Goal: Contribute content

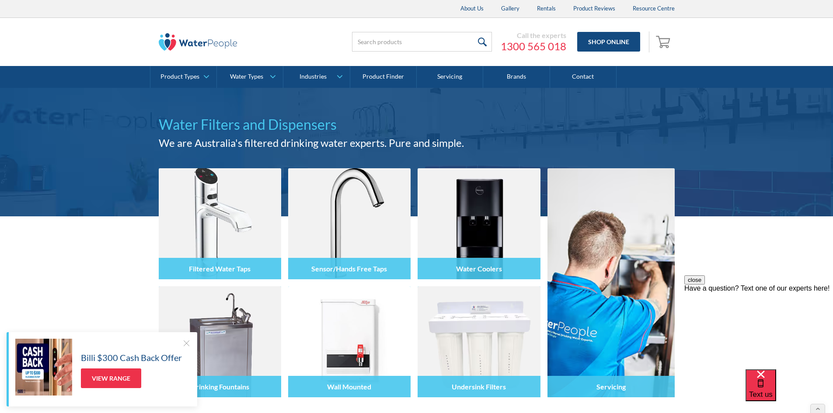
click at [184, 340] on div at bounding box center [186, 343] width 9 height 9
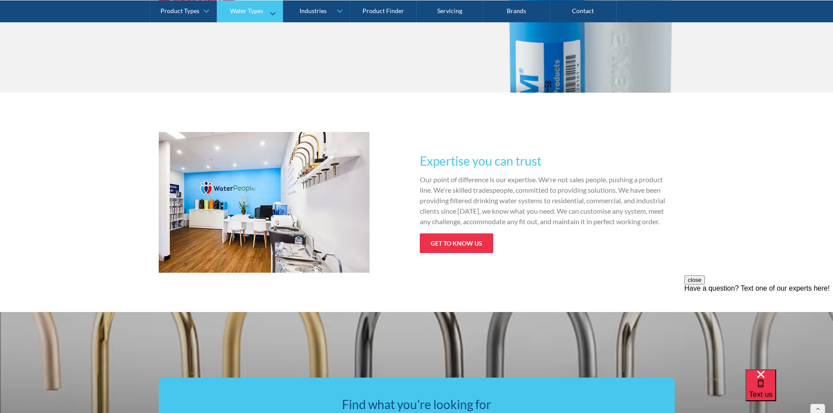
scroll to position [1268, 0]
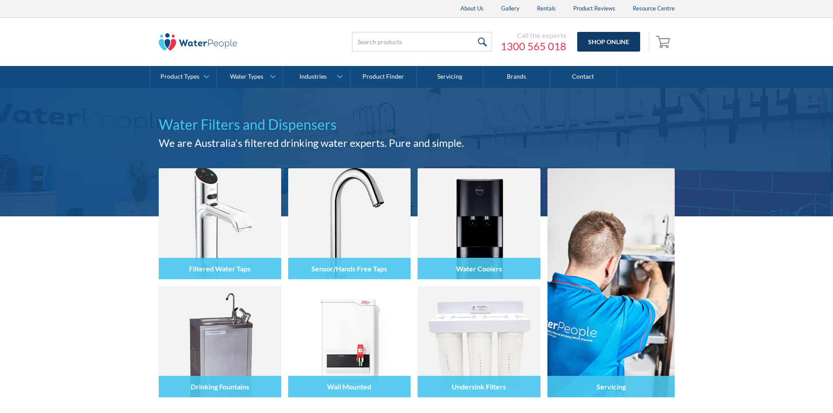
drag, startPoint x: 0, startPoint y: 0, endPoint x: 619, endPoint y: 39, distance: 619.8
click at [619, 39] on link "Shop Online" at bounding box center [608, 42] width 63 height 20
click at [615, 39] on link "Shop Online" at bounding box center [608, 42] width 63 height 20
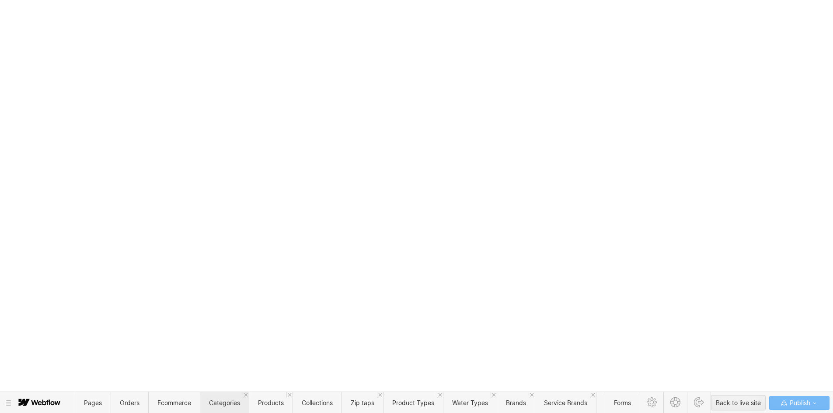
click at [229, 401] on span "Categories" at bounding box center [224, 402] width 31 height 7
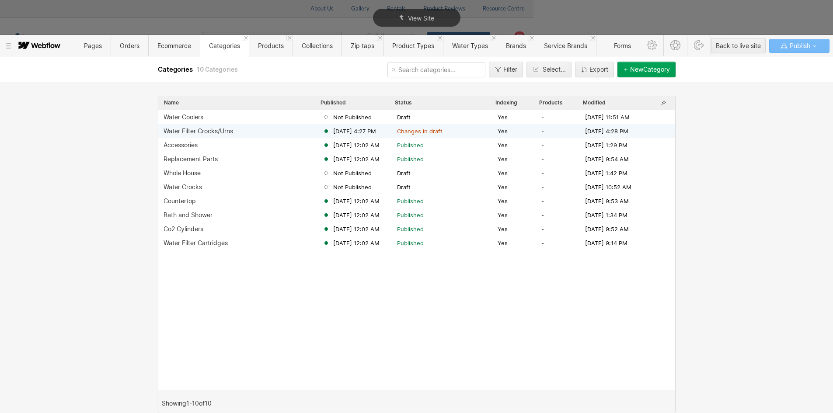
click at [211, 136] on div "Water Filter Crocks/Urns Aug 22, 2025 4:27 PM Changes in draft Yes - Aug 22, 20…" at bounding box center [416, 131] width 517 height 14
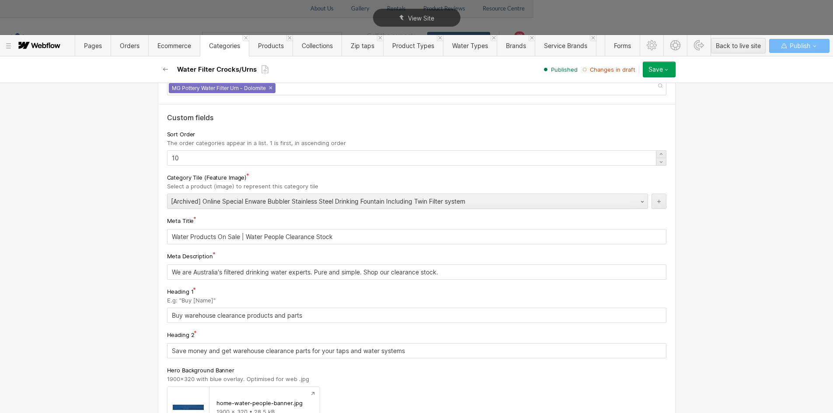
scroll to position [114, 0]
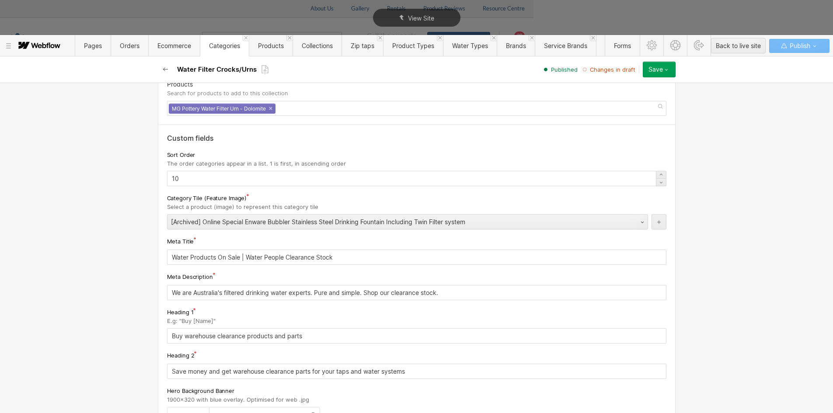
click at [169, 68] on button "button" at bounding box center [166, 70] width 16 height 16
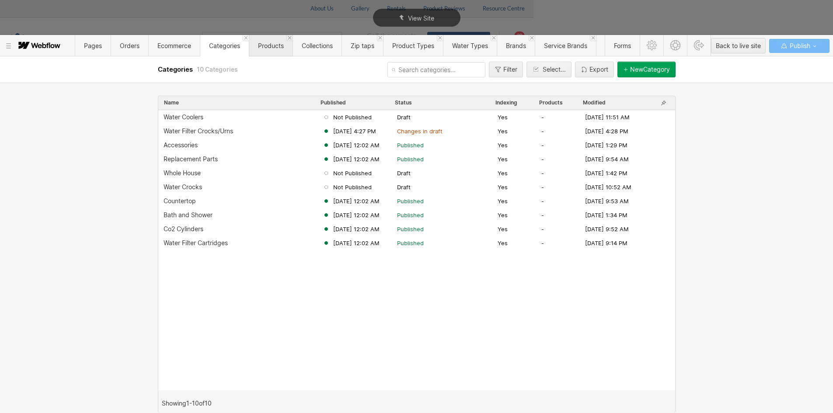
click at [277, 46] on span "Products" at bounding box center [271, 45] width 26 height 7
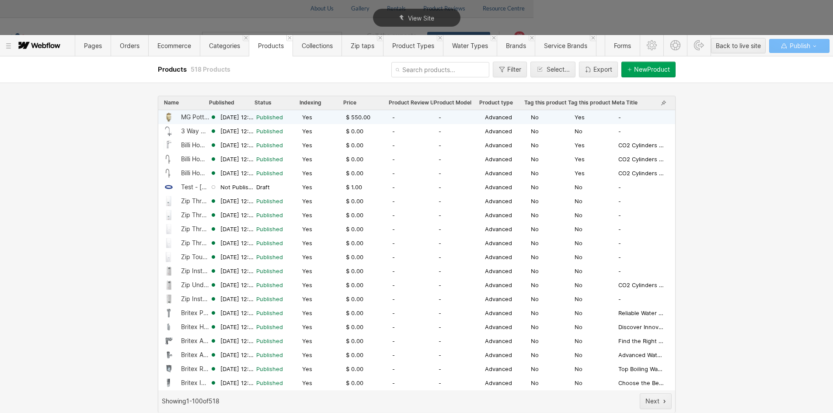
click at [192, 116] on div "MG Pottery Water Filter Urn - Dolomite" at bounding box center [195, 117] width 29 height 7
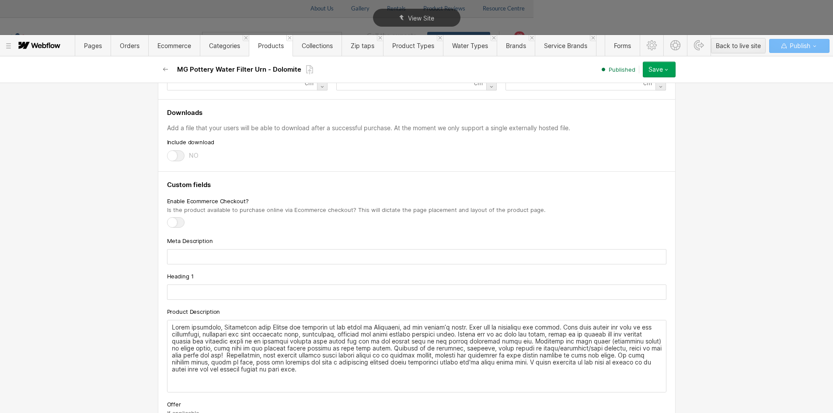
scroll to position [787, 0]
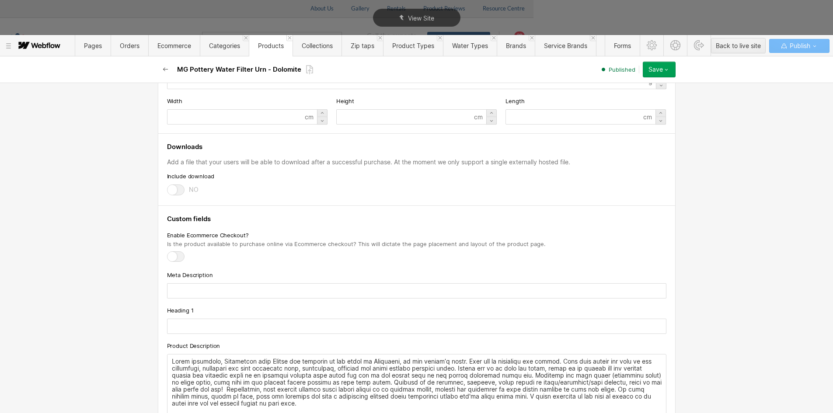
click at [167, 72] on icon "button" at bounding box center [165, 69] width 7 height 7
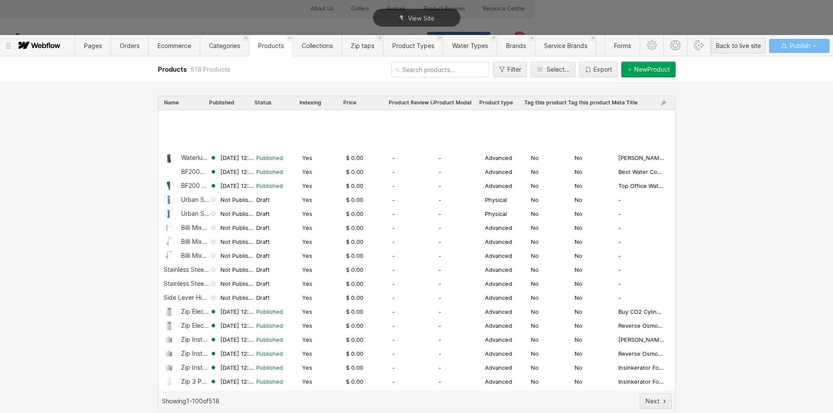
scroll to position [1119, 0]
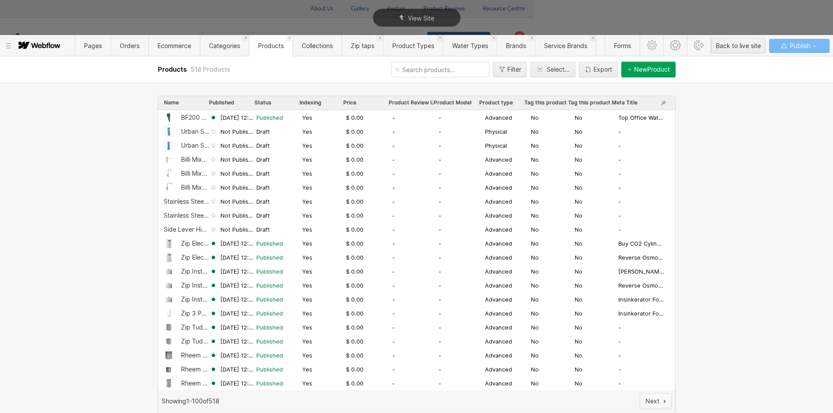
click at [648, 397] on button "Next" at bounding box center [656, 401] width 32 height 16
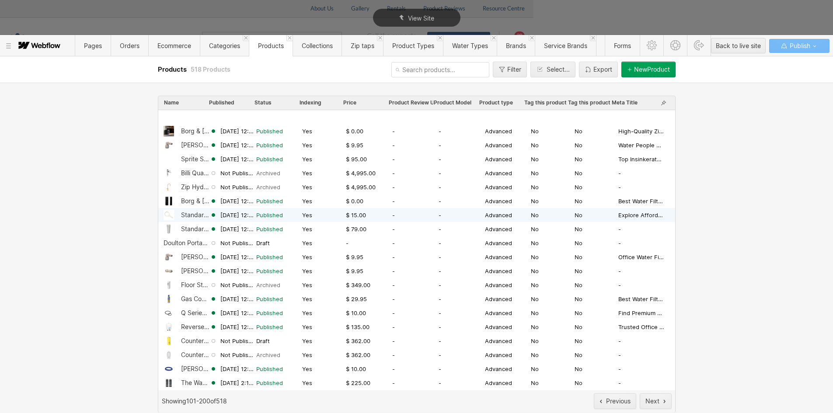
scroll to position [175, 0]
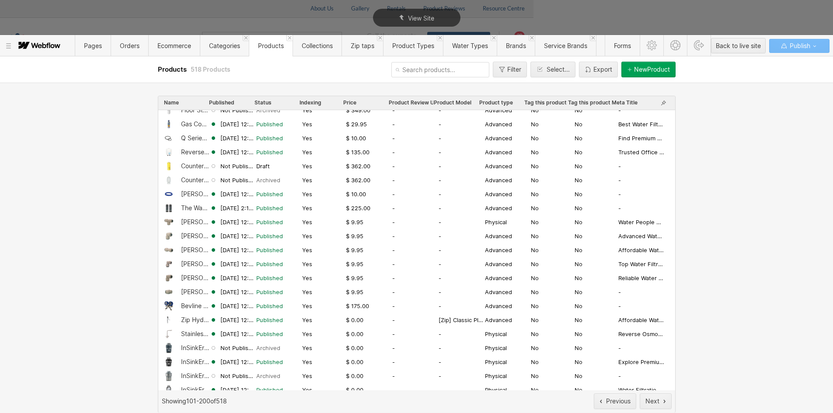
click at [426, 73] on input "text" at bounding box center [440, 69] width 98 height 15
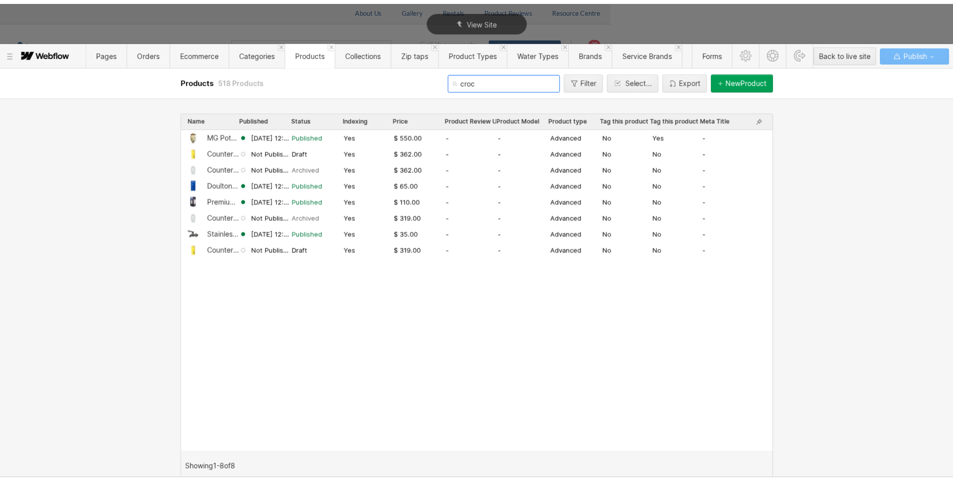
scroll to position [0, 0]
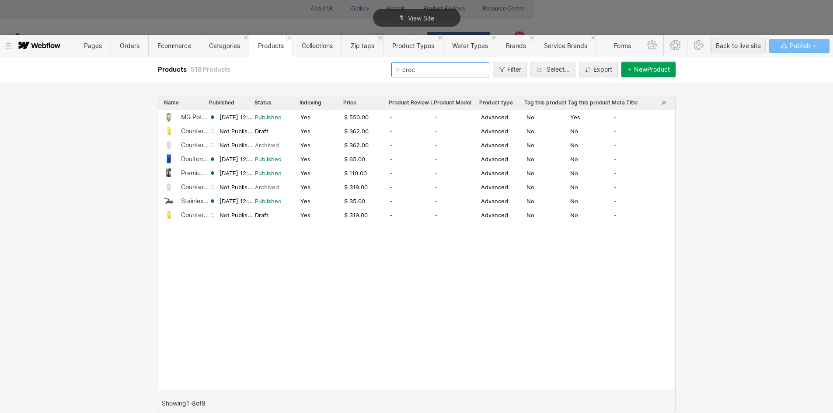
type input "croc"
click at [231, 45] on span "Categories" at bounding box center [224, 45] width 31 height 7
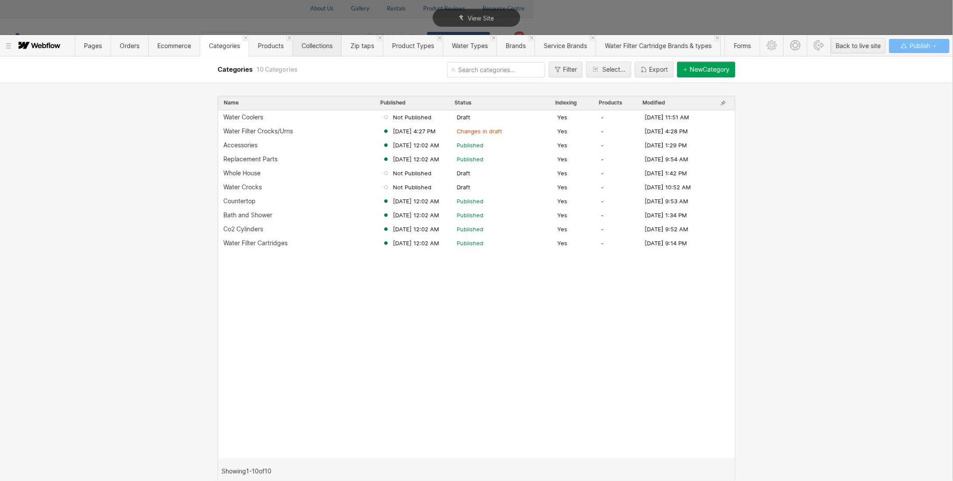
click at [307, 42] on span "Collections" at bounding box center [317, 45] width 31 height 7
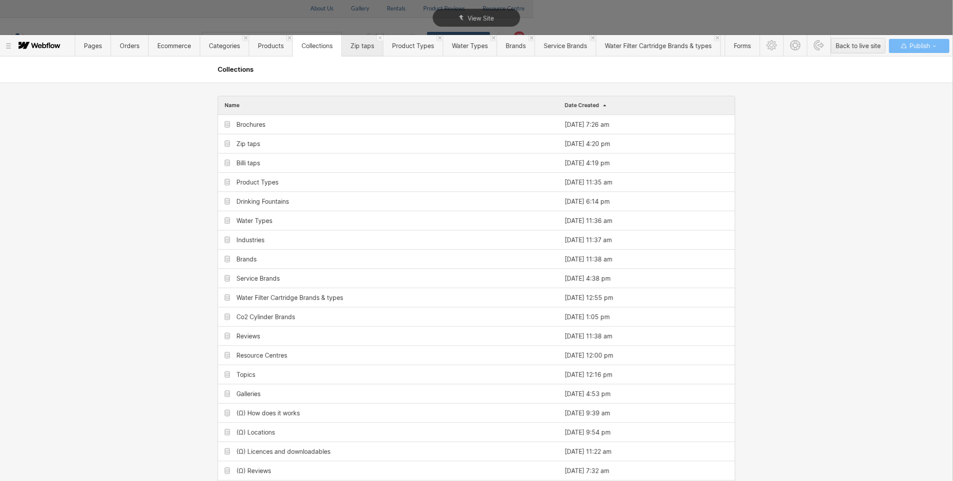
click at [380, 38] on icon at bounding box center [380, 38] width 4 height 4
click at [398, 39] on icon at bounding box center [398, 38] width 4 height 4
click at [398, 39] on span "Brands" at bounding box center [414, 45] width 38 height 21
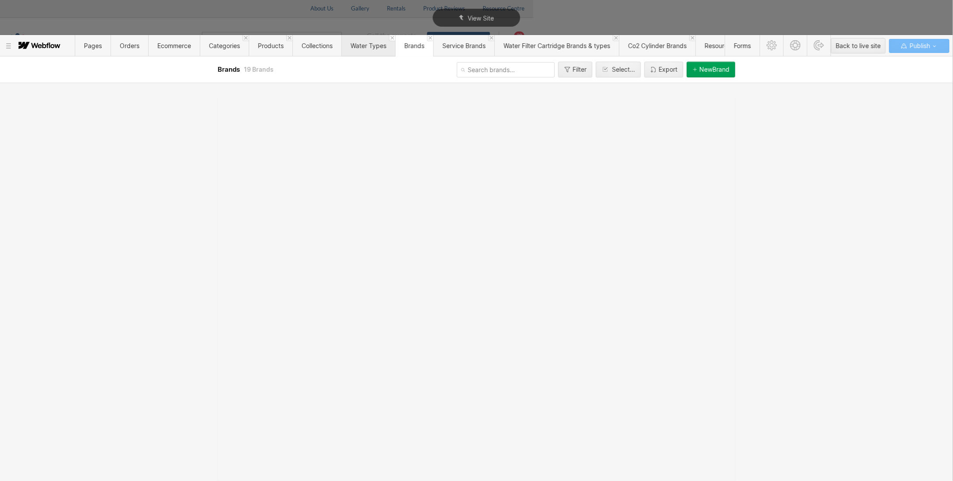
click at [393, 39] on icon at bounding box center [392, 38] width 4 height 4
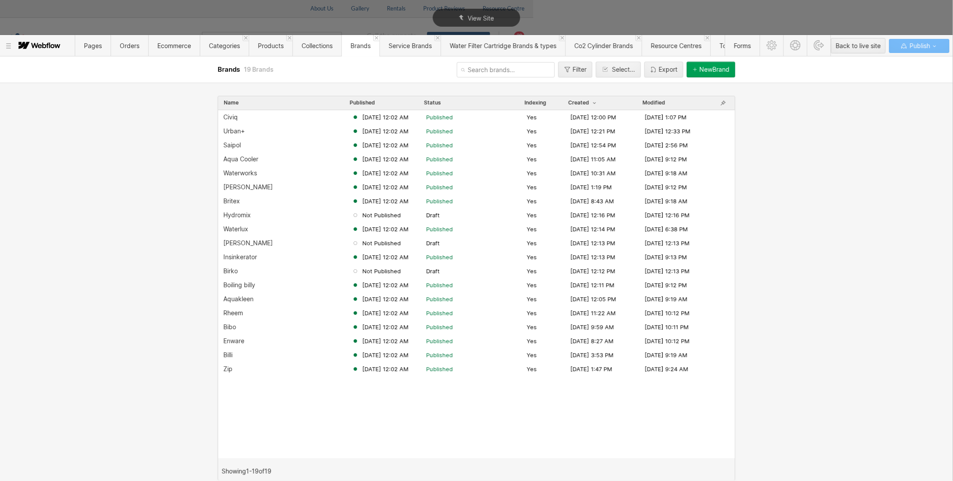
click at [379, 38] on link at bounding box center [376, 38] width 6 height 6
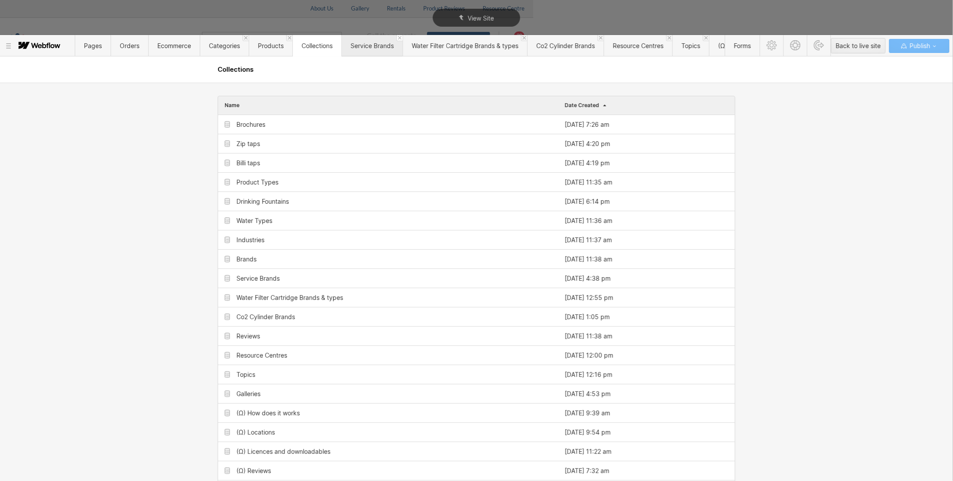
click at [400, 39] on icon at bounding box center [400, 38] width 4 height 4
click at [463, 37] on icon at bounding box center [463, 38] width 4 height 4
click at [485, 38] on icon at bounding box center [484, 38] width 4 height 4
click at [218, 48] on span "Categories" at bounding box center [224, 45] width 31 height 7
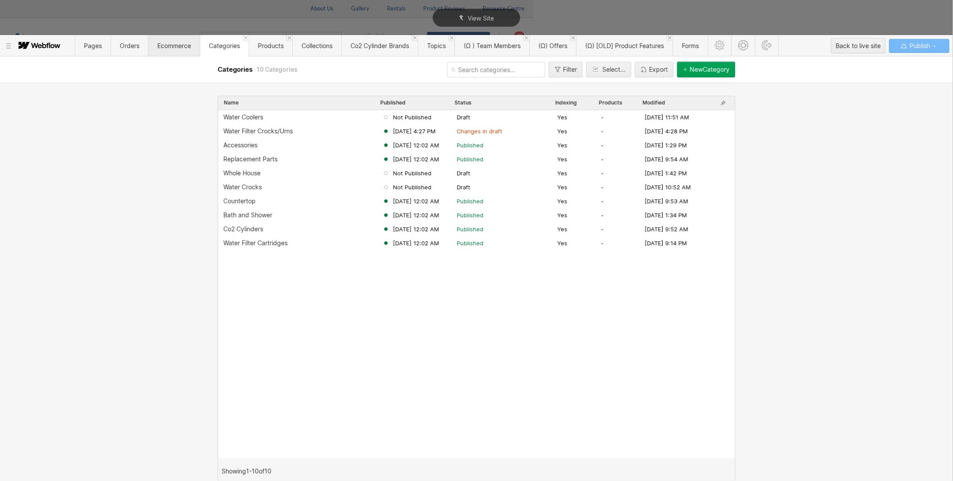
click at [163, 45] on span "Ecommerce" at bounding box center [174, 45] width 34 height 7
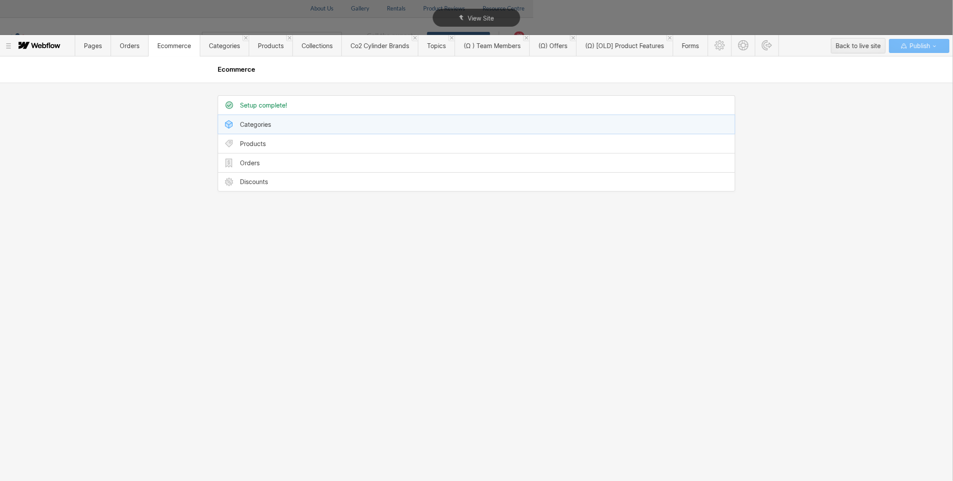
click at [263, 129] on div "Categories" at bounding box center [476, 124] width 517 height 19
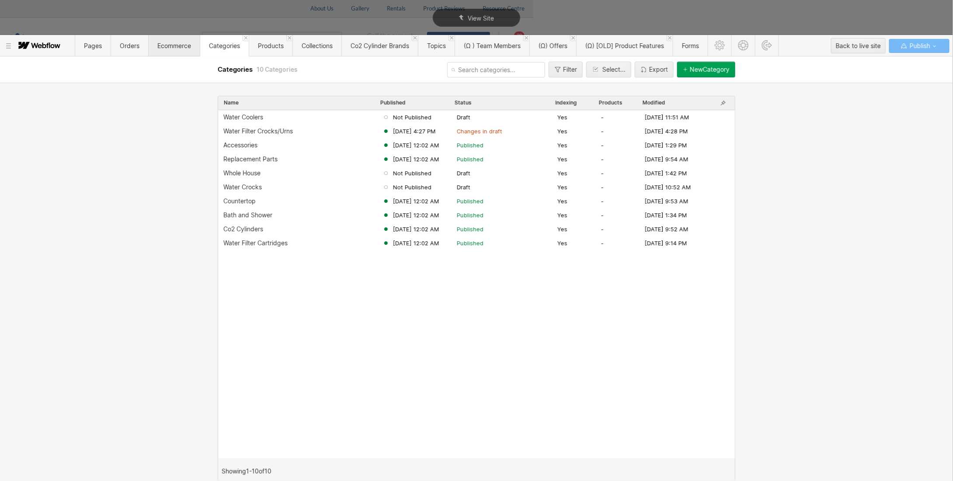
click at [166, 44] on span "Ecommerce" at bounding box center [174, 45] width 34 height 7
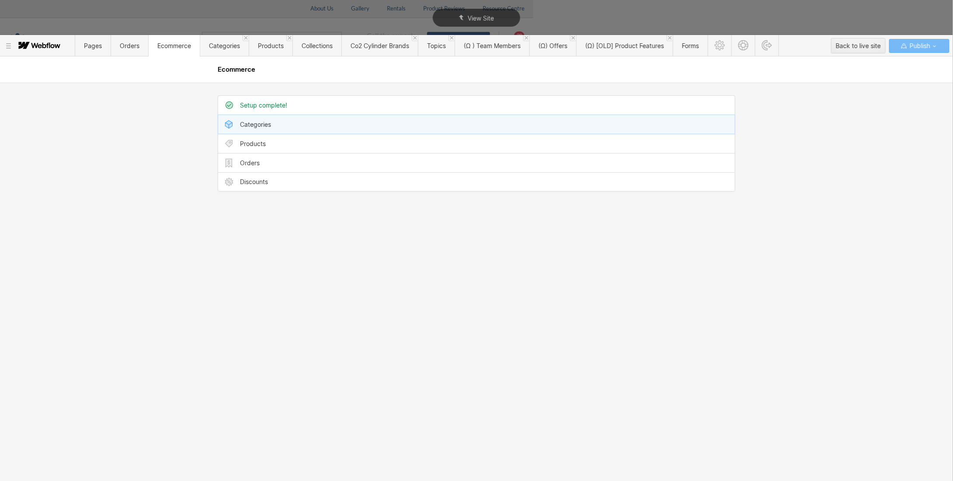
click at [249, 128] on div "Categories" at bounding box center [476, 124] width 517 height 19
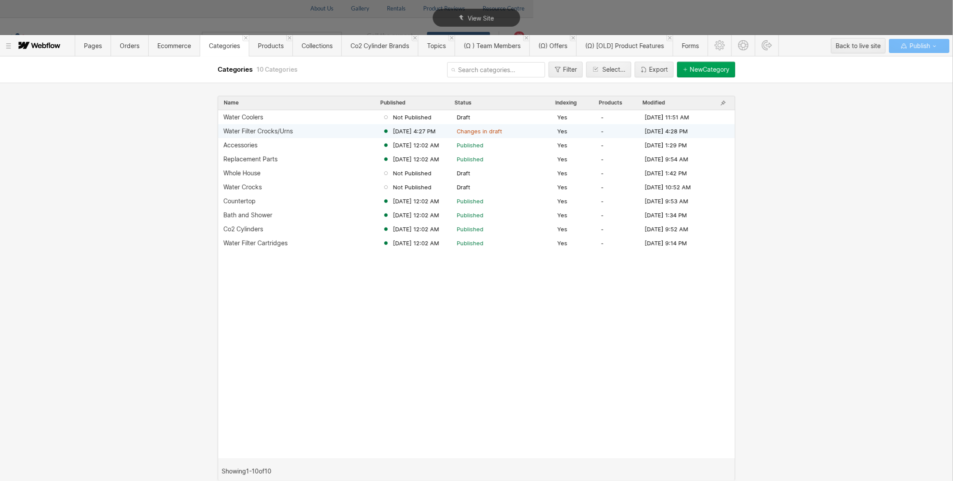
click at [271, 130] on div "Water Filter Crocks/Urns" at bounding box center [258, 131] width 70 height 7
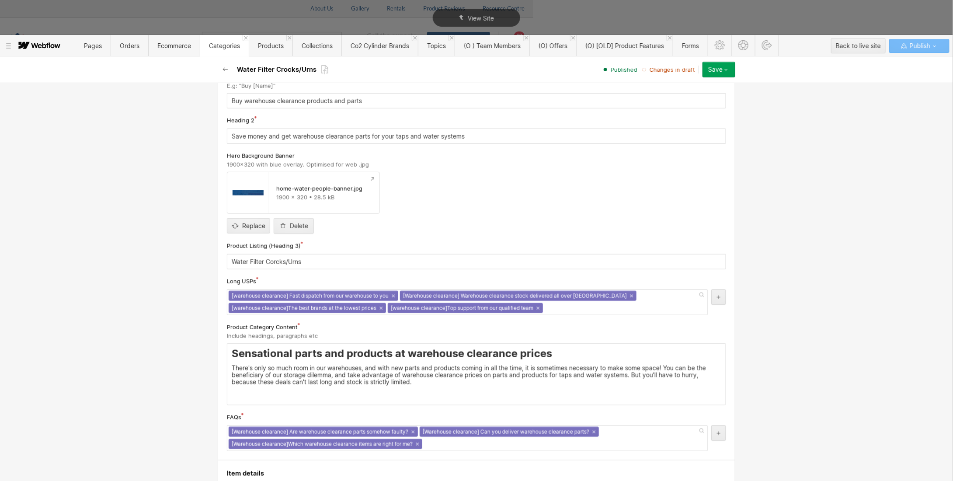
scroll to position [350, 0]
click at [292, 364] on p "There's only so much room in our warehouses, and with new parts and products co…" at bounding box center [477, 374] width 490 height 21
click at [291, 364] on p "There's only so much room in our warehouses, and with new parts and products co…" at bounding box center [477, 374] width 490 height 21
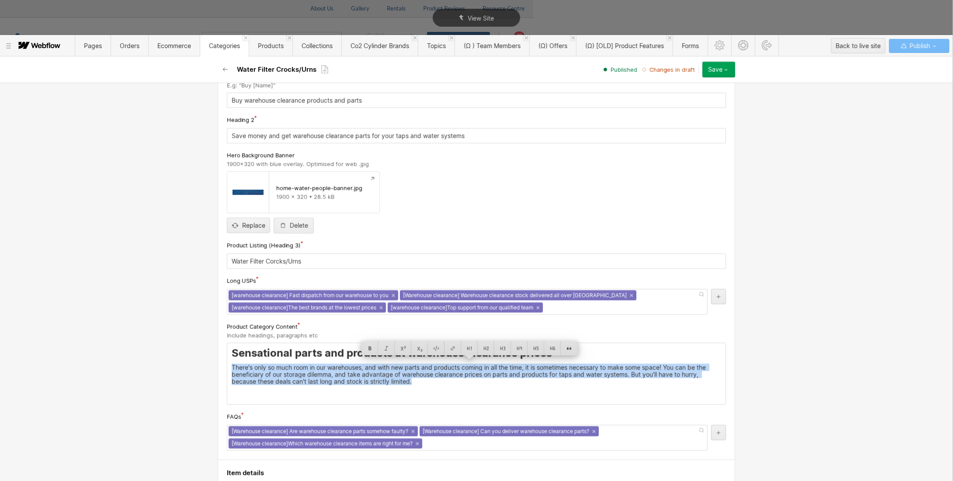
click at [406, 382] on div "Sensational parts and products at warehouse clearance prices There's only so mu…" at bounding box center [476, 373] width 498 height 61
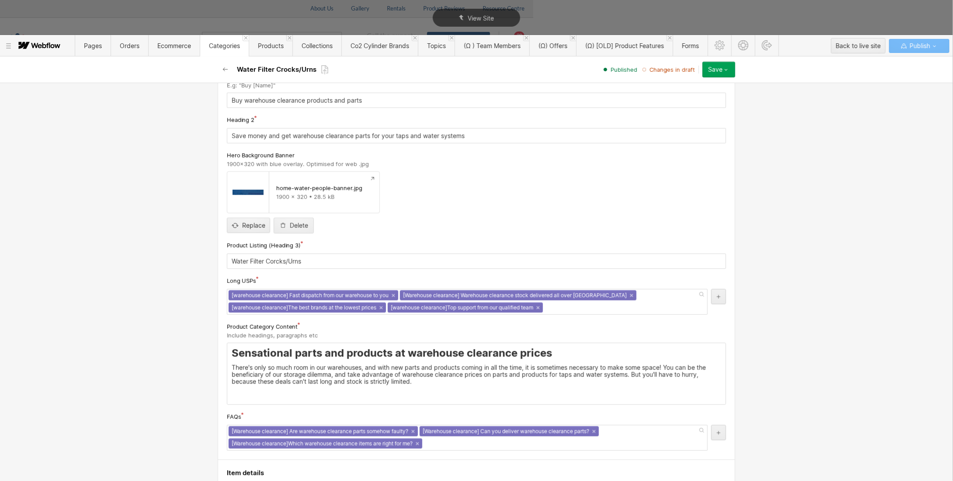
click at [322, 347] on h3 "Sensational parts and products at warehouse clearance prices" at bounding box center [477, 353] width 490 height 13
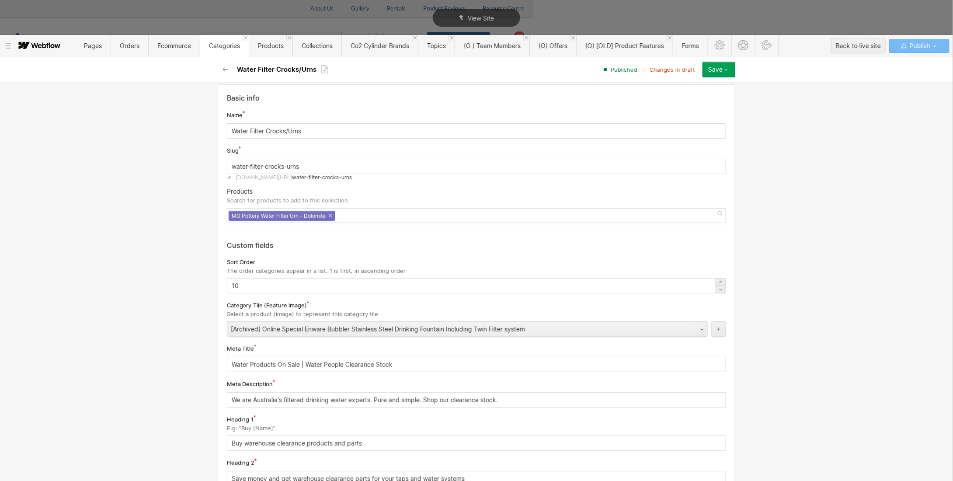
scroll to position [0, 0]
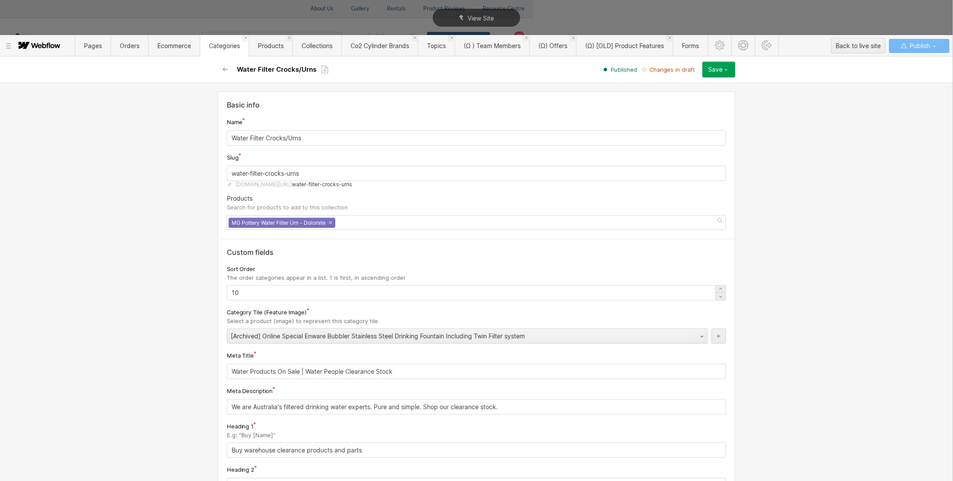
click at [729, 71] on icon "button" at bounding box center [726, 69] width 7 height 7
click at [729, 67] on icon "button" at bounding box center [726, 69] width 7 height 7
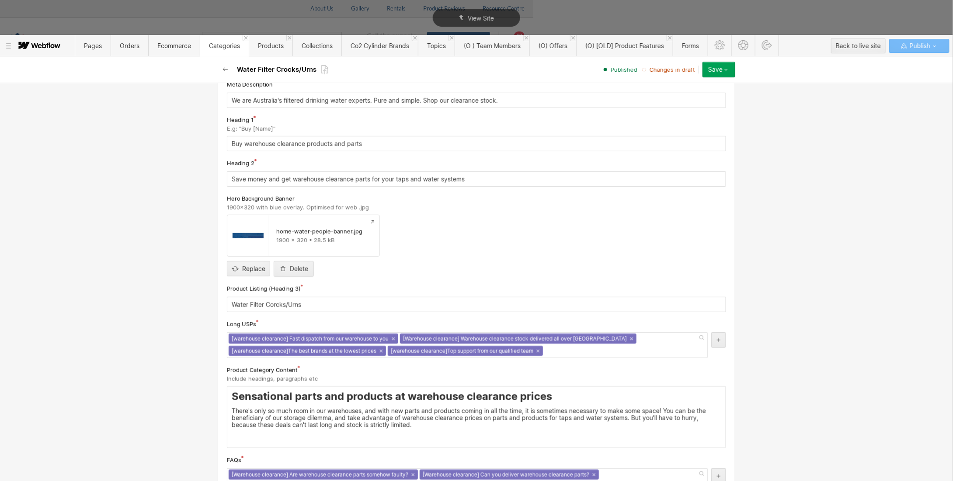
scroll to position [477, 0]
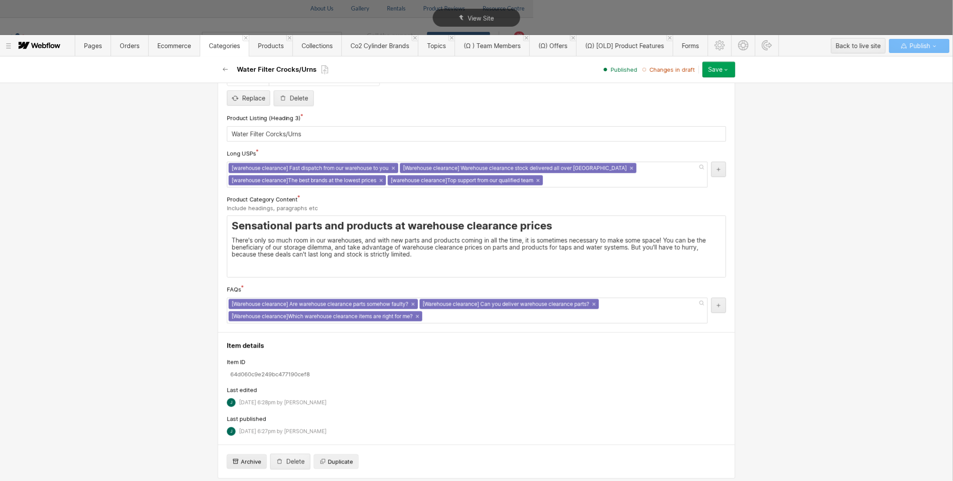
click at [252, 413] on span "Archive" at bounding box center [251, 462] width 21 height 8
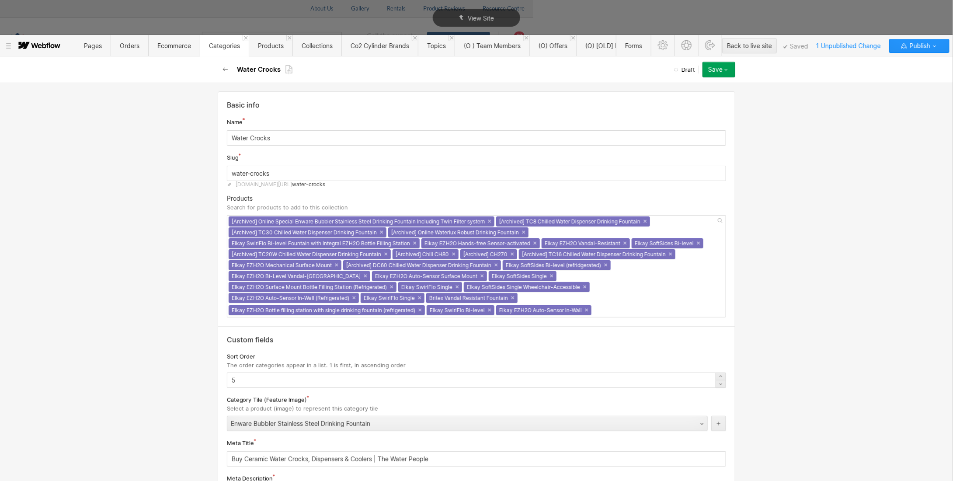
click at [597, 303] on input "text" at bounding box center [596, 310] width 2 height 14
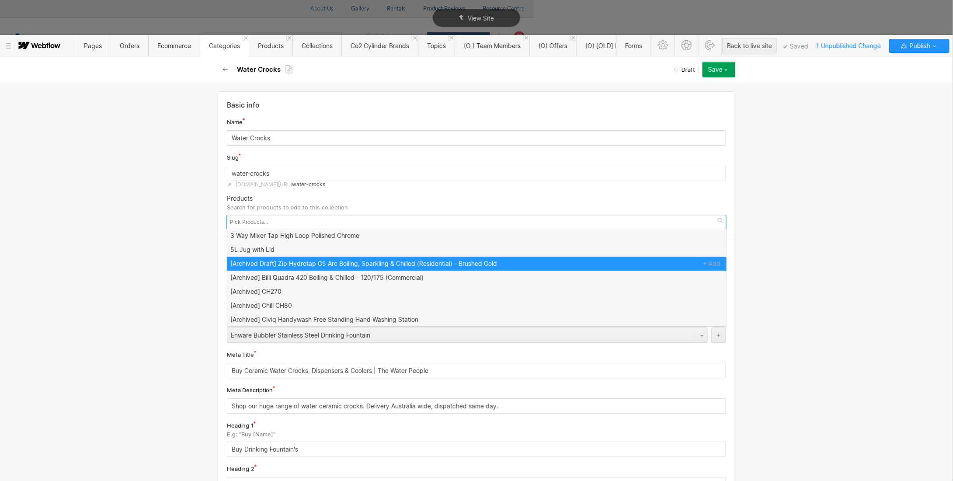
click at [180, 253] on div "Basic info Name Water Crocks Slug water-crocks www.waterpeople.com.au/category/…" at bounding box center [476, 282] width 953 height 398
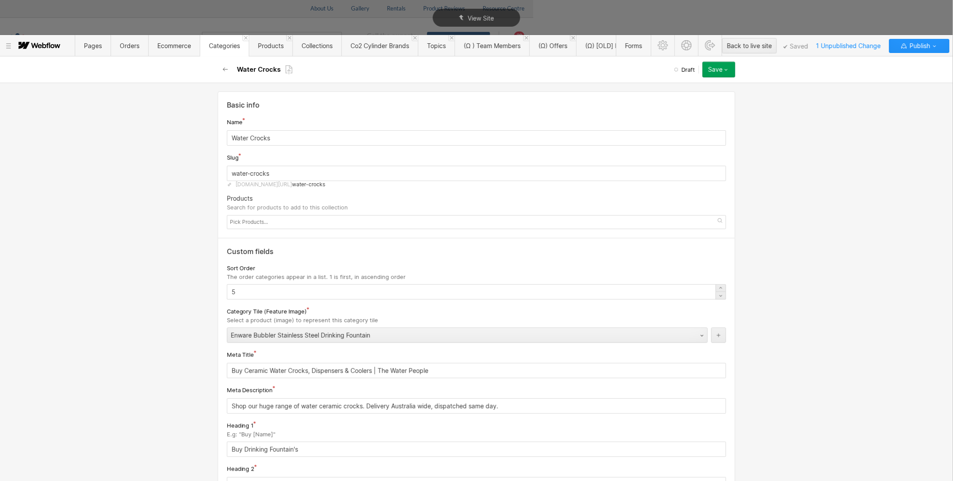
click at [249, 217] on input "text" at bounding box center [250, 222] width 40 height 12
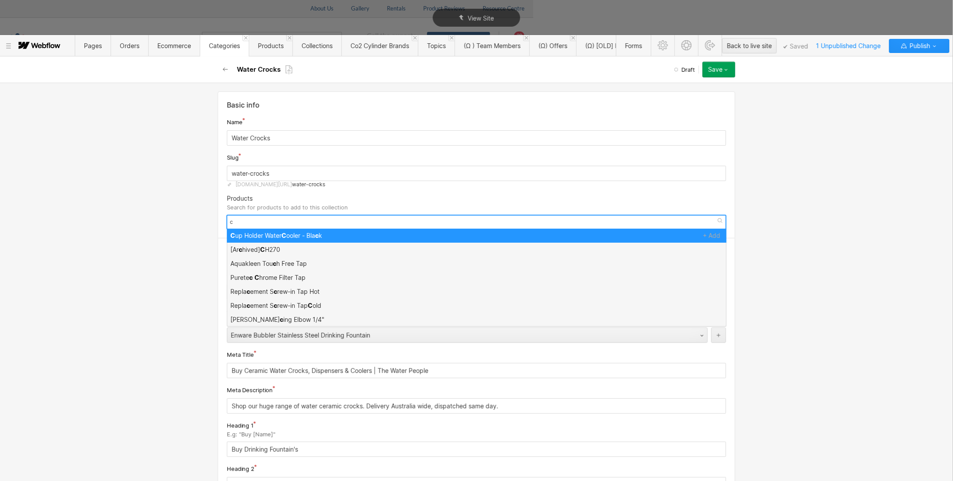
scroll to position [0, 0]
type input "croc"
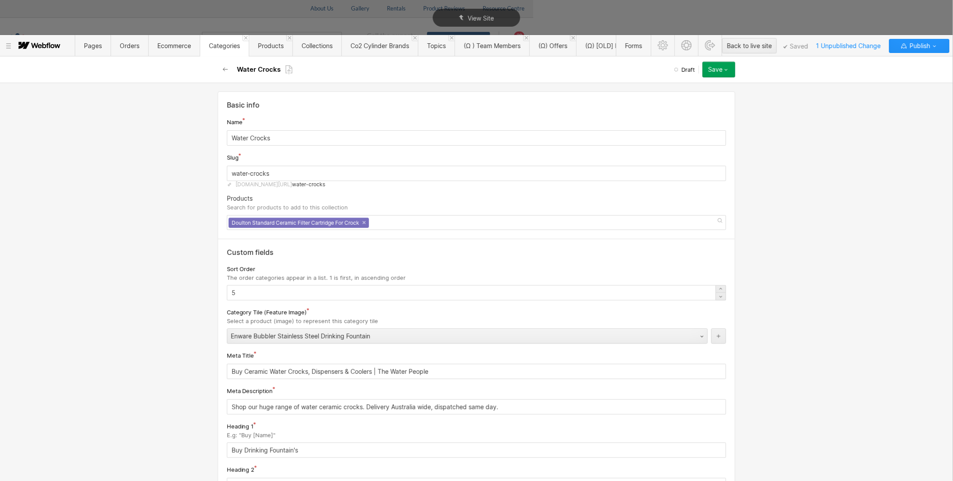
click at [586, 193] on div "Basic info Name Water Crocks Slug water-crocks www.waterpeople.com.au/category/…" at bounding box center [477, 164] width 518 height 147
click at [729, 68] on icon "button" at bounding box center [726, 69] width 7 height 7
click at [688, 98] on div "Publish now" at bounding box center [691, 99] width 87 height 12
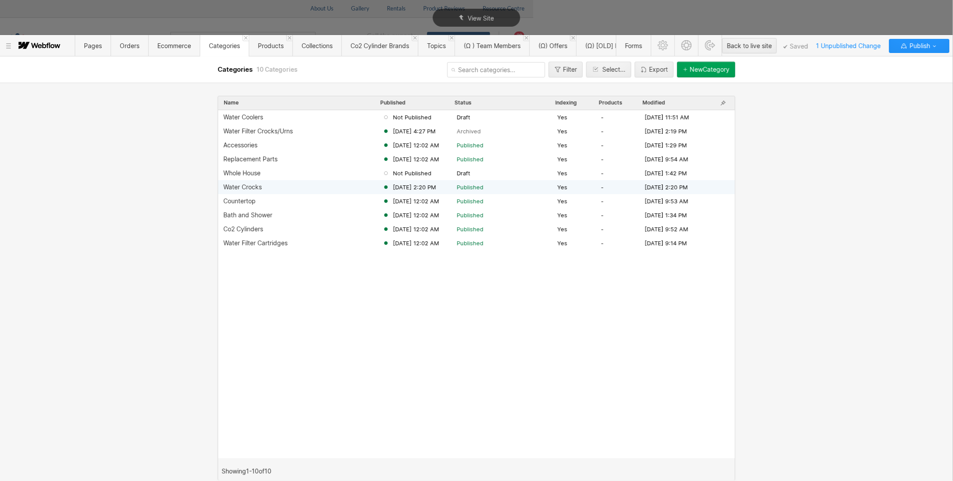
click at [259, 187] on div "Water Crocks" at bounding box center [242, 187] width 38 height 7
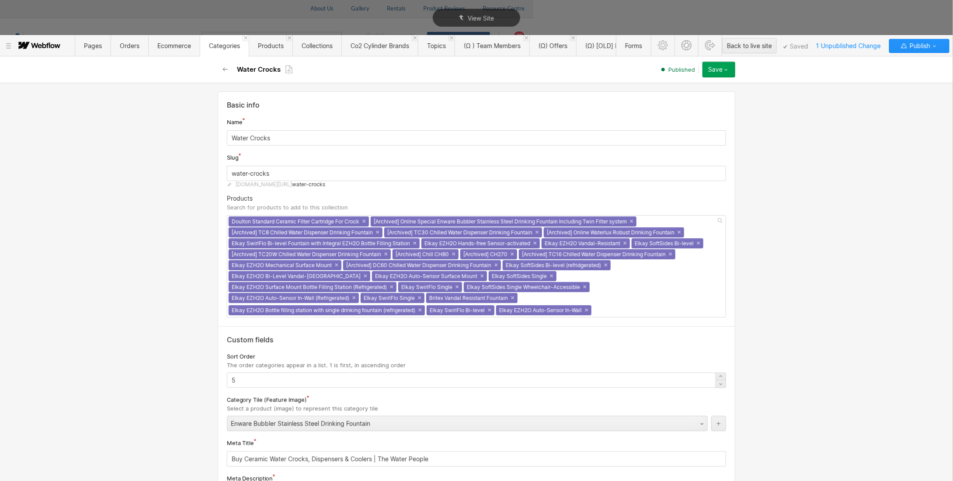
scroll to position [0, 0]
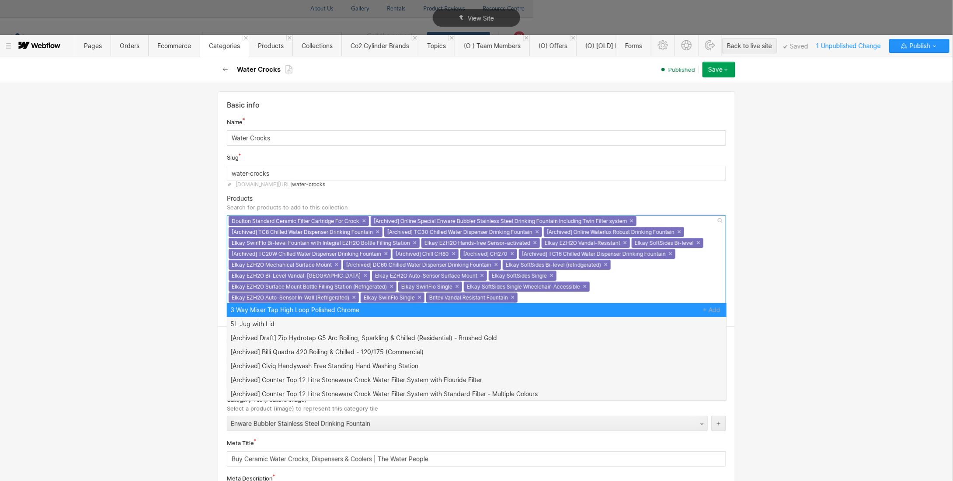
drag, startPoint x: 692, startPoint y: 294, endPoint x: 396, endPoint y: 219, distance: 304.8
click at [396, 219] on div "Doulton Standard Ceramic Filter Cartridge For Crock × [Archived] Online Special…" at bounding box center [476, 266] width 499 height 102
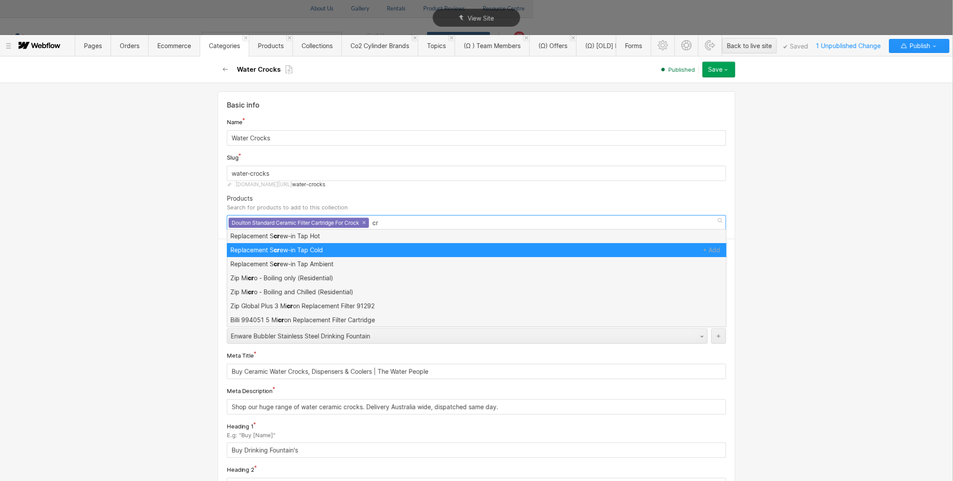
scroll to position [0, 0]
type input "cro"
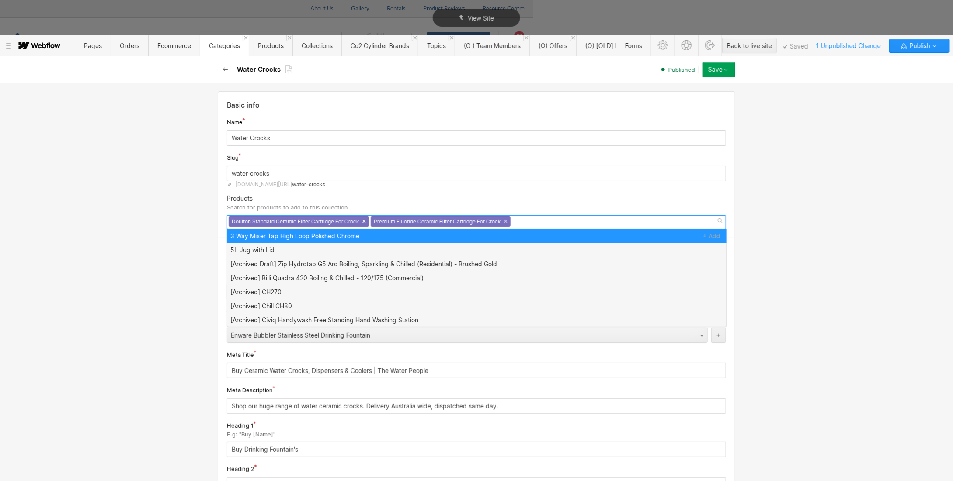
click at [362, 220] on link "×" at bounding box center [363, 220] width 3 height 3
click at [502, 207] on div "Products Search for products to add to this collection" at bounding box center [476, 203] width 499 height 17
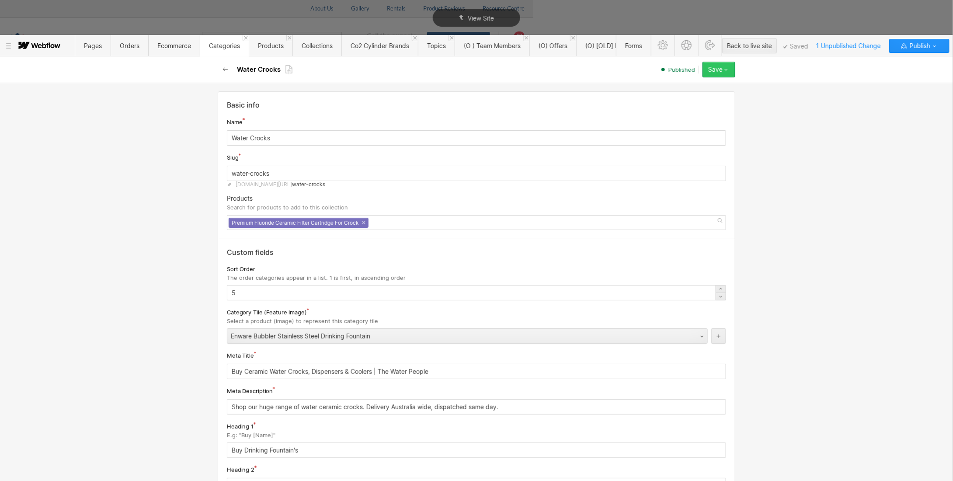
click at [734, 67] on button "Save" at bounding box center [718, 70] width 33 height 16
click at [731, 70] on button "Save" at bounding box center [718, 70] width 33 height 16
click at [677, 98] on span "Republish" at bounding box center [667, 99] width 24 height 8
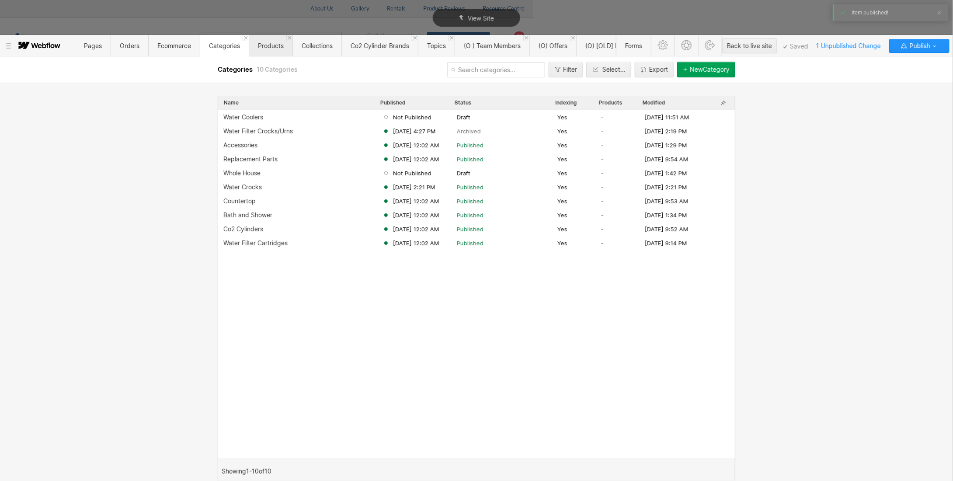
click at [271, 49] on span "Products" at bounding box center [271, 45] width 26 height 7
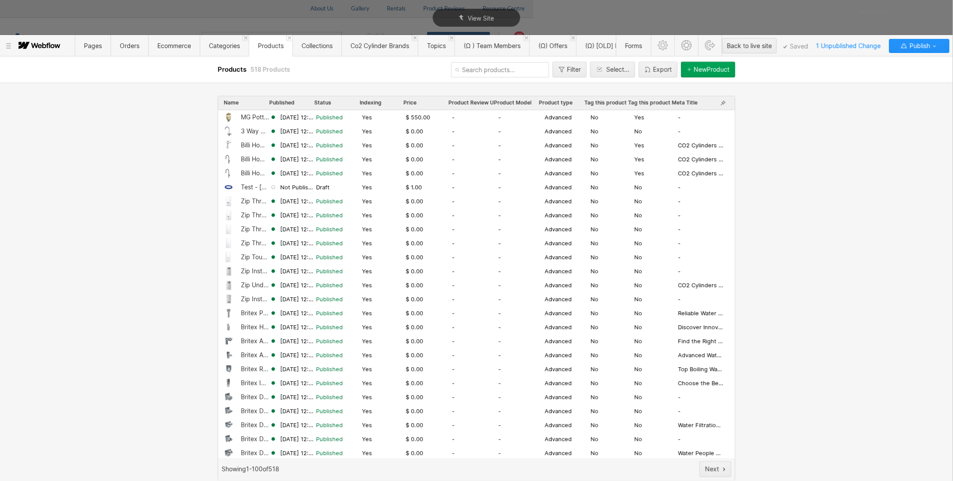
click at [485, 71] on input "text" at bounding box center [500, 69] width 98 height 15
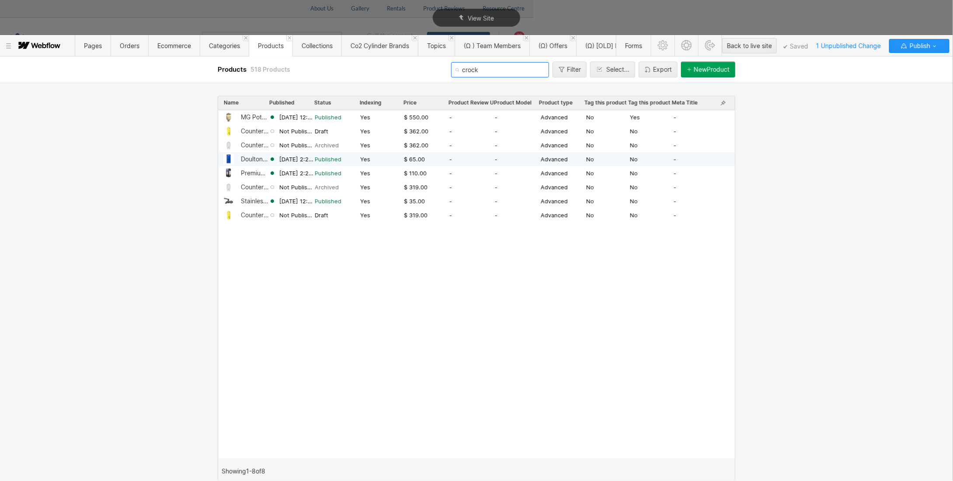
type input "crock"
click at [250, 160] on div "Doulton Standard Ceramic Filter Cartridge For Crock" at bounding box center [255, 159] width 28 height 7
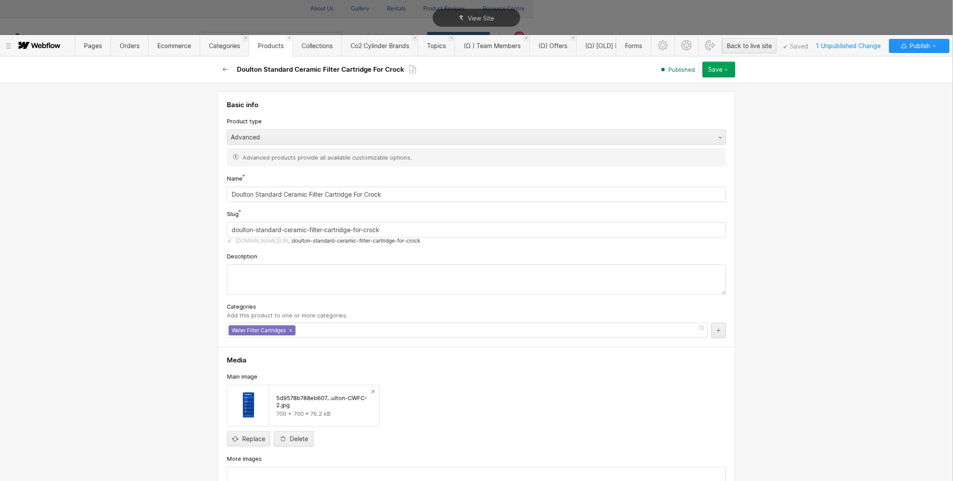
click at [226, 68] on icon "button" at bounding box center [225, 69] width 7 height 7
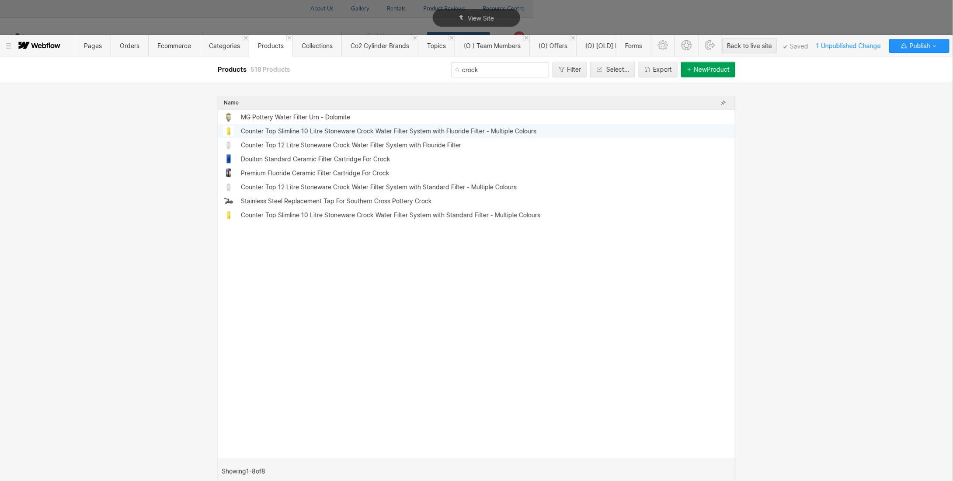
click at [270, 131] on div "Counter Top Slimline 10 Litre Stoneware Crock Water Filter System with Fluoride…" at bounding box center [389, 131] width 296 height 7
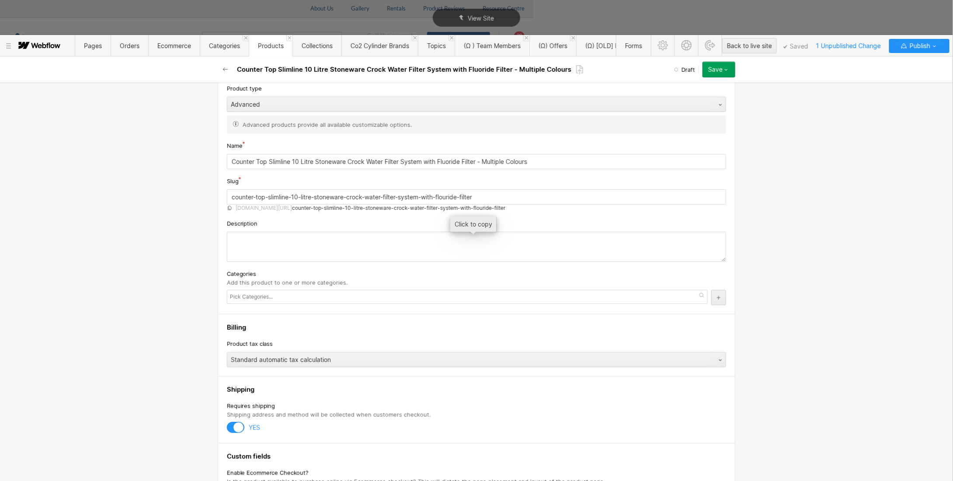
scroll to position [44, 0]
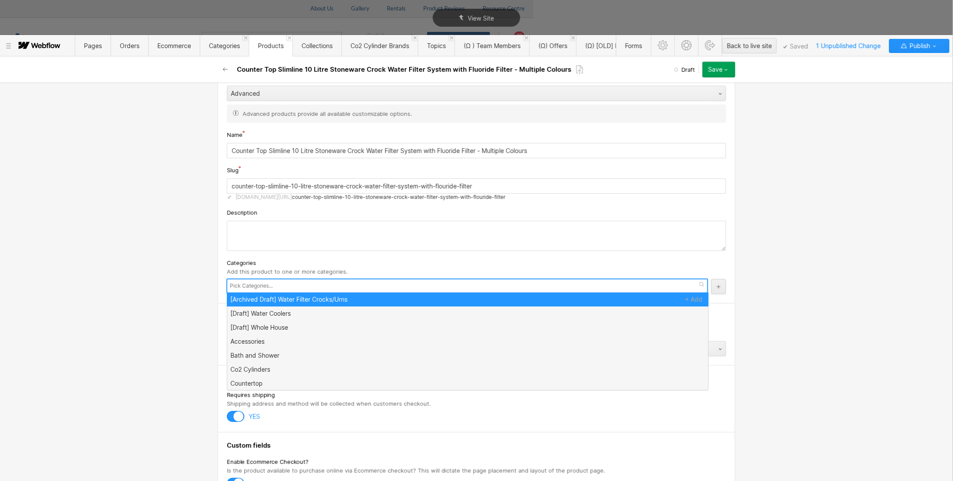
click at [253, 283] on input "text" at bounding box center [252, 286] width 45 height 12
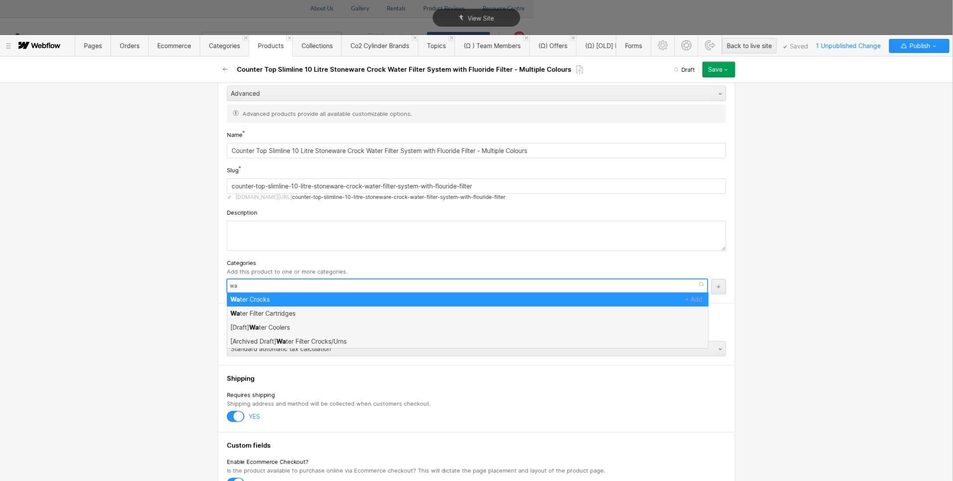
type input "wat"
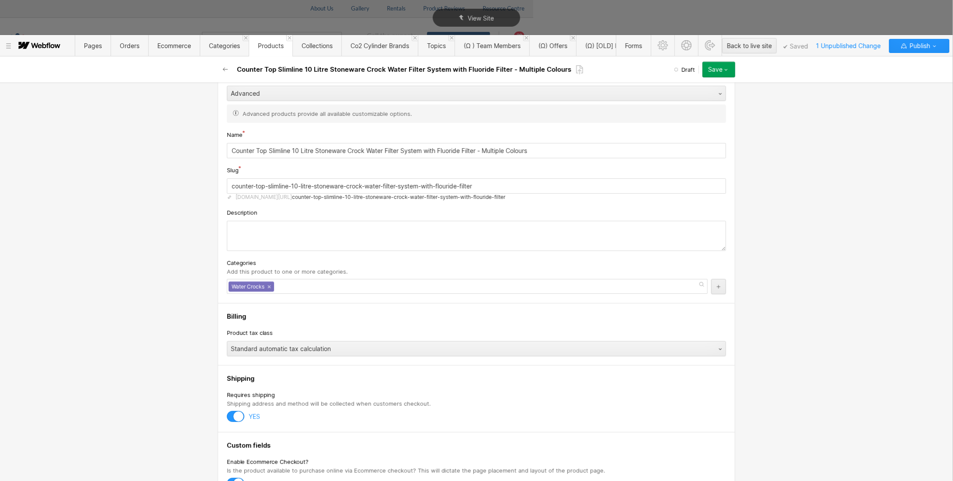
click at [156, 267] on div "Basic info Product type Advanced Advanced products provide all available custom…" at bounding box center [476, 282] width 953 height 398
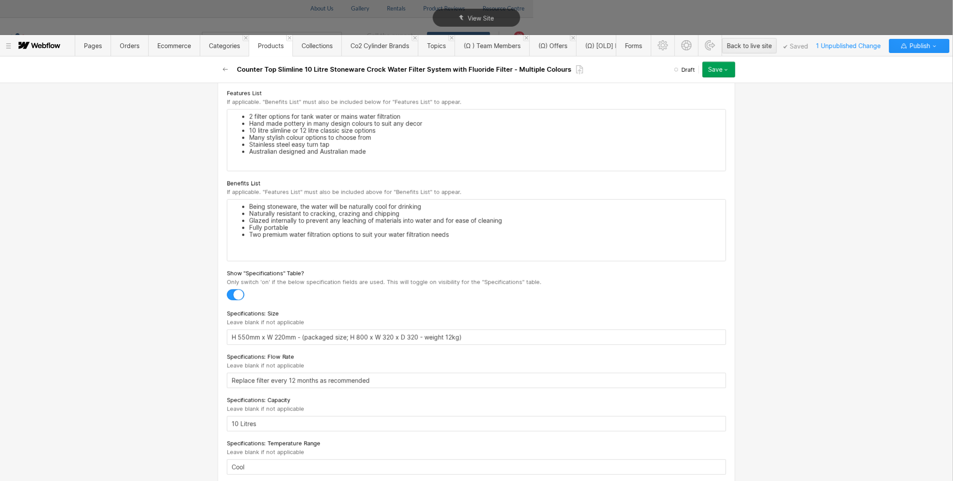
scroll to position [699, 0]
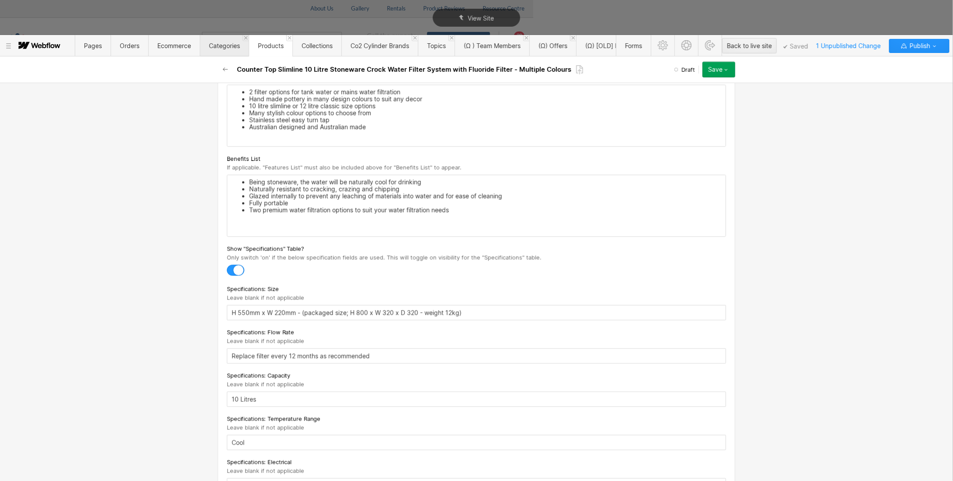
click at [229, 45] on span "Categories" at bounding box center [224, 45] width 31 height 7
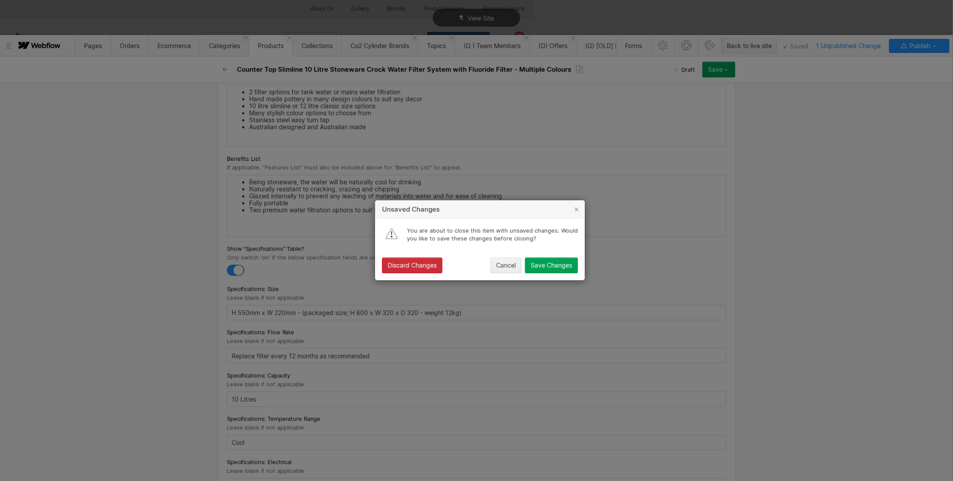
click at [407, 271] on button "Discard Changes" at bounding box center [412, 266] width 60 height 16
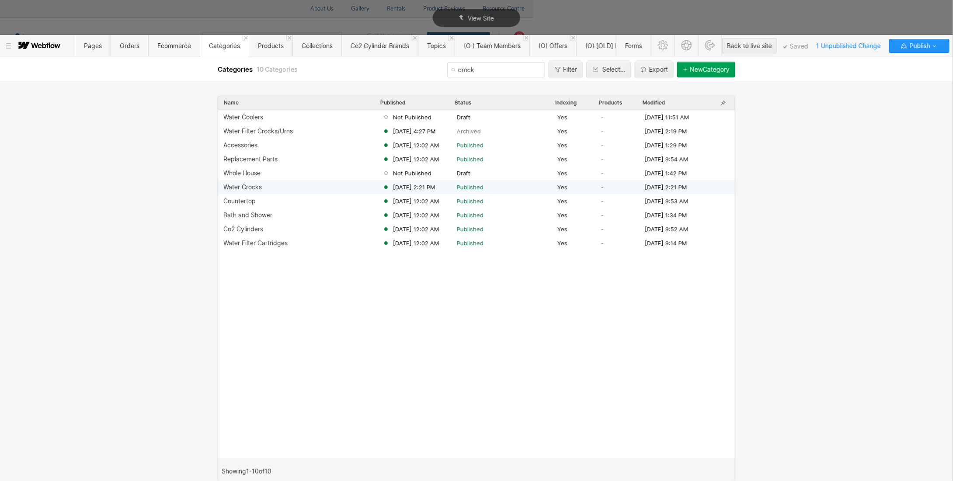
click at [252, 185] on div "Water Crocks" at bounding box center [242, 187] width 38 height 7
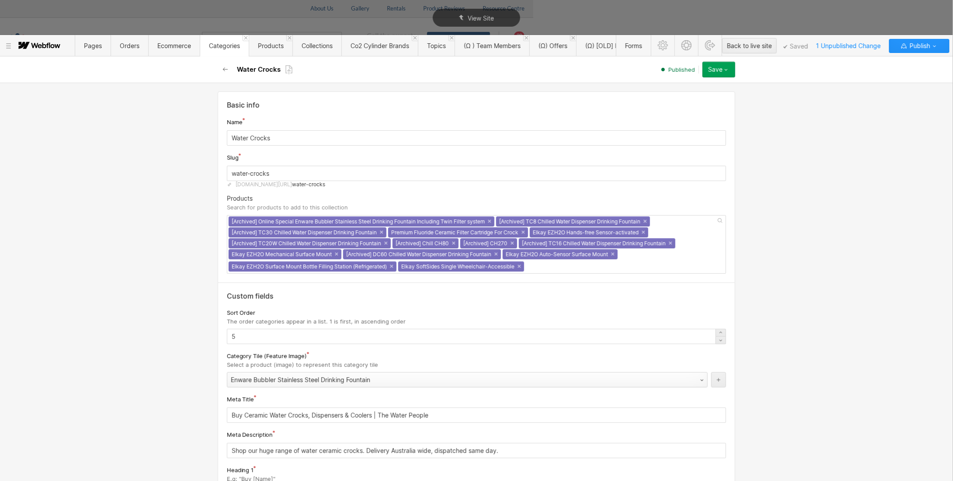
scroll to position [131, 0]
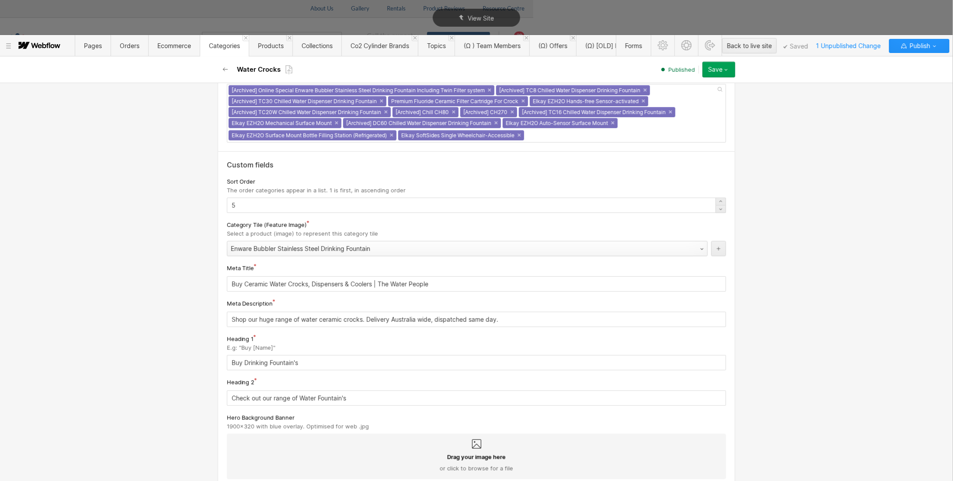
click at [334, 247] on div "Enware Bubbler Stainless Steel Drinking Fountain" at bounding box center [458, 249] width 462 height 14
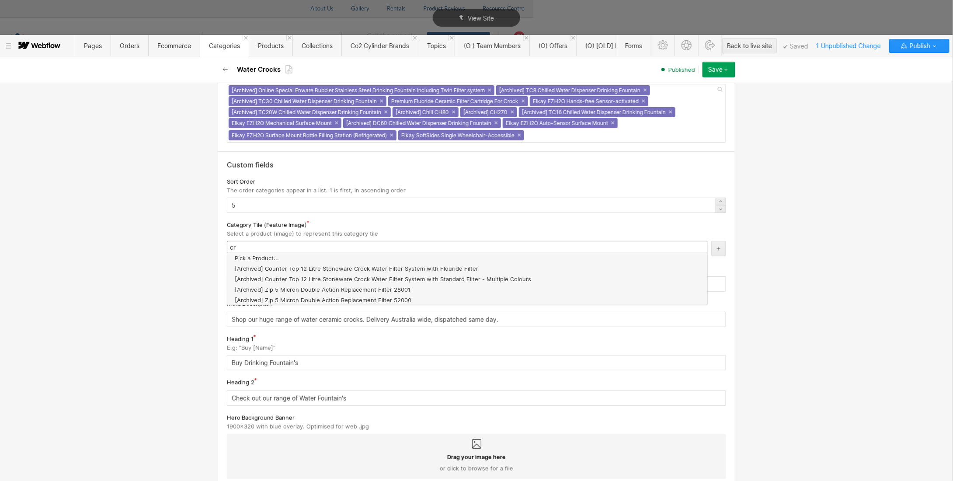
type input "c"
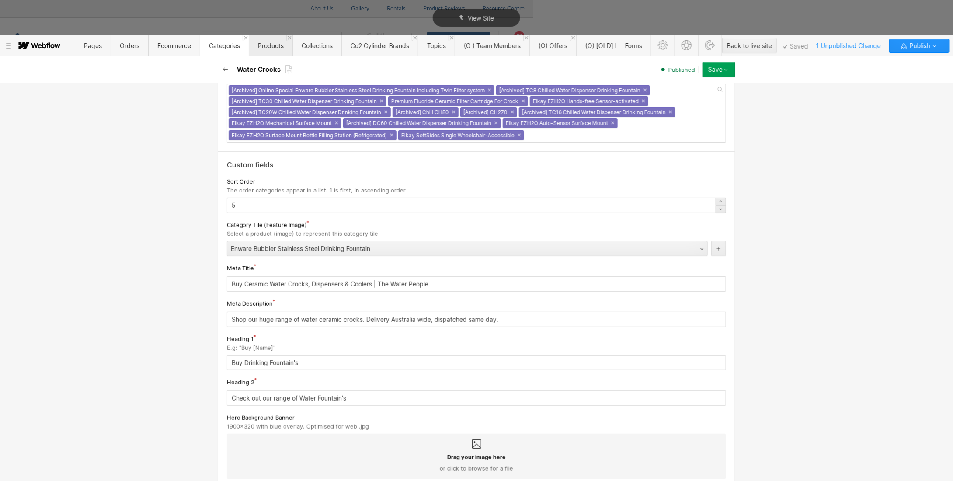
click at [268, 50] on span "Products" at bounding box center [271, 45] width 44 height 21
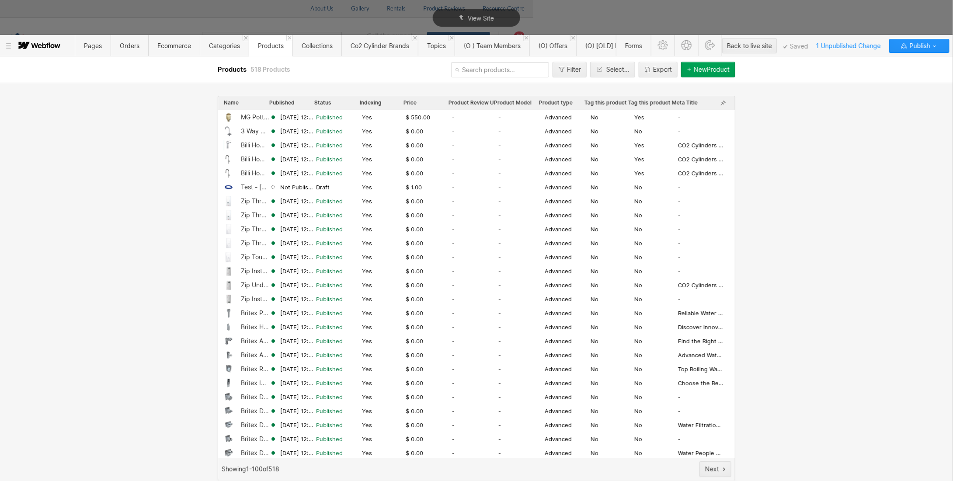
click at [475, 66] on input "text" at bounding box center [500, 69] width 98 height 15
type input "crock"
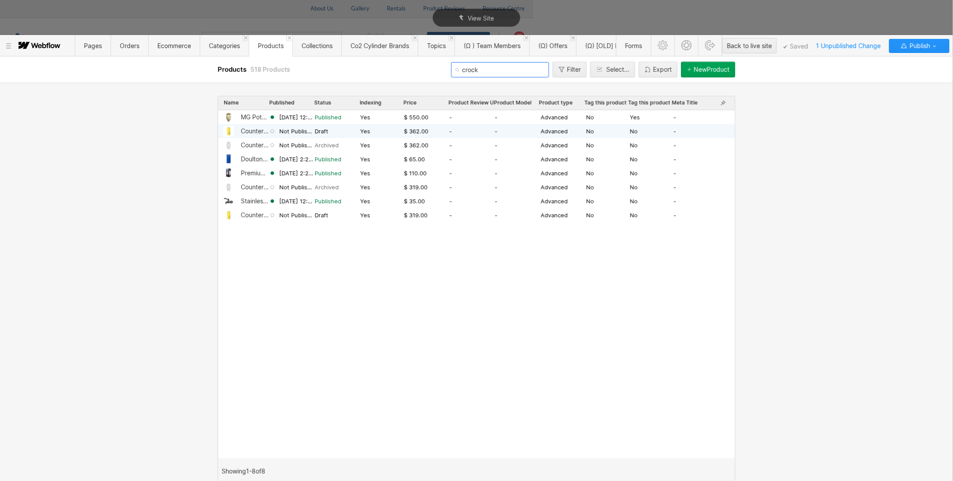
type input "crock"
click at [254, 130] on div "Counter Top Slimline 10 Litre Stoneware Crock Water Filter System with Fluoride…" at bounding box center [255, 131] width 28 height 7
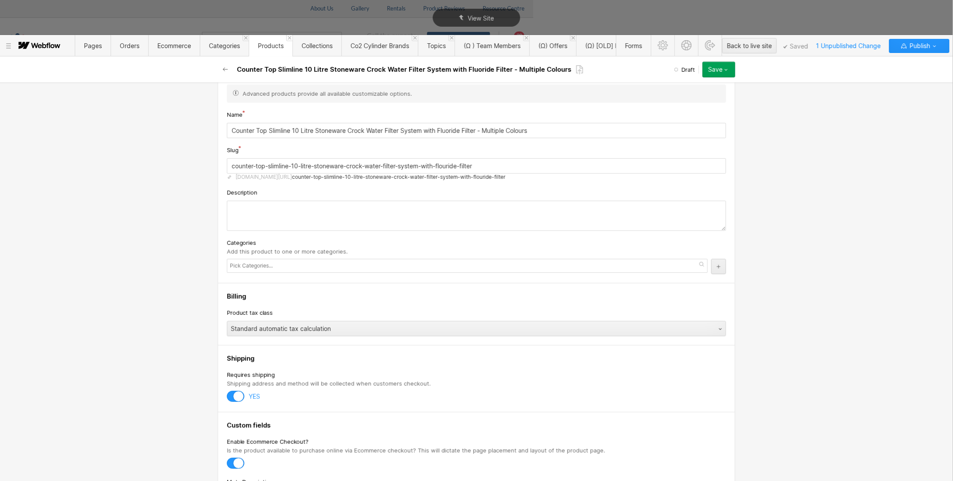
scroll to position [44, 0]
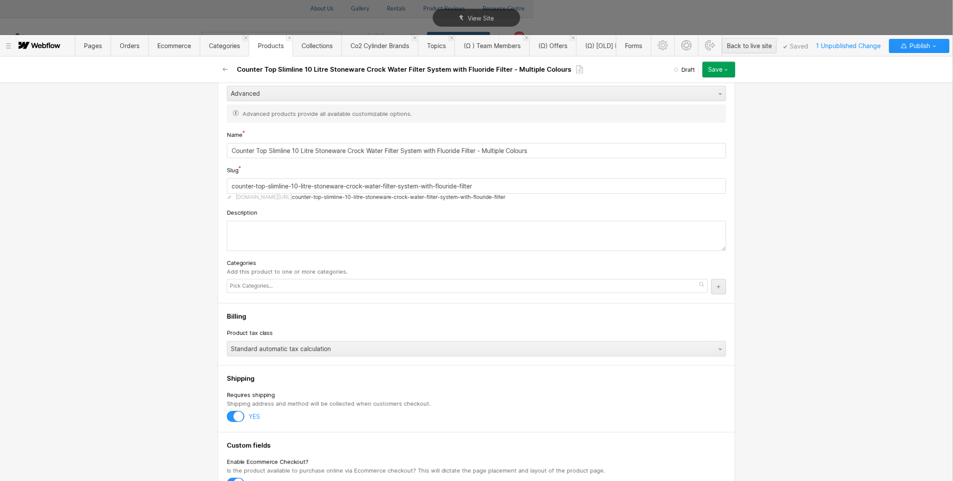
click at [258, 289] on input "text" at bounding box center [252, 286] width 45 height 12
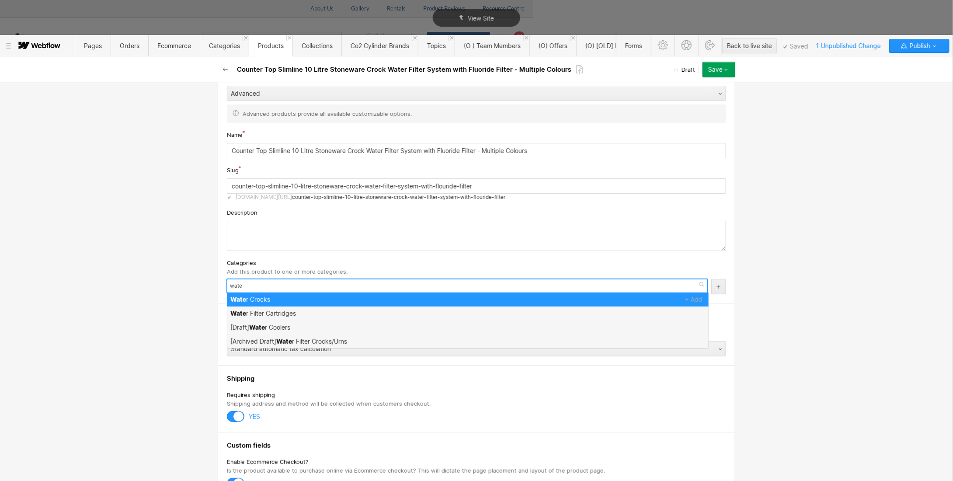
type input "water"
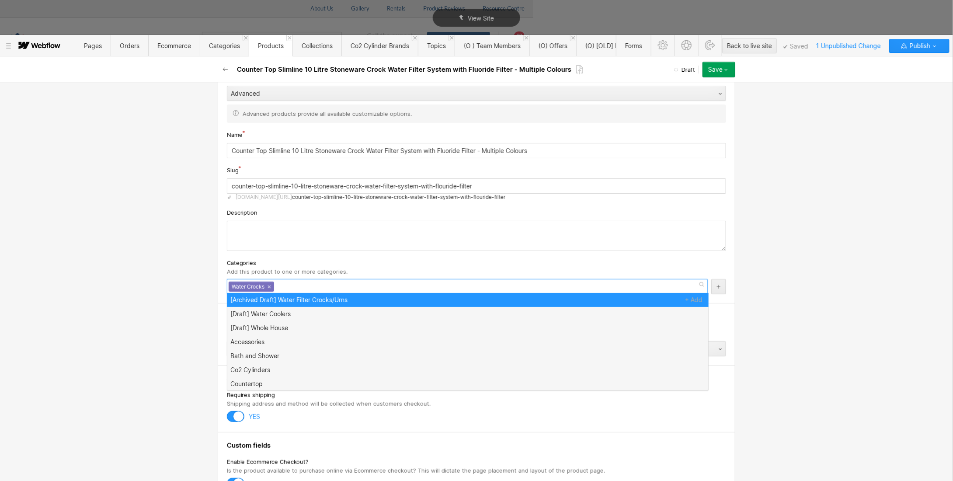
scroll to position [0, 0]
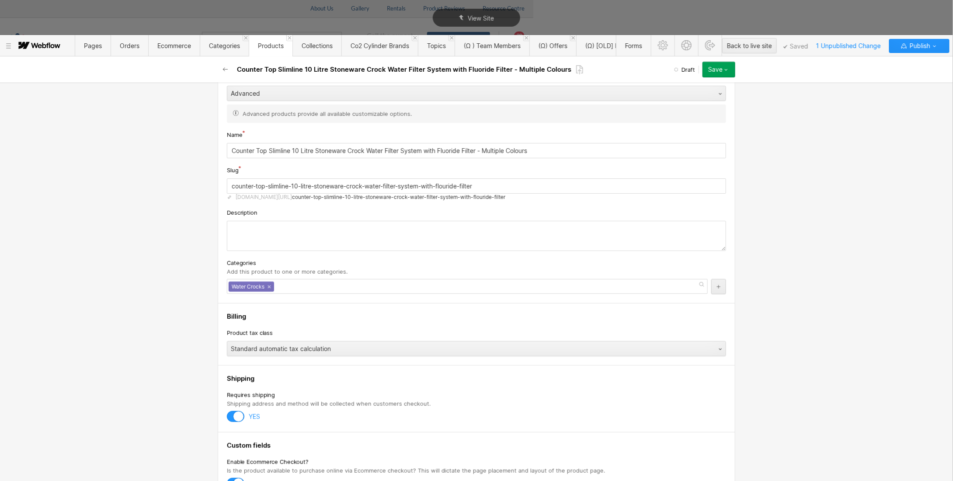
drag, startPoint x: 239, startPoint y: 68, endPoint x: 345, endPoint y: 69, distance: 106.2
click at [345, 69] on h2 "Counter Top Slimline 10 Litre Stoneware Crock Water Filter System with Fluoride…" at bounding box center [404, 69] width 334 height 9
click at [329, 71] on h2 "Counter Top Slimline 10 Litre Stoneware Crock Water Filter System with Fluoride…" at bounding box center [404, 69] width 334 height 9
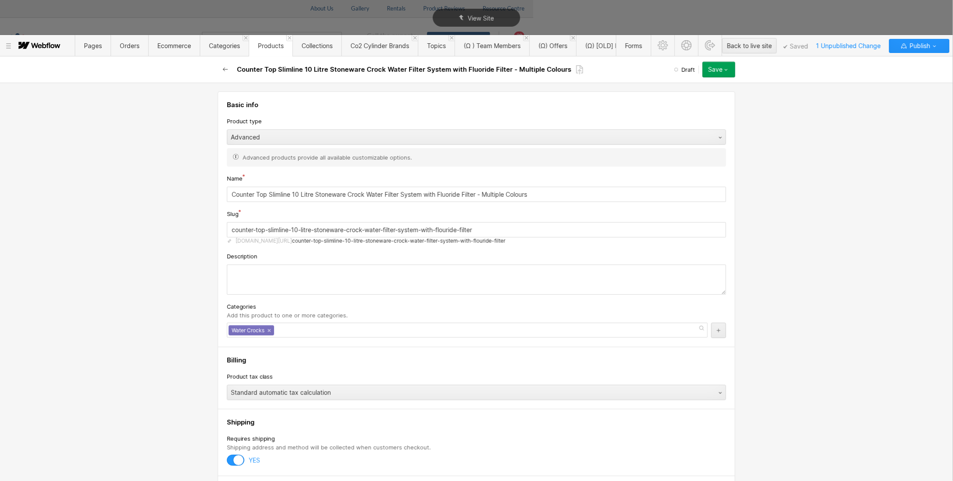
click at [225, 70] on icon "button" at bounding box center [225, 69] width 7 height 7
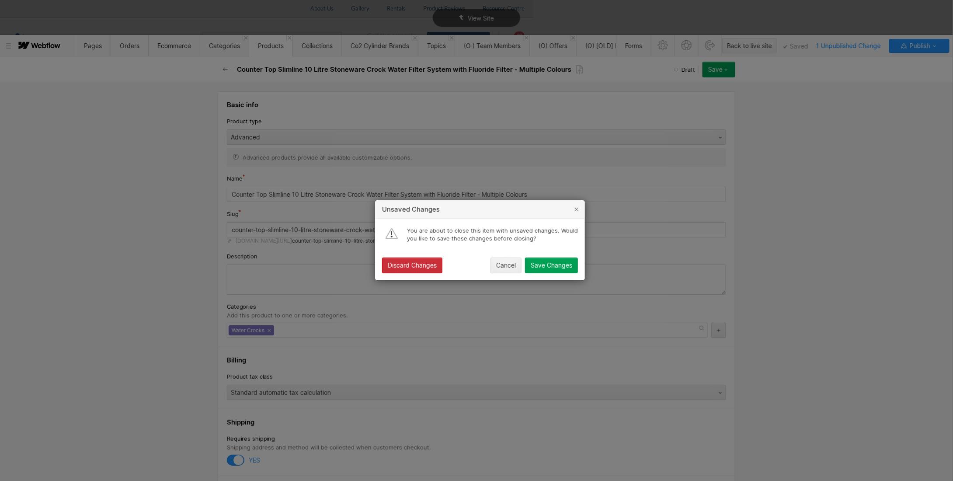
click at [407, 268] on div "Discard Changes" at bounding box center [412, 265] width 49 height 7
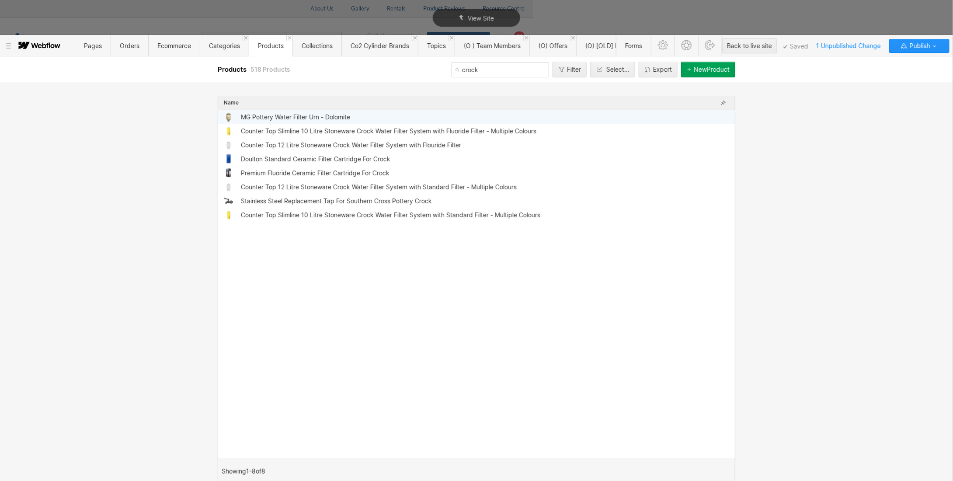
click at [273, 118] on div "MG Pottery Water Filter Urn - Dolomite" at bounding box center [295, 117] width 109 height 7
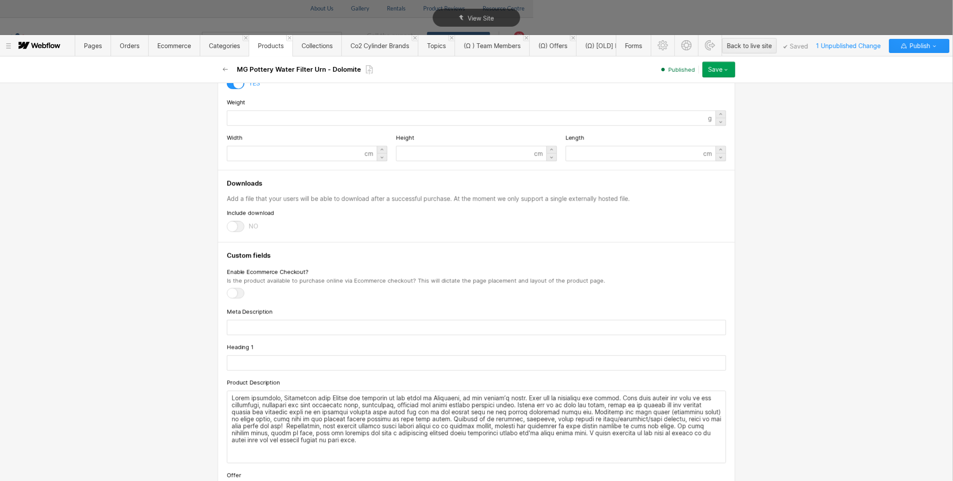
scroll to position [831, 0]
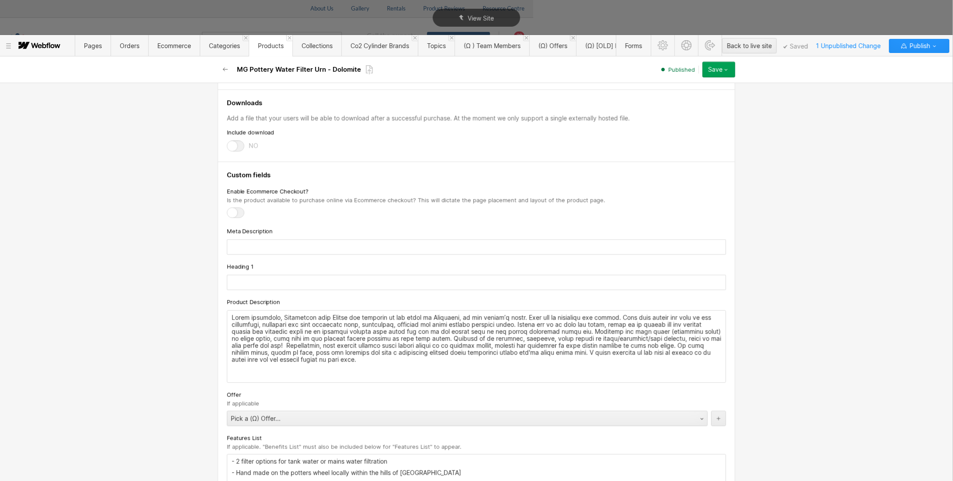
drag, startPoint x: 222, startPoint y: 182, endPoint x: 316, endPoint y: 181, distance: 94.0
click at [231, 208] on div at bounding box center [235, 213] width 17 height 11
click at [0, 0] on input "checkbox" at bounding box center [0, 0] width 0 height 0
click at [254, 243] on input "text" at bounding box center [476, 247] width 499 height 15
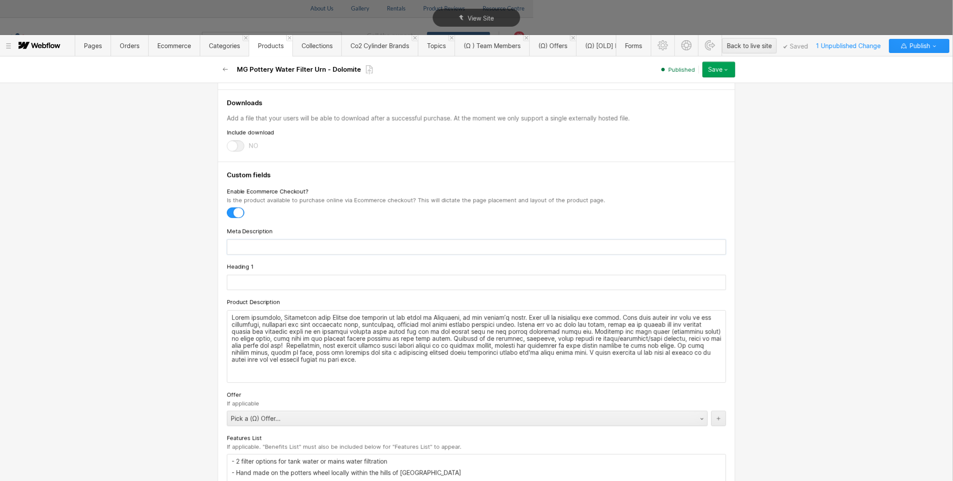
click at [254, 243] on input "text" at bounding box center [476, 247] width 499 height 15
click at [254, 240] on input "text" at bounding box center [476, 247] width 499 height 15
drag, startPoint x: 227, startPoint y: 308, endPoint x: 403, endPoint y: 311, distance: 175.7
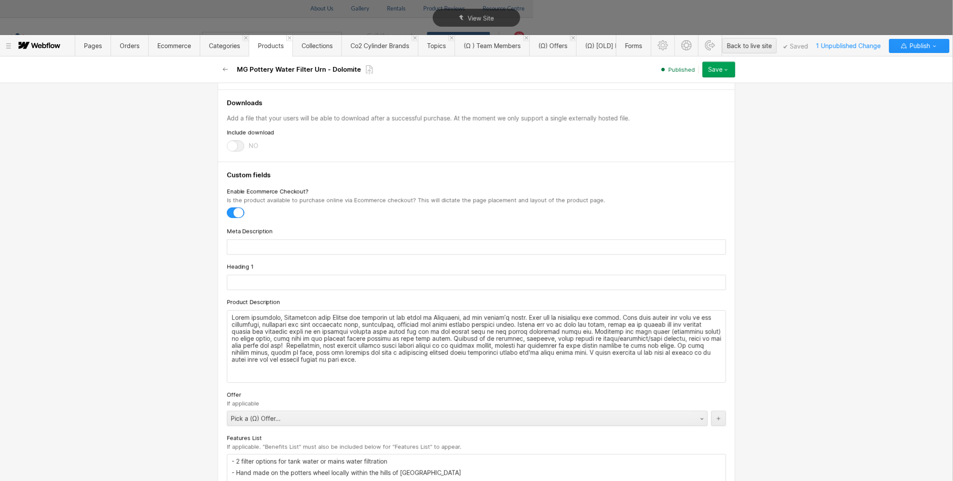
click at [403, 311] on div "‍" at bounding box center [476, 347] width 498 height 72
drag, startPoint x: 403, startPoint y: 311, endPoint x: 398, endPoint y: 312, distance: 5.3
click at [403, 314] on p at bounding box center [477, 338] width 490 height 49
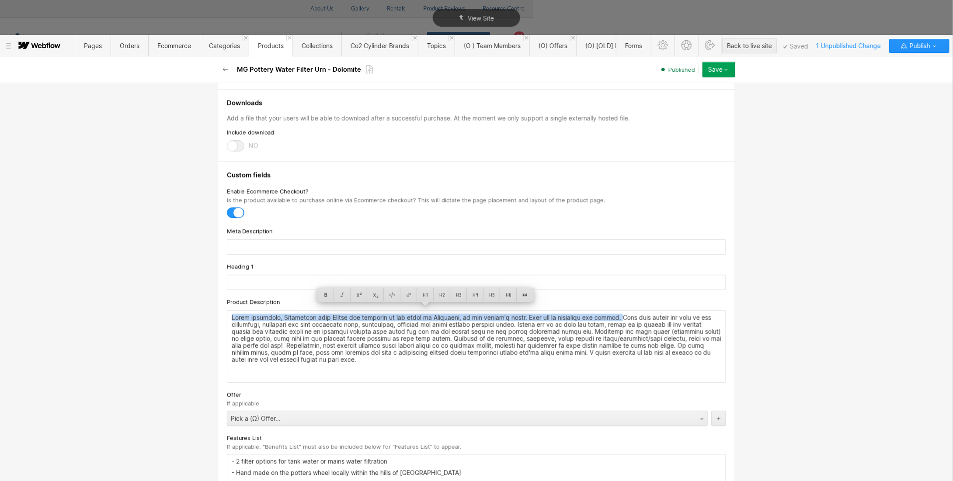
drag, startPoint x: 520, startPoint y: 310, endPoint x: 229, endPoint y: 309, distance: 291.6
click at [232, 314] on p at bounding box center [477, 338] width 490 height 49
copy p "These beautiful, Australian made Crocks are handmade in the hills in [GEOGRAPHI…"
click at [240, 277] on input "text" at bounding box center [476, 282] width 499 height 15
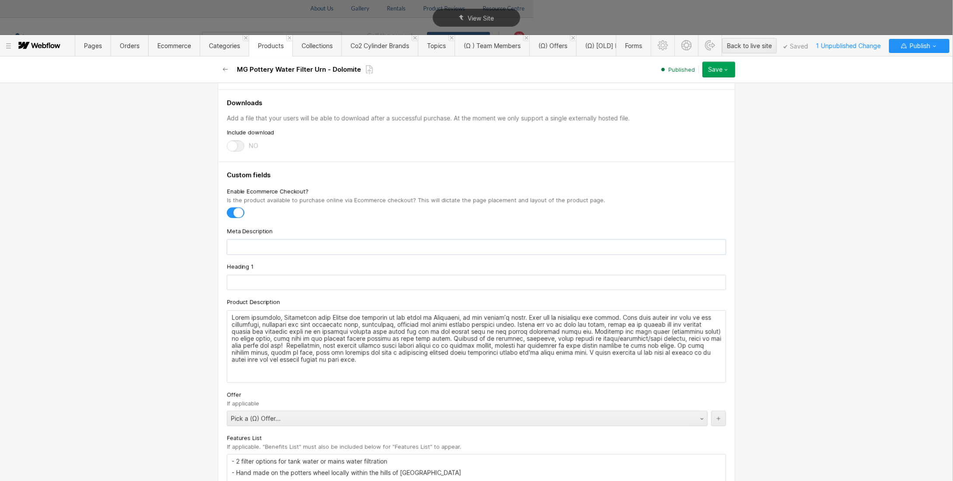
click at [236, 240] on input "text" at bounding box center [476, 247] width 499 height 15
paste input "These beautiful, Australian made Crocks are handmade in the hills in [GEOGRAPHI…"
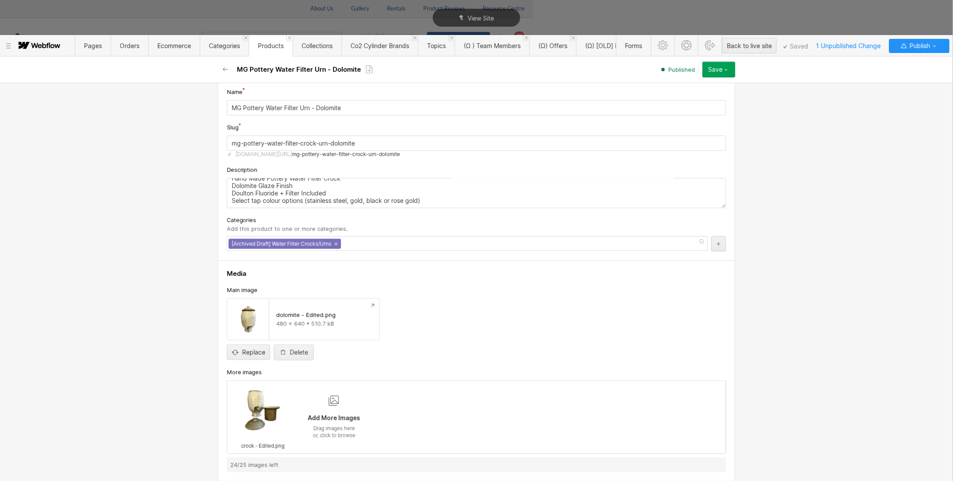
scroll to position [0, 0]
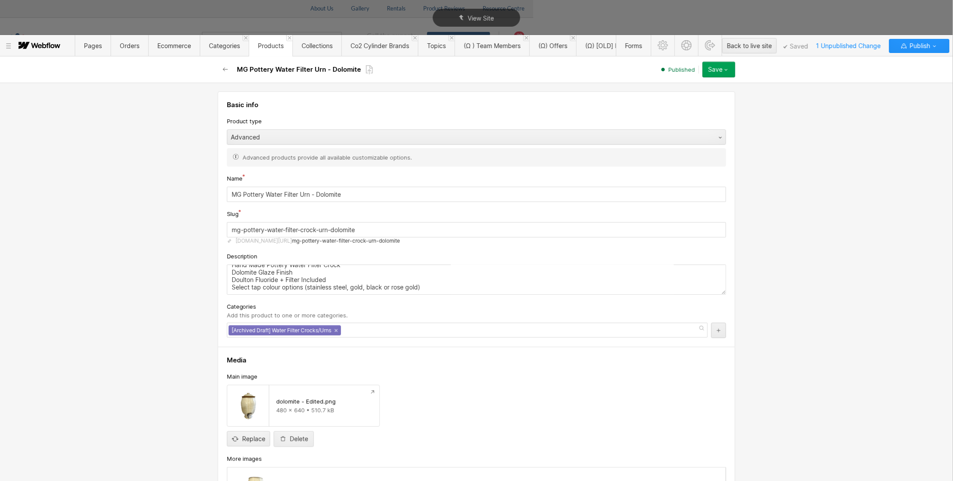
type input "These beautiful, Australian made Crocks are handmade in the hills in [GEOGRAPHI…"
click at [296, 192] on input "MG Pottery Water Filter Urn - Dolomite" at bounding box center [476, 194] width 499 height 15
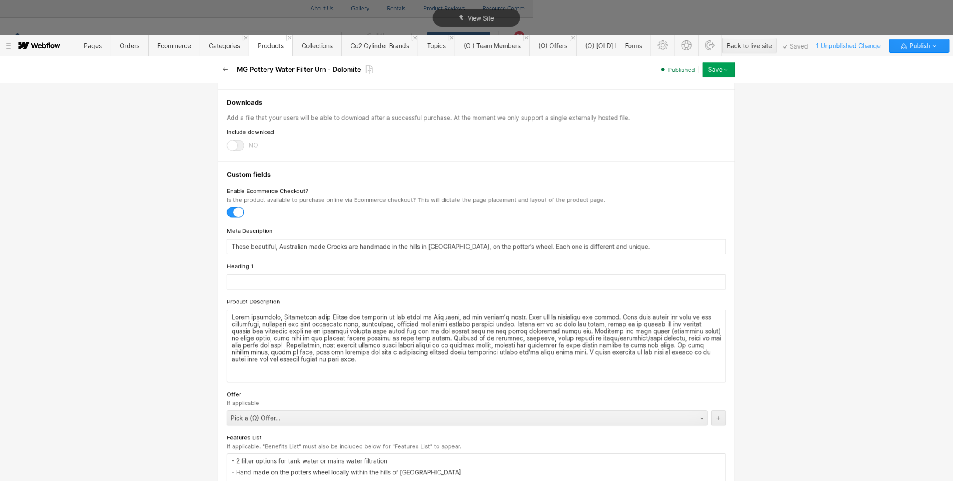
scroll to position [918, 0]
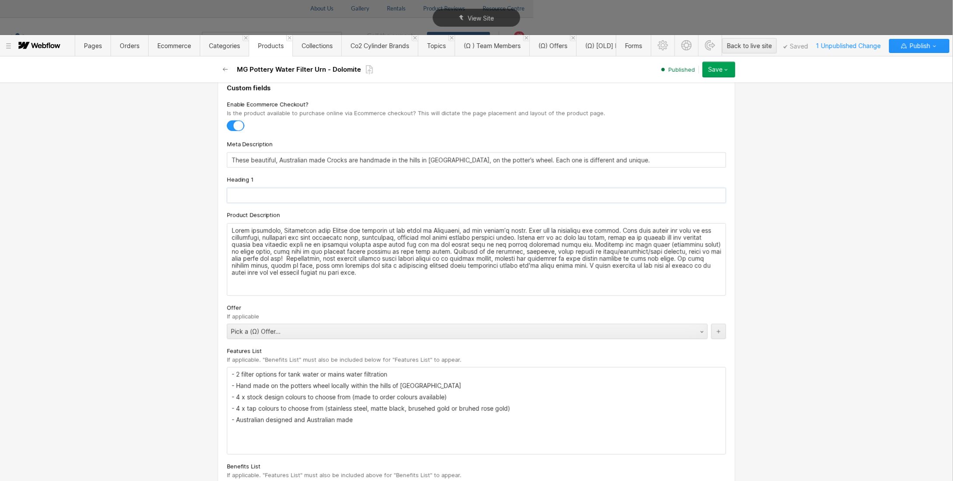
click at [238, 191] on input "text" at bounding box center [476, 195] width 499 height 15
paste input "MG Pottery Water Filter Urn - Dolomite"
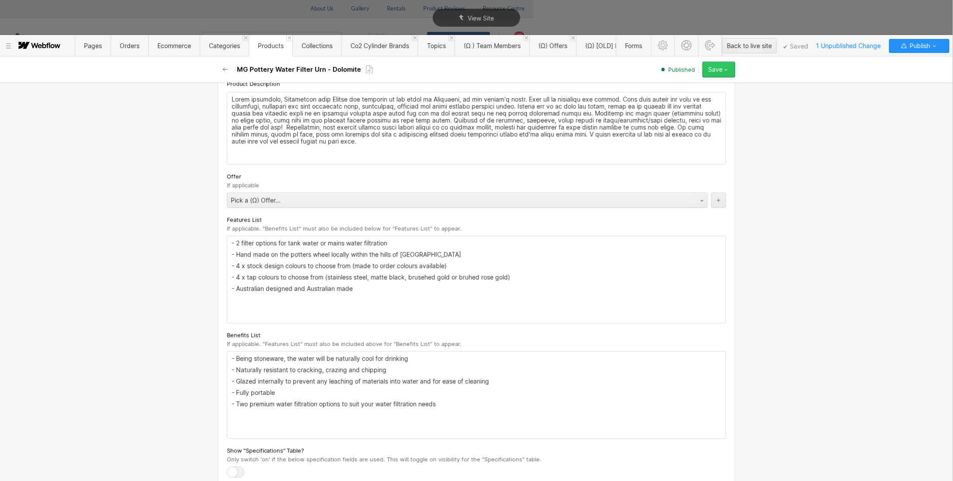
type input "MG Pottery Water Filter Urn - Dolomite"
click at [730, 73] on button "Save" at bounding box center [718, 70] width 33 height 16
click at [675, 100] on span "Republish" at bounding box center [667, 99] width 24 height 8
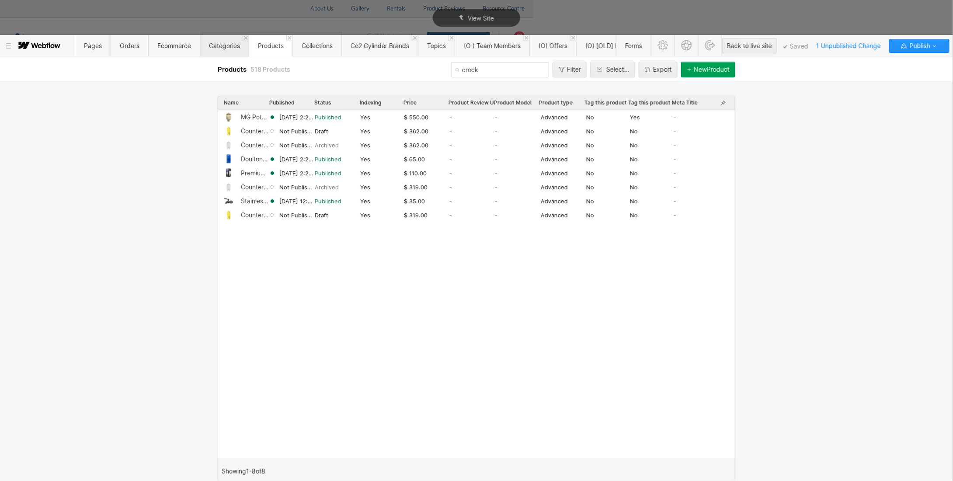
click at [221, 41] on span "Categories" at bounding box center [224, 45] width 49 height 21
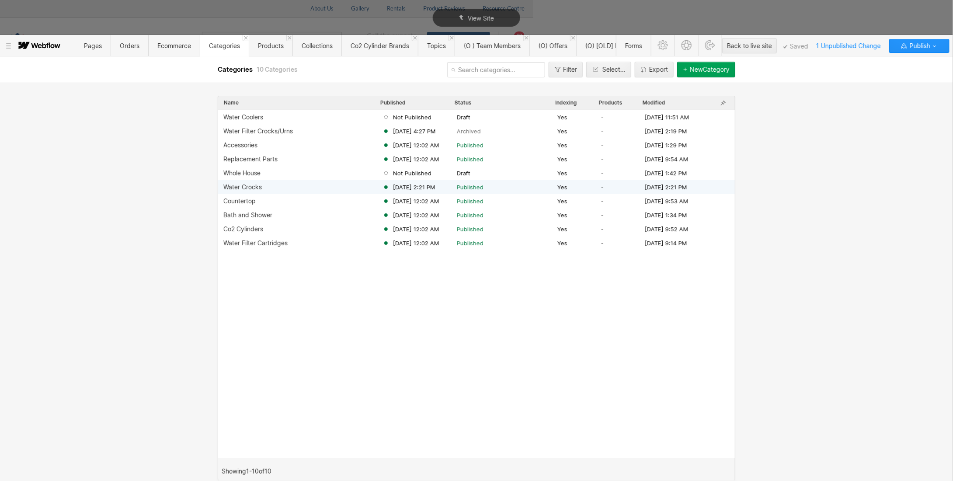
click at [253, 187] on div "Water Crocks" at bounding box center [242, 187] width 38 height 7
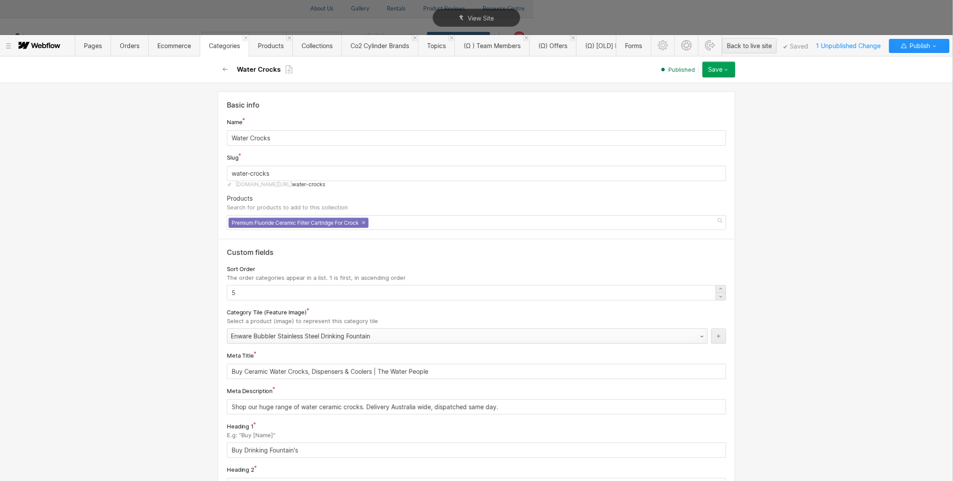
scroll to position [175, 0]
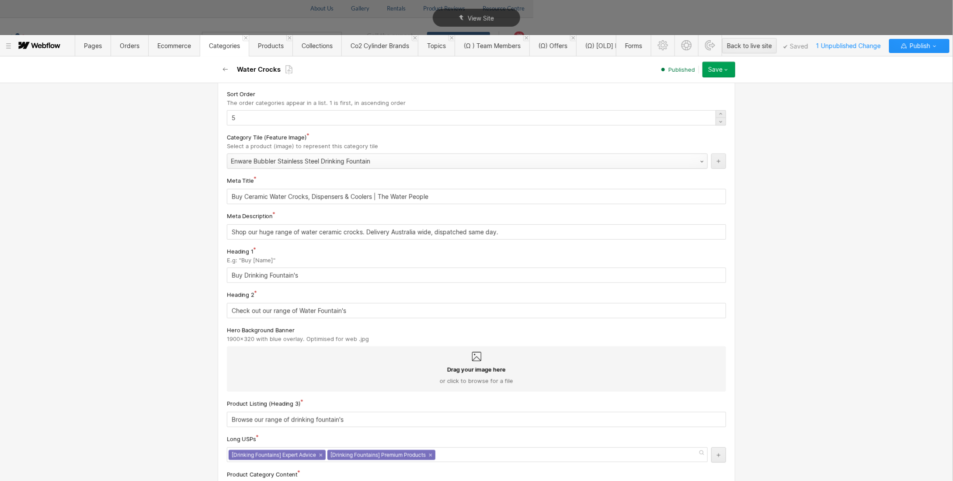
click at [292, 160] on div "Enware Bubbler Stainless Steel Drinking Fountain" at bounding box center [458, 161] width 462 height 14
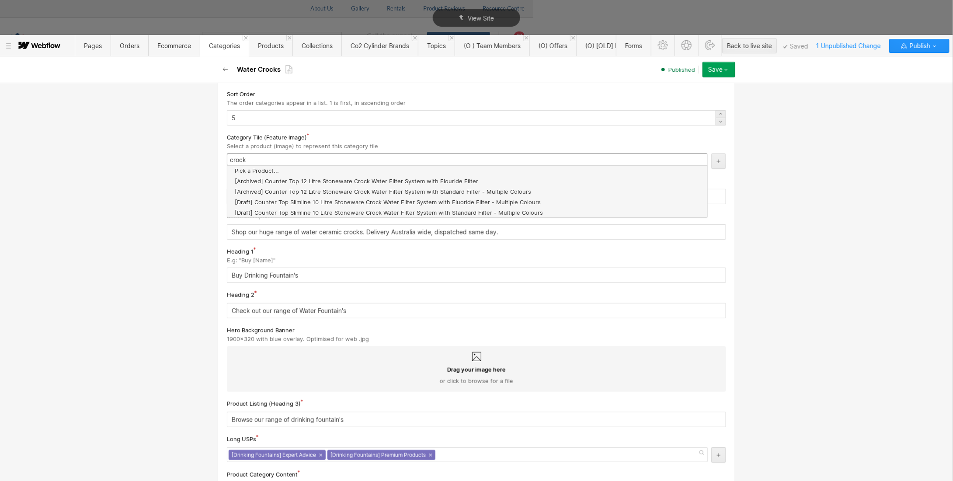
click at [244, 156] on input "crock" at bounding box center [467, 159] width 481 height 12
drag, startPoint x: 224, startPoint y: 154, endPoint x: 231, endPoint y: 154, distance: 7.0
click at [227, 154] on input "NG" at bounding box center [467, 159] width 481 height 12
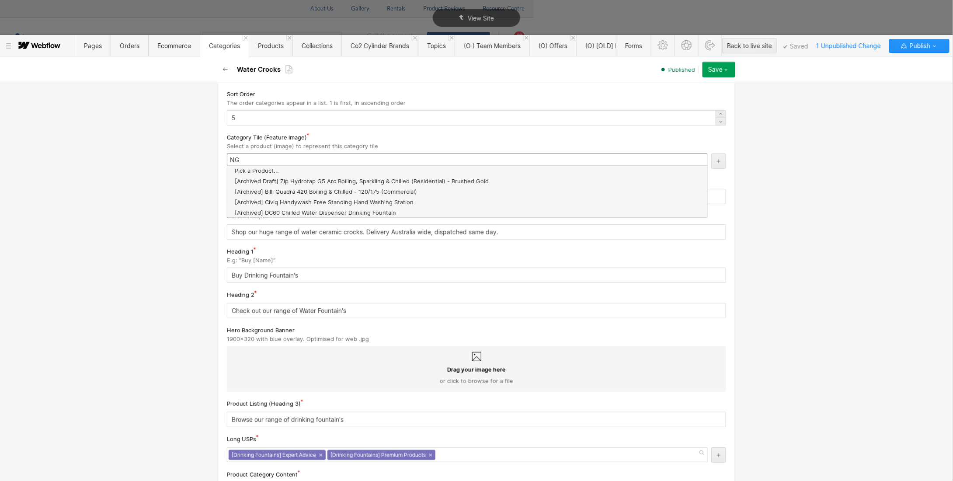
click at [231, 154] on input "NG" at bounding box center [467, 159] width 481 height 12
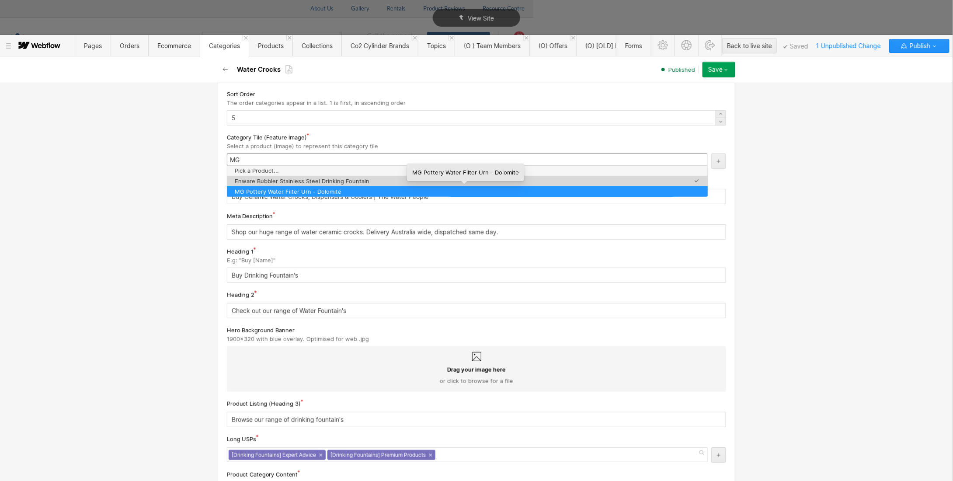
type input "MG"
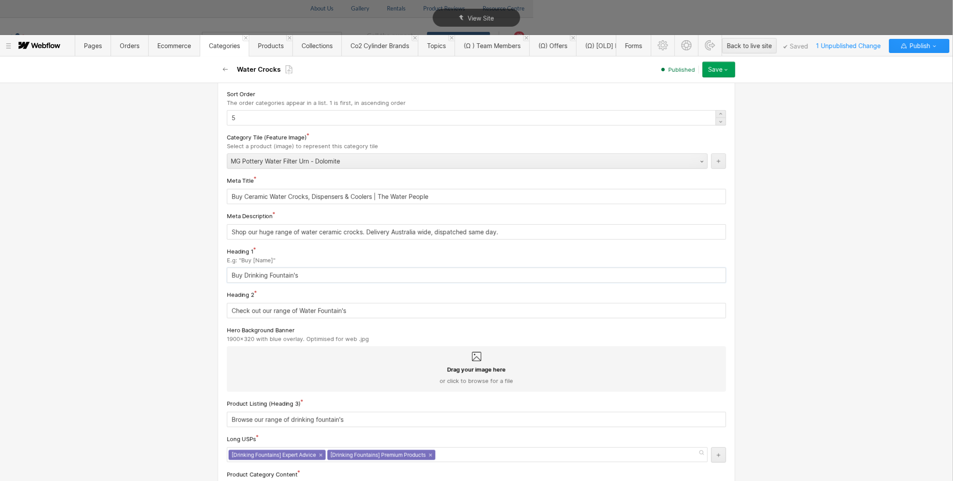
click at [251, 273] on input "Buy Drinking Fountain's" at bounding box center [476, 275] width 499 height 15
click at [291, 273] on input "Buy Drinking Fountain's" at bounding box center [476, 275] width 499 height 15
drag, startPoint x: 309, startPoint y: 272, endPoint x: 242, endPoint y: 268, distance: 67.0
click at [242, 268] on input "Buy Drinking Fountain's" at bounding box center [476, 275] width 499 height 15
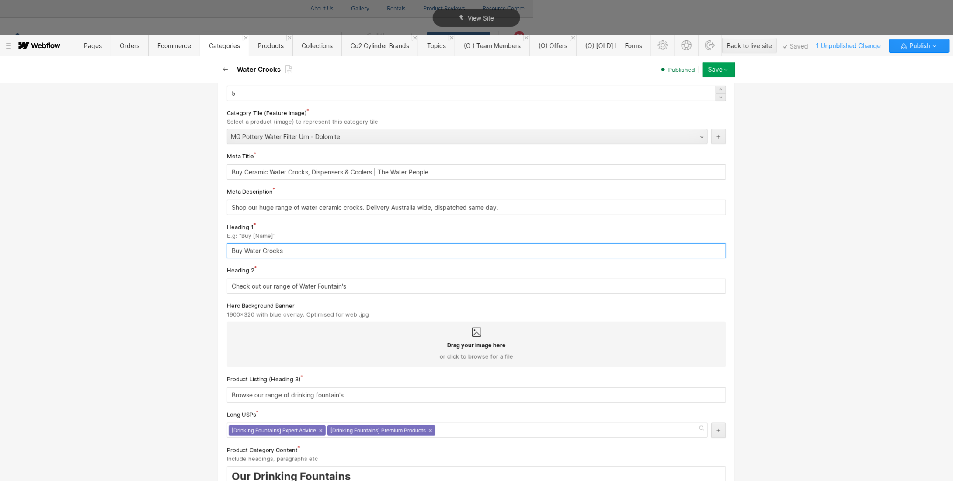
scroll to position [0, 0]
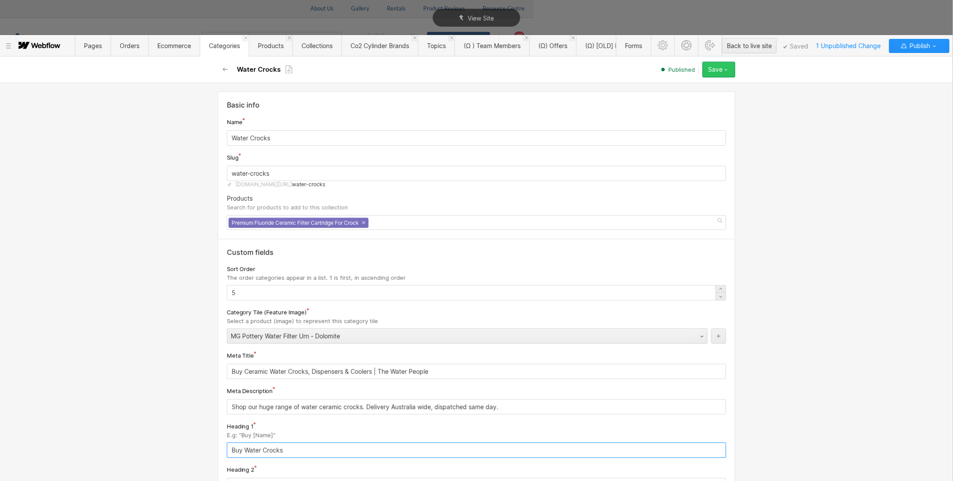
type input "Buy Water Crocks"
click at [727, 73] on icon "button" at bounding box center [726, 69] width 7 height 7
click at [665, 100] on span "Republish" at bounding box center [667, 99] width 24 height 8
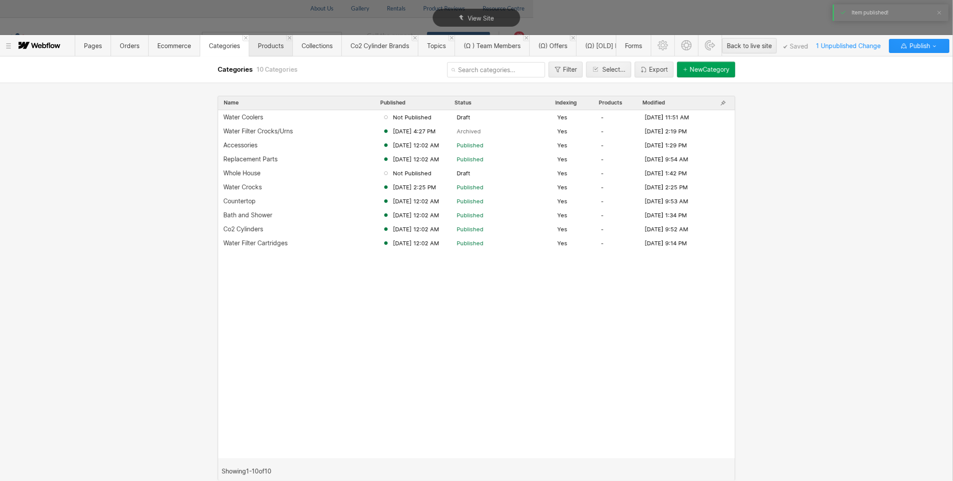
drag, startPoint x: 264, startPoint y: 38, endPoint x: 267, endPoint y: 45, distance: 8.2
click at [264, 38] on span "Products" at bounding box center [271, 45] width 44 height 21
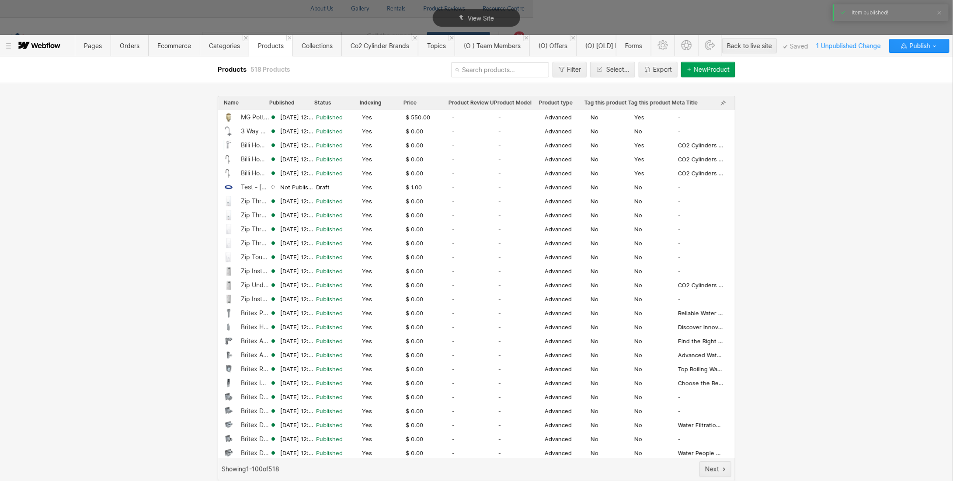
click at [267, 45] on span "Products" at bounding box center [271, 45] width 26 height 7
click at [247, 115] on div "MG Pottery Water Filter Urn - Dolomite" at bounding box center [255, 117] width 29 height 7
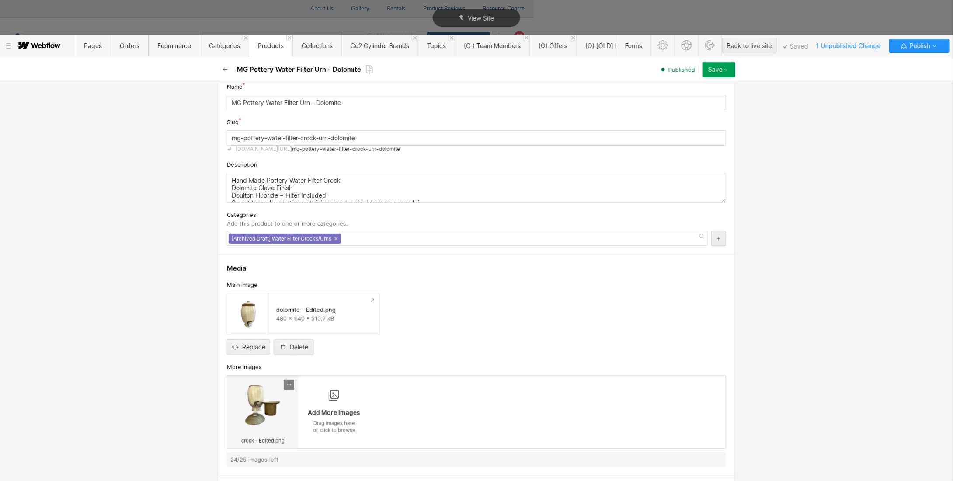
scroll to position [87, 0]
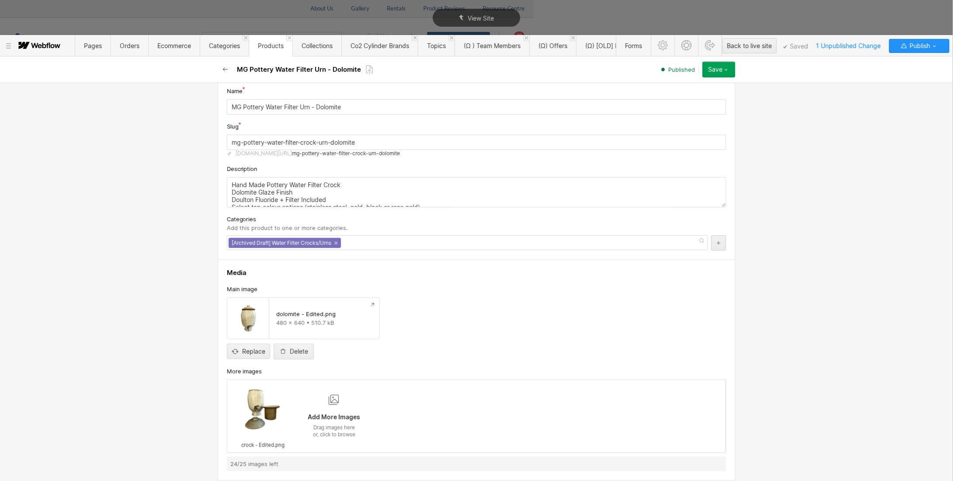
click at [223, 66] on icon "button" at bounding box center [225, 69] width 7 height 7
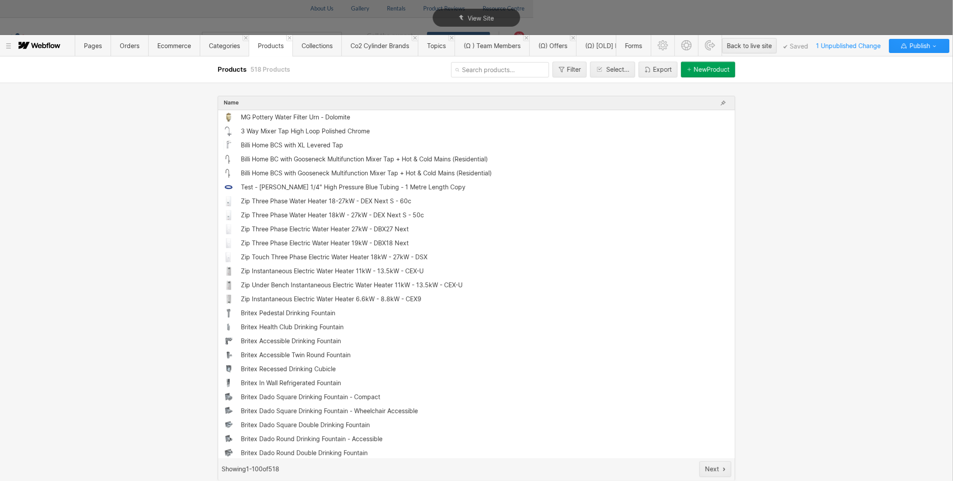
click at [465, 70] on input "text" at bounding box center [500, 69] width 98 height 15
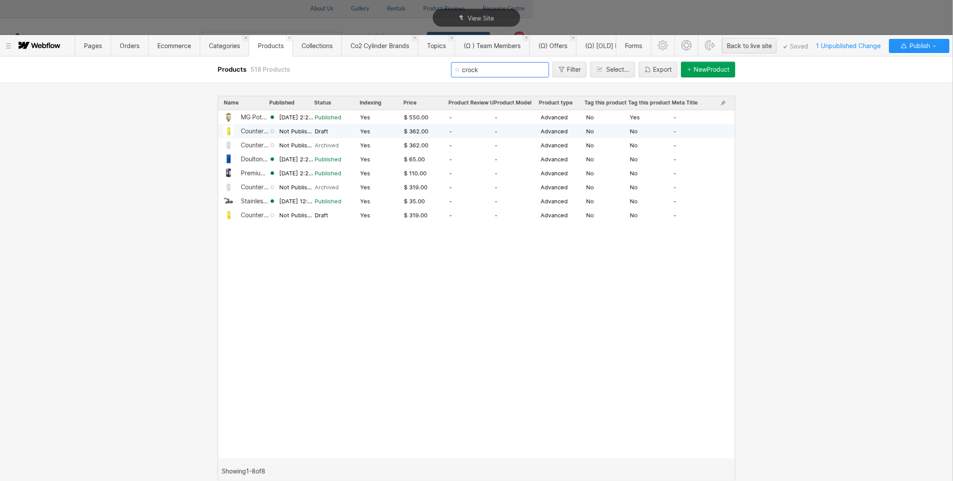
type input "crock"
click at [242, 132] on div "Counter Top Slimline 10 Litre Stoneware Crock Water Filter System with Fluoride…" at bounding box center [255, 131] width 28 height 7
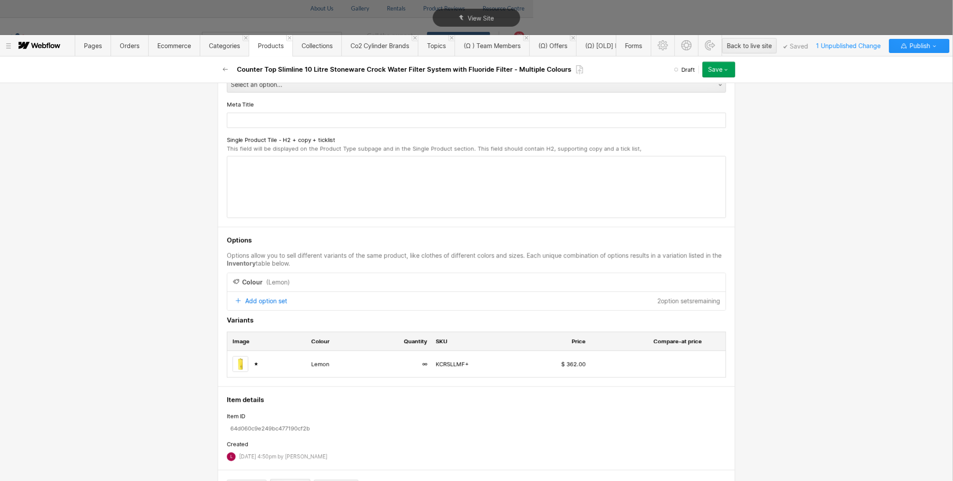
scroll to position [2309, 0]
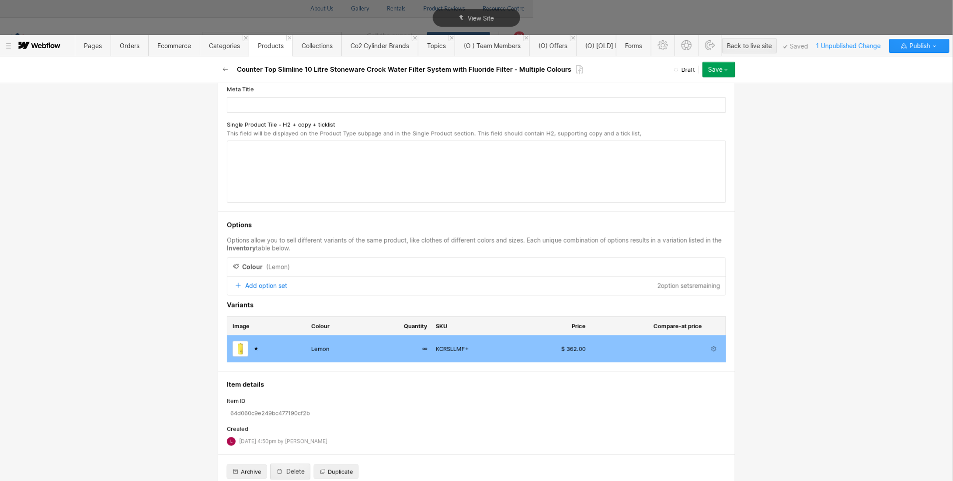
click at [234, 341] on img at bounding box center [241, 349] width 16 height 16
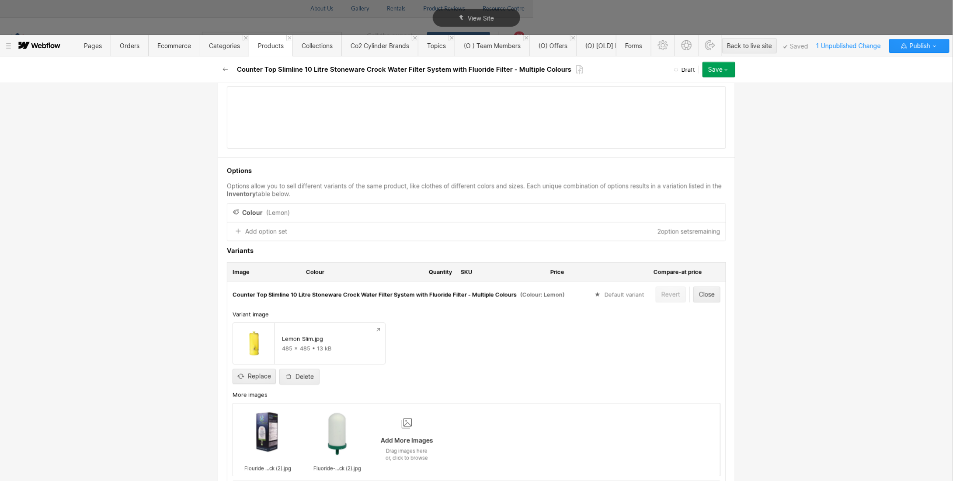
scroll to position [2396, 0]
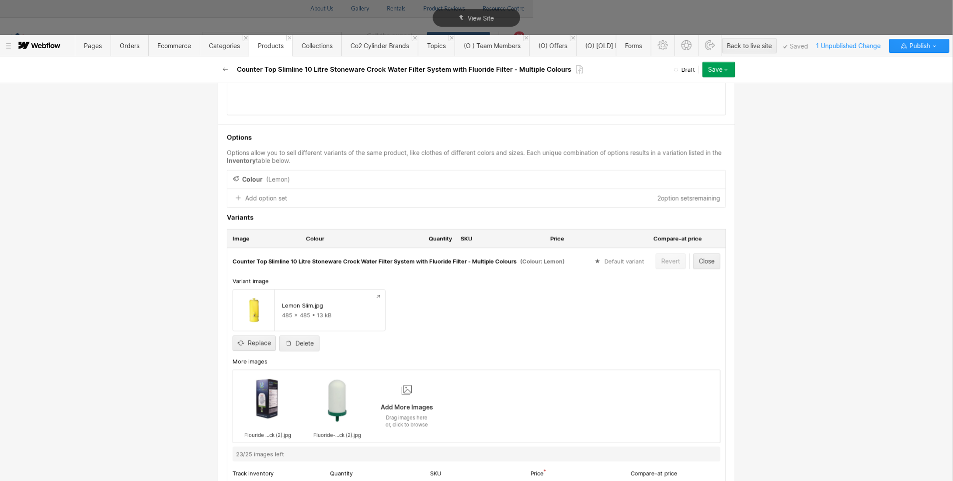
drag, startPoint x: 339, startPoint y: 302, endPoint x: 277, endPoint y: 299, distance: 61.7
click at [277, 299] on div "Lemon Slim.jpg 485 x 485 • 13 kB" at bounding box center [330, 310] width 110 height 41
drag, startPoint x: 276, startPoint y: 299, endPoint x: 335, endPoint y: 299, distance: 58.6
click at [335, 299] on div "Lemon Slim.jpg 485 x 485 • 13 kB" at bounding box center [330, 310] width 110 height 41
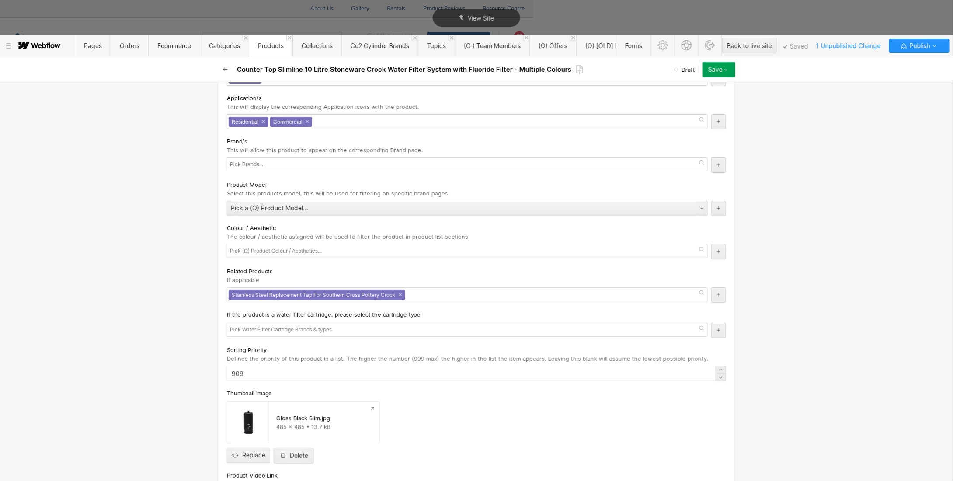
scroll to position [1565, 0]
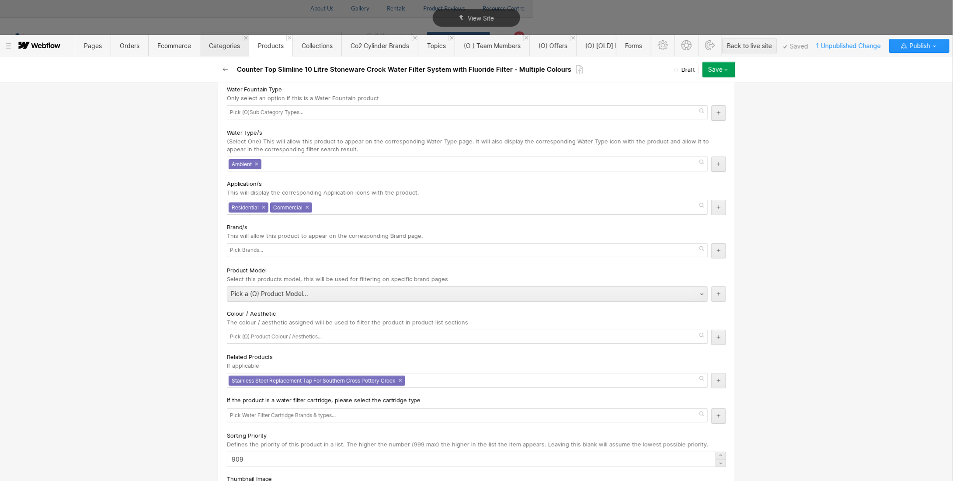
click at [229, 48] on span "Categories" at bounding box center [224, 45] width 31 height 7
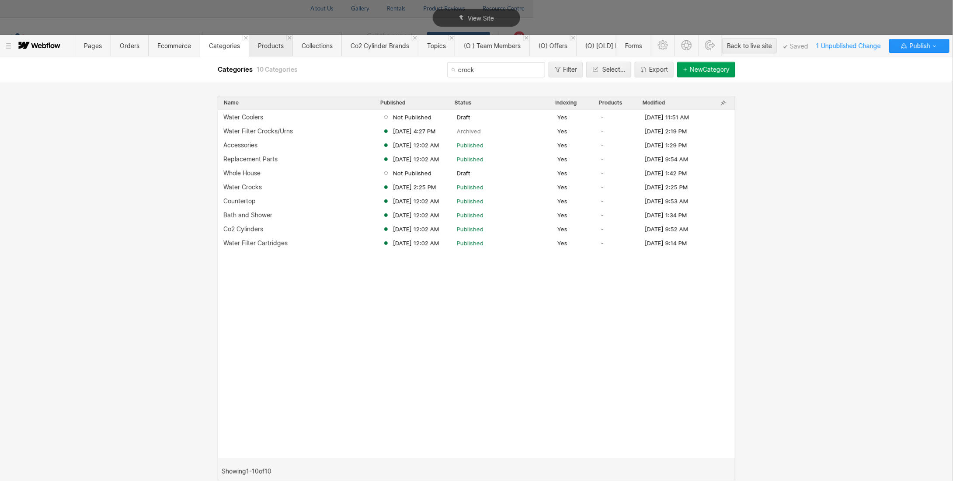
click at [267, 41] on span "Products" at bounding box center [271, 45] width 44 height 21
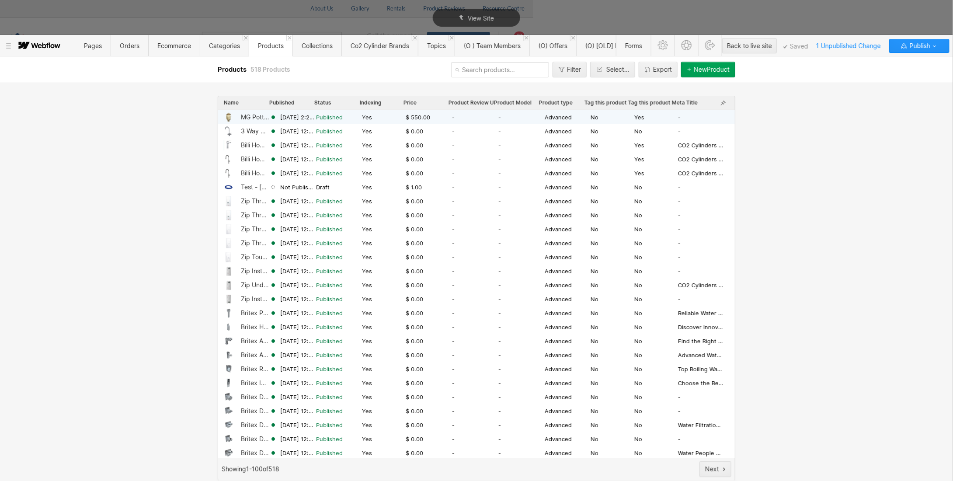
click at [254, 116] on div "MG Pottery Water Filter Urn - Dolomite" at bounding box center [255, 117] width 29 height 7
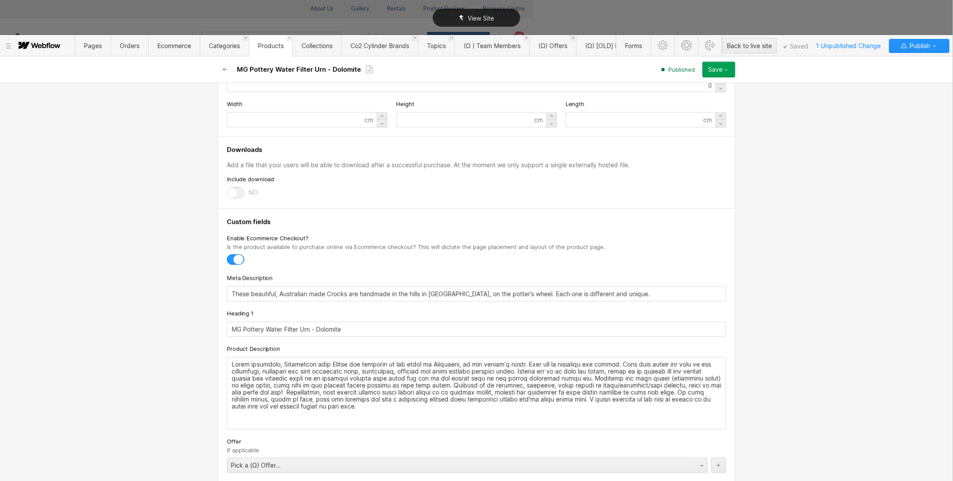
scroll to position [612, 0]
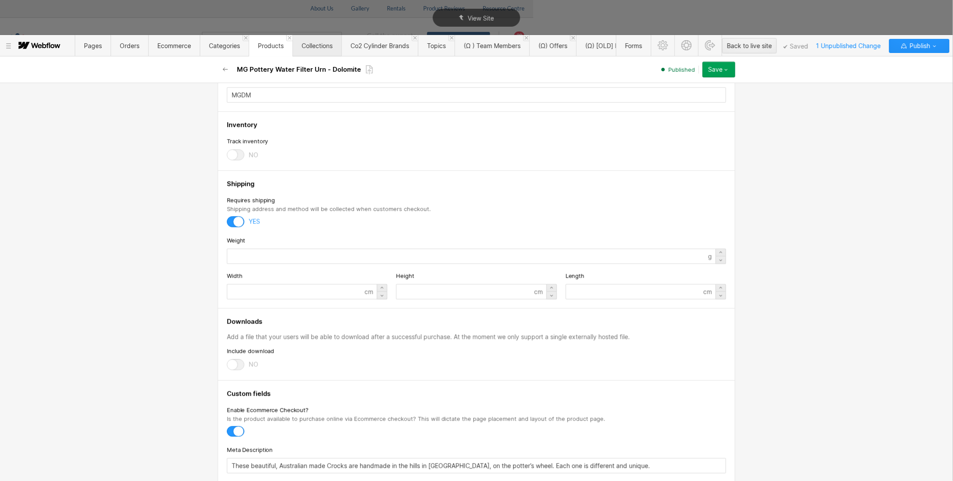
click at [318, 47] on span "Collections" at bounding box center [317, 45] width 31 height 7
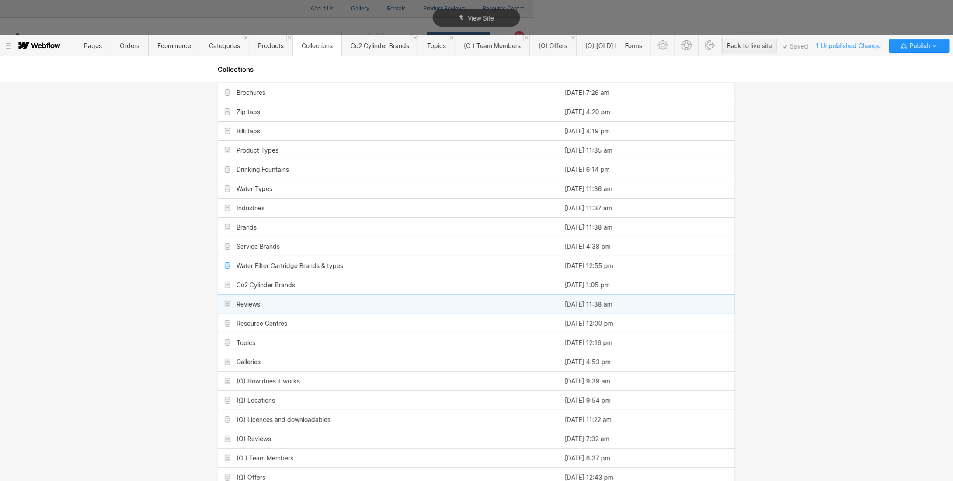
scroll to position [44, 0]
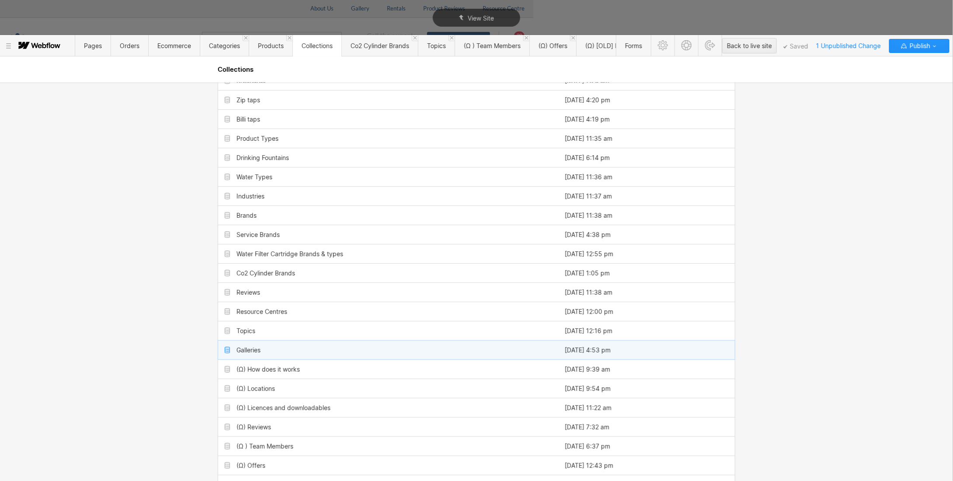
click at [259, 344] on div "Galleries" at bounding box center [388, 350] width 340 height 19
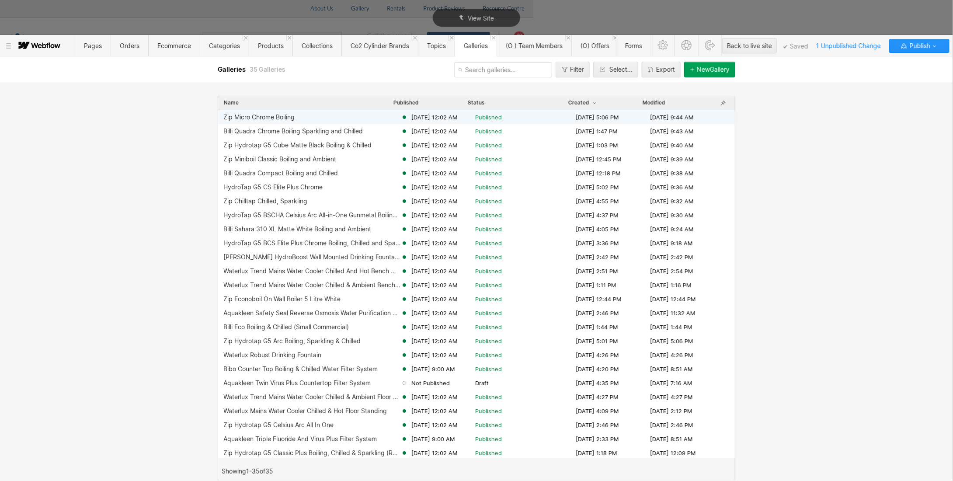
click at [266, 116] on div "Zip Micro Chrome Boiling" at bounding box center [258, 117] width 71 height 7
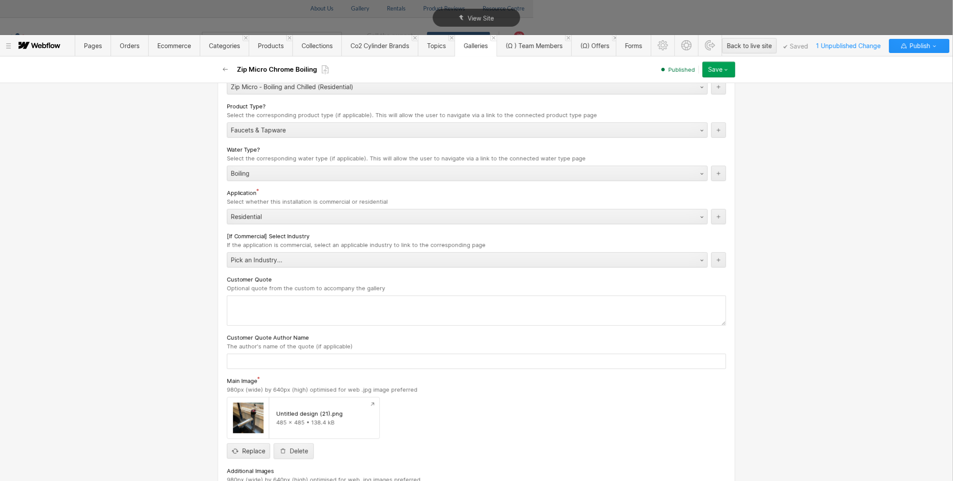
scroll to position [175, 0]
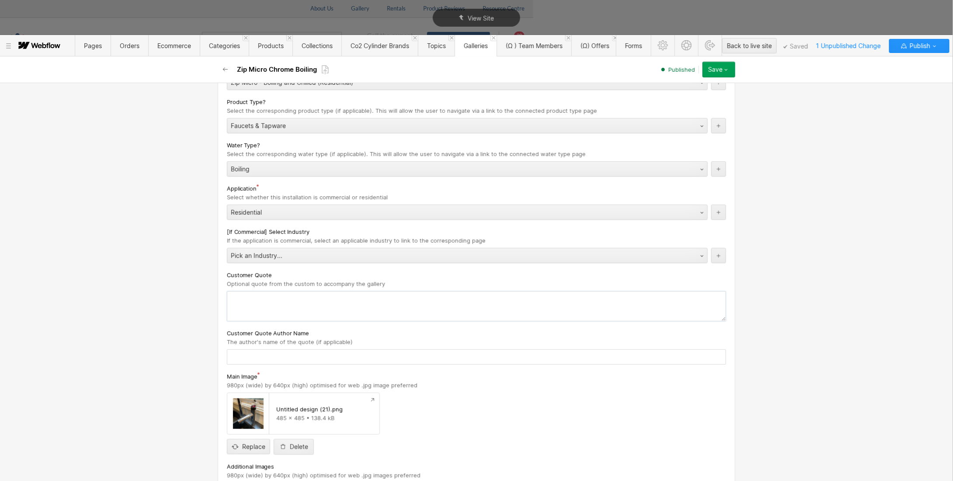
click at [258, 295] on textarea at bounding box center [476, 306] width 499 height 30
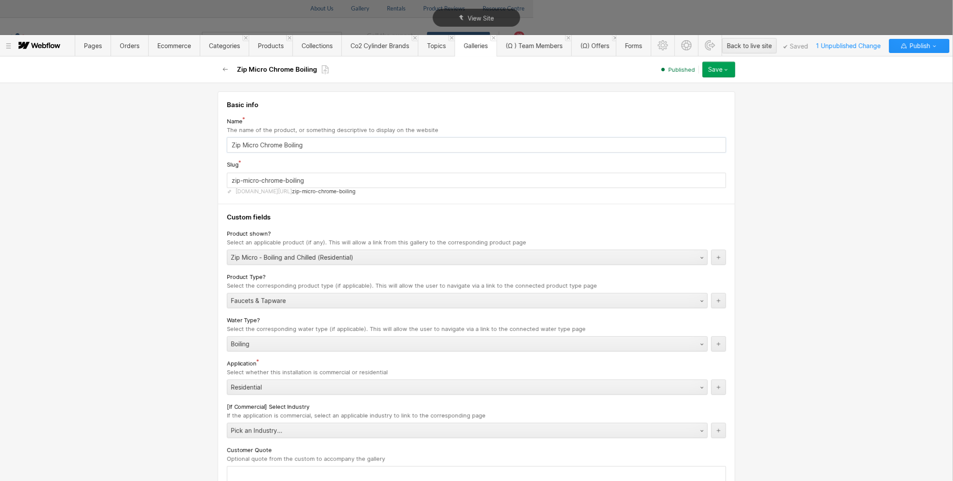
click at [240, 145] on input "Zip Micro Chrome Boiling" at bounding box center [476, 144] width 499 height 15
click at [221, 67] on button "button" at bounding box center [226, 70] width 16 height 16
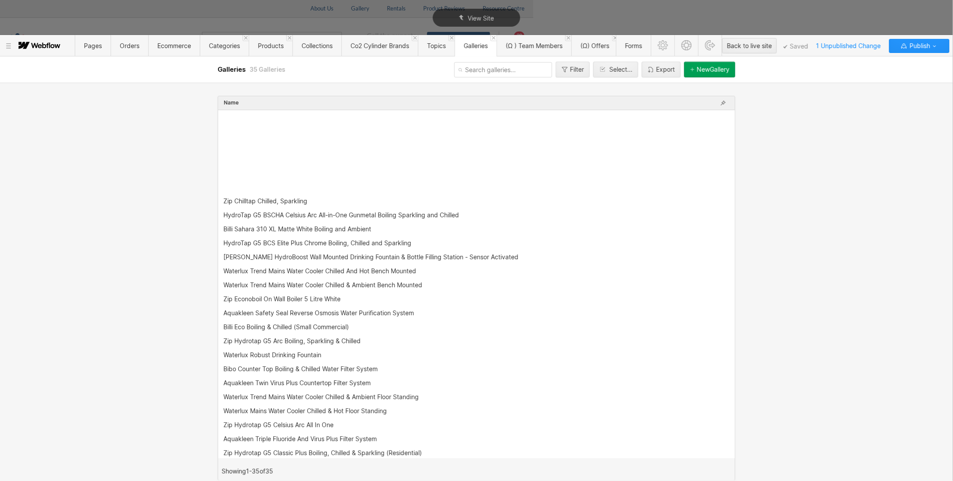
scroll to position [142, 0]
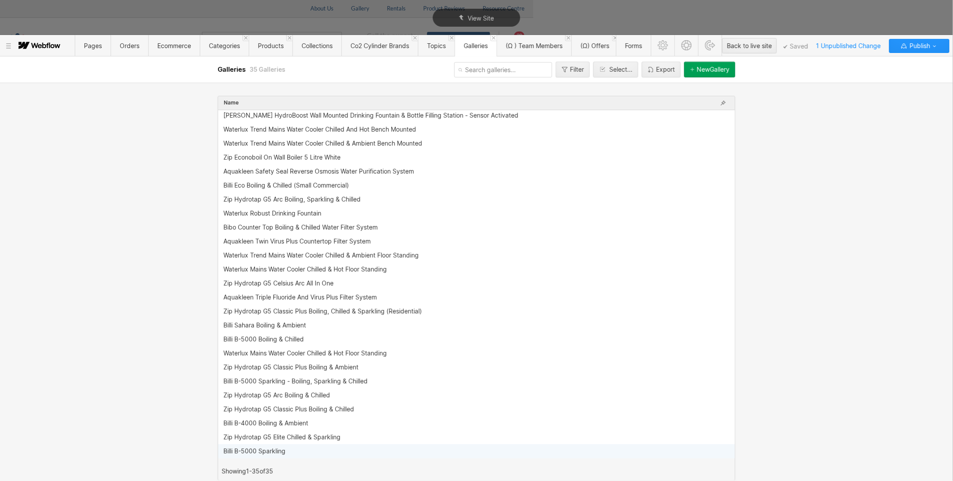
click at [245, 454] on div "Billi B-5000 Sparkling" at bounding box center [254, 451] width 62 height 7
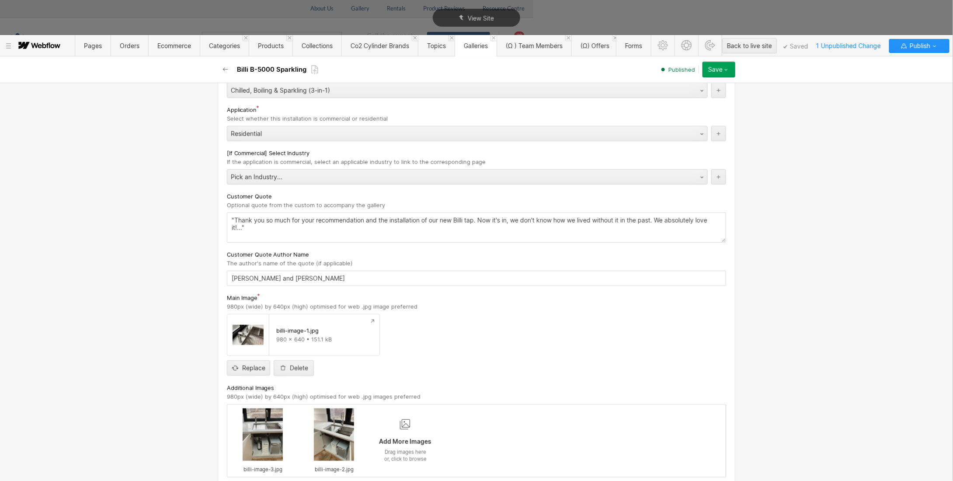
scroll to position [262, 0]
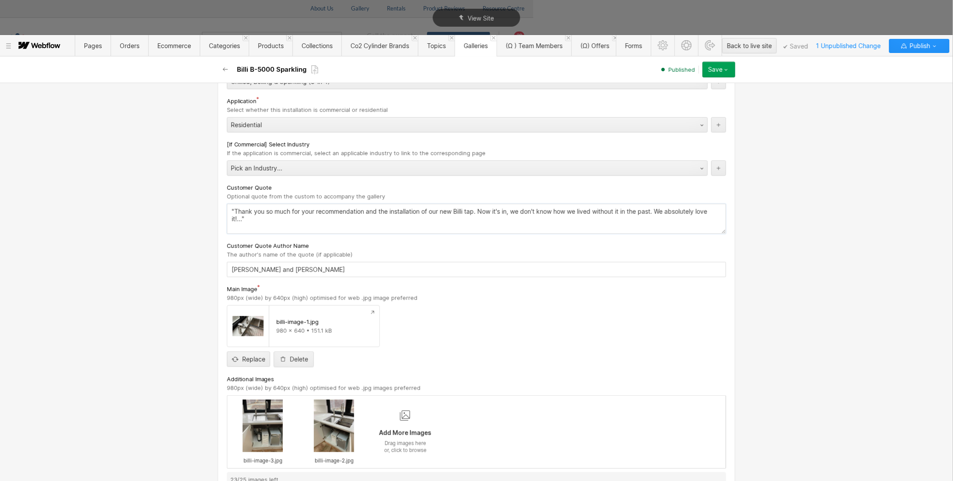
click at [233, 210] on textarea ""Thank you so much for your recommendation and the installation of our new Bill…" at bounding box center [476, 219] width 499 height 30
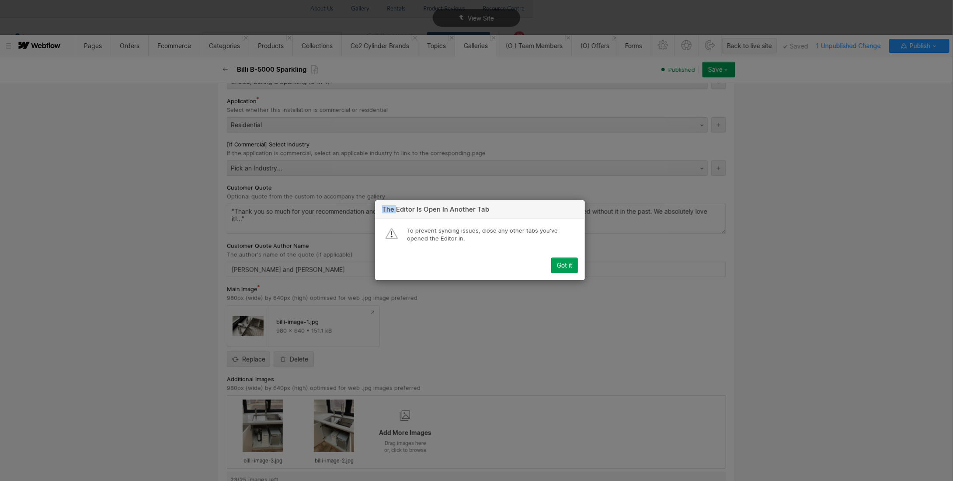
click at [233, 210] on div "The Editor is open in another tab To prevent syncing issues, close any other ta…" at bounding box center [480, 240] width 960 height 481
click at [563, 266] on div "Got it" at bounding box center [564, 265] width 15 height 7
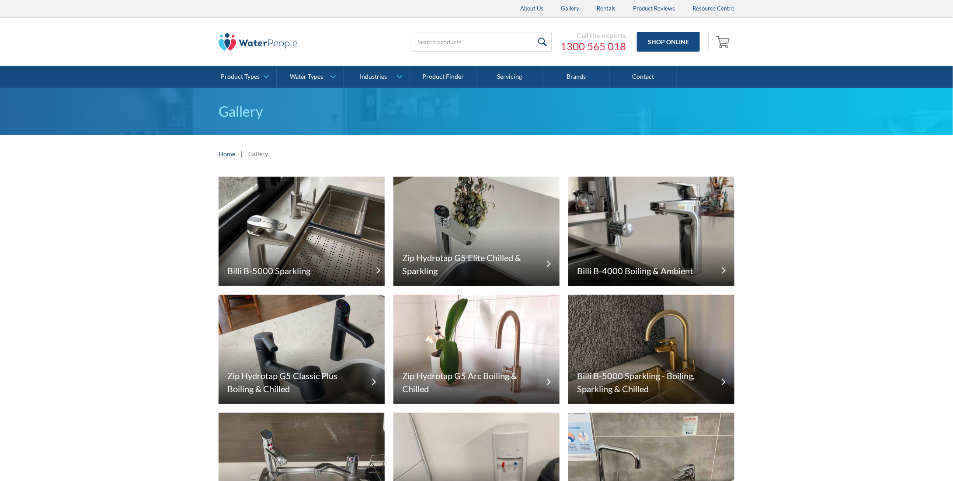
click at [273, 206] on img at bounding box center [302, 231] width 166 height 109
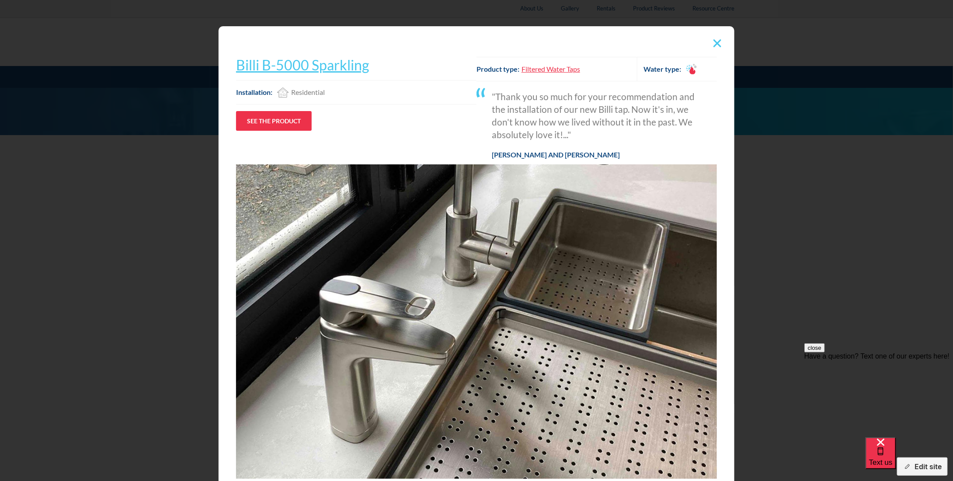
click at [713, 41] on img at bounding box center [717, 43] width 8 height 8
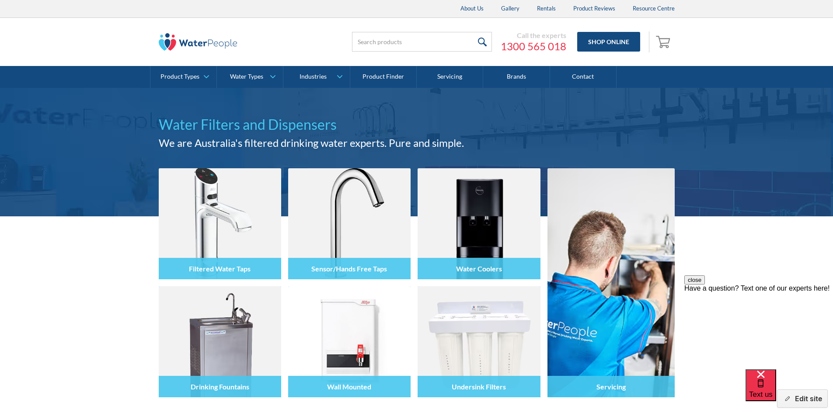
drag, startPoint x: 782, startPoint y: 400, endPoint x: 622, endPoint y: 386, distance: 161.0
click at [782, 400] on div "button" at bounding box center [786, 398] width 9 height 9
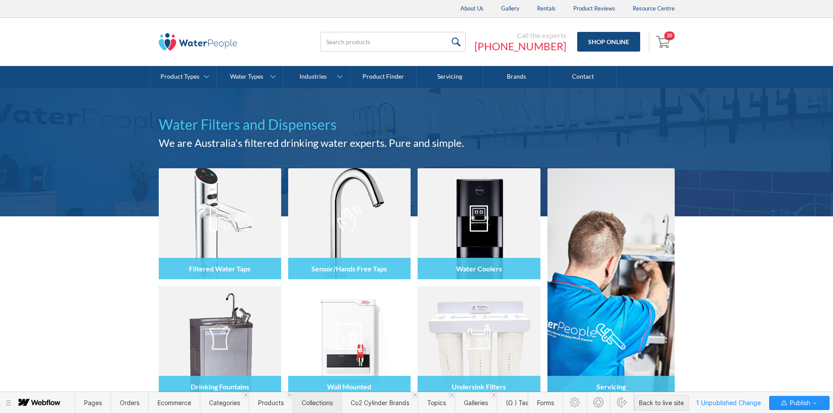
click at [327, 406] on span "Collections" at bounding box center [317, 402] width 31 height 7
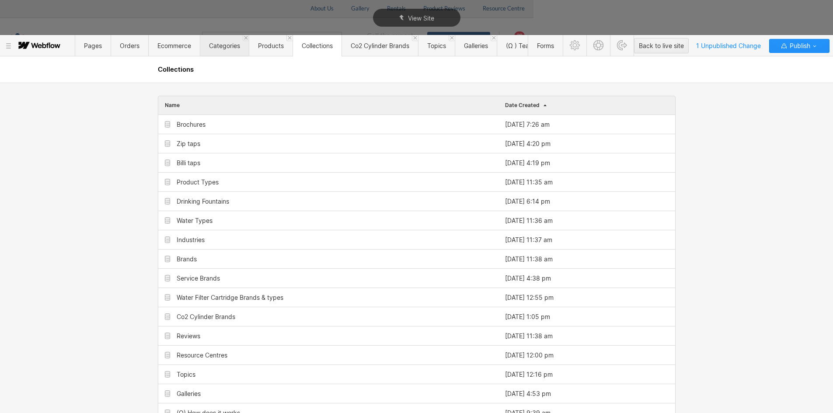
click at [211, 42] on span "Categories" at bounding box center [224, 45] width 31 height 7
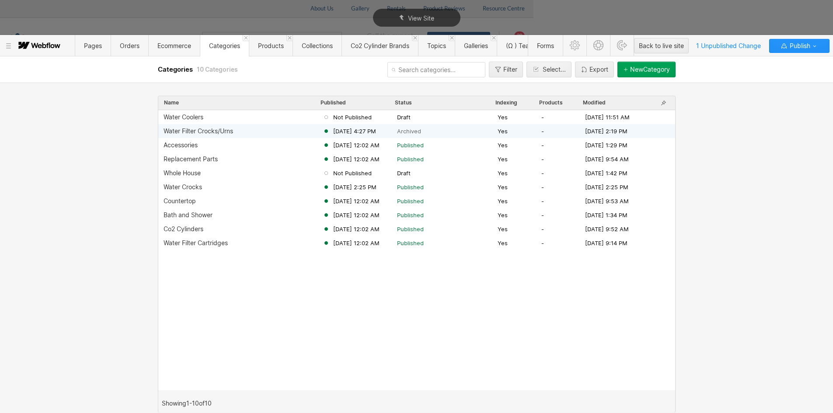
click at [215, 131] on div "Water Filter Crocks/Urns" at bounding box center [198, 131] width 70 height 7
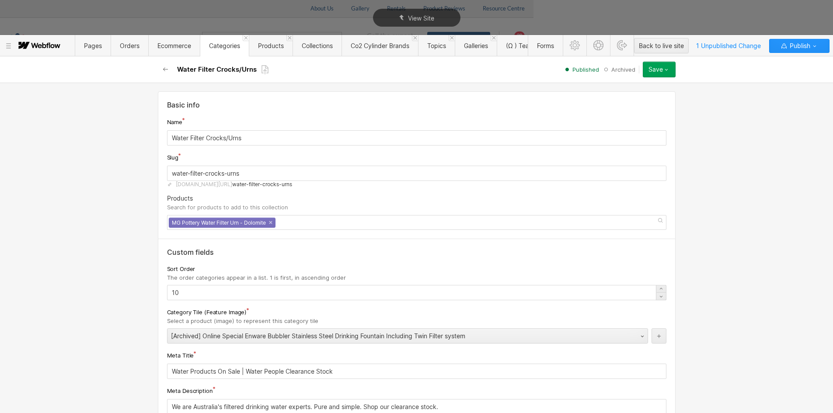
click at [667, 70] on icon "button" at bounding box center [666, 69] width 7 height 7
click at [733, 114] on div "Basic info Name Water Filter Crocks/Urns Slug water-filter-crocks-urns [DOMAIN_…" at bounding box center [416, 248] width 833 height 330
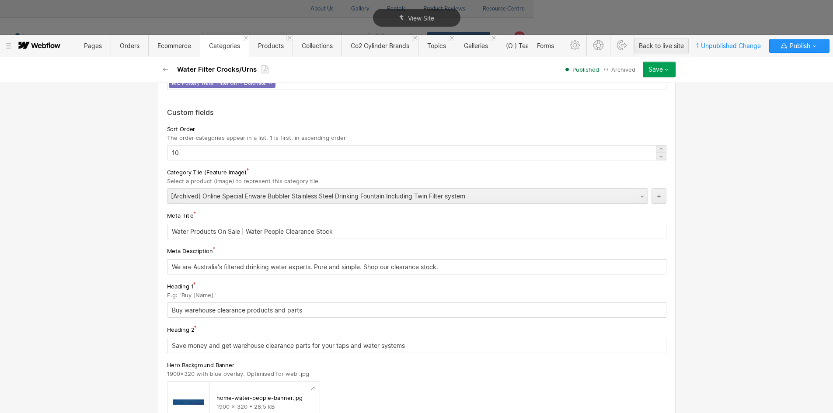
scroll to position [175, 0]
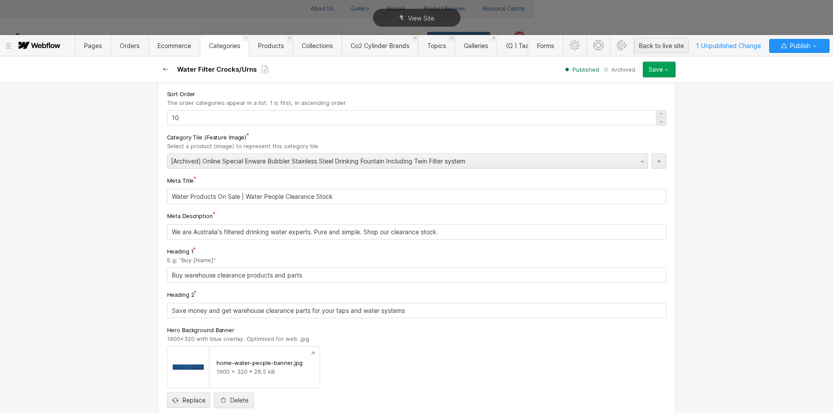
click at [165, 67] on icon "button" at bounding box center [165, 69] width 7 height 7
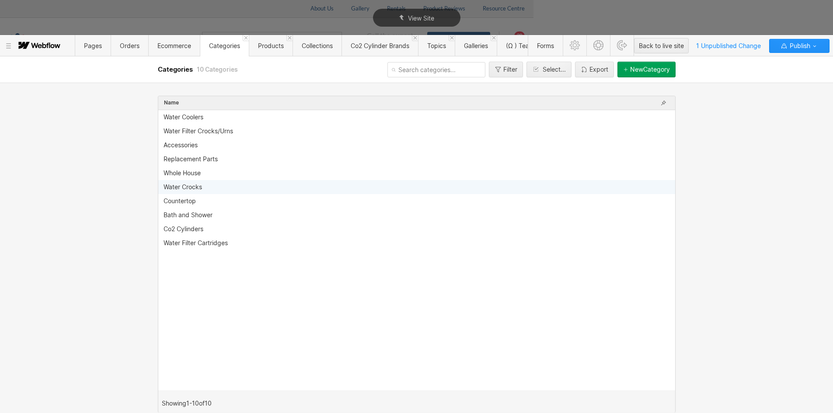
click at [188, 183] on div "Water Crocks" at bounding box center [416, 187] width 517 height 14
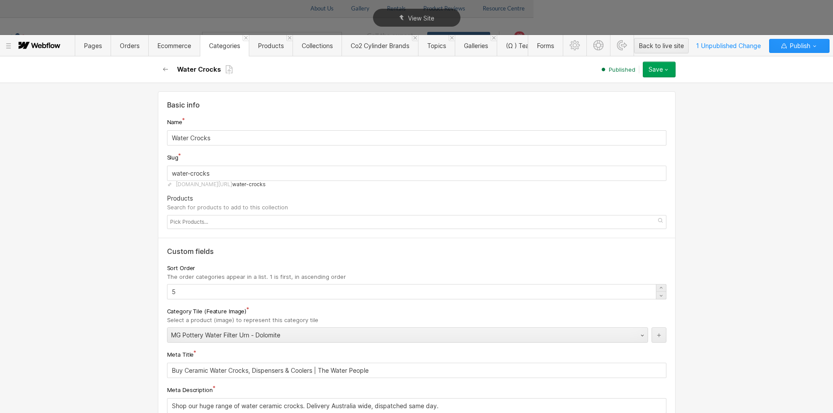
click at [210, 223] on div at bounding box center [416, 222] width 499 height 14
click at [130, 209] on div "Basic info Name Water Crocks Slug water-crocks [DOMAIN_NAME][URL] water-crocks …" at bounding box center [416, 248] width 833 height 330
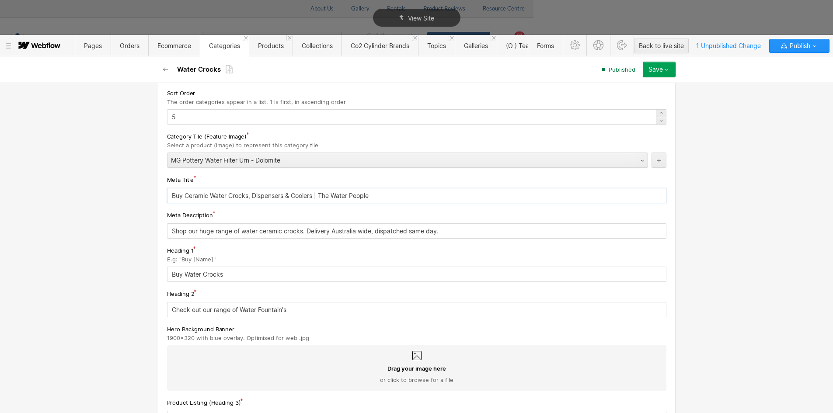
click at [240, 190] on input "Buy Ceramic Water Crocks, Dispensers & Coolers | The Water People" at bounding box center [416, 195] width 499 height 15
click at [276, 231] on input "Shop our huge range of water ceramic crocks. Delivery Australia wide, dispatche…" at bounding box center [416, 230] width 499 height 15
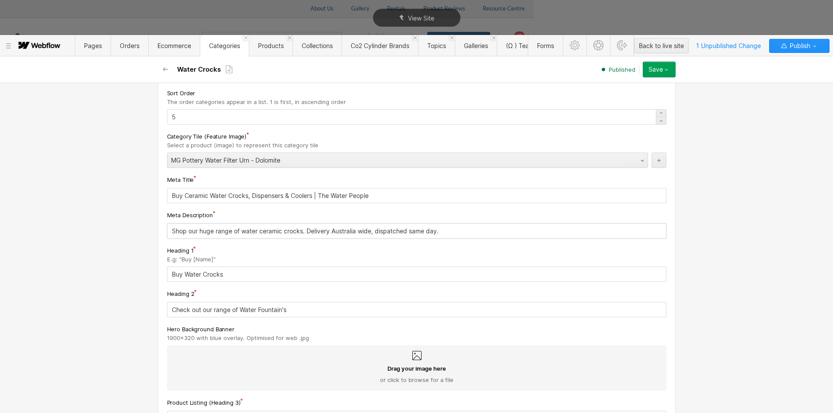
click at [276, 231] on input "Shop our huge range of water ceramic crocks. Delivery Australia wide, dispatche…" at bounding box center [416, 230] width 499 height 15
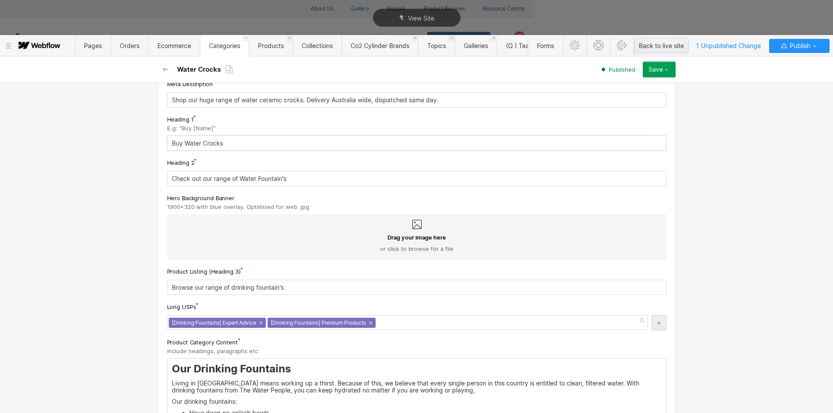
click at [199, 144] on input "Buy Water Crocks" at bounding box center [416, 143] width 499 height 15
click at [256, 177] on input "Check out our range of Water Fountain's" at bounding box center [416, 178] width 499 height 15
paste input "Crock"
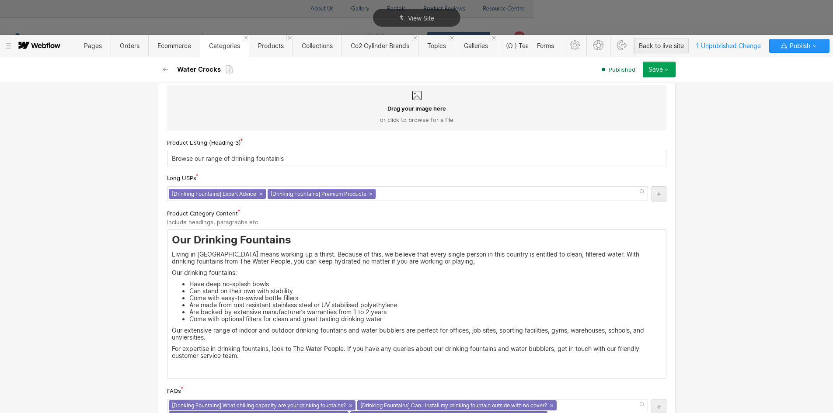
scroll to position [437, 0]
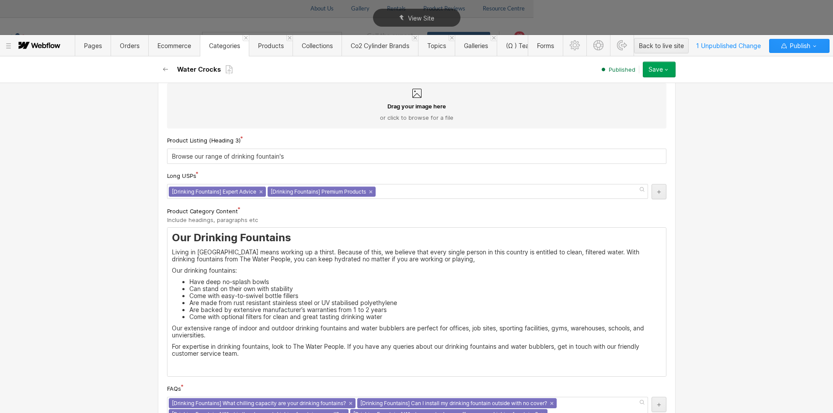
type input "Check out our range of Water Crocks"
click at [190, 236] on h3 "Our Drinking Fountains" at bounding box center [417, 237] width 490 height 13
drag, startPoint x: 190, startPoint y: 236, endPoint x: 310, endPoint y: 236, distance: 120.2
click at [310, 236] on h3 "Our Drinking Fountains" at bounding box center [417, 237] width 490 height 13
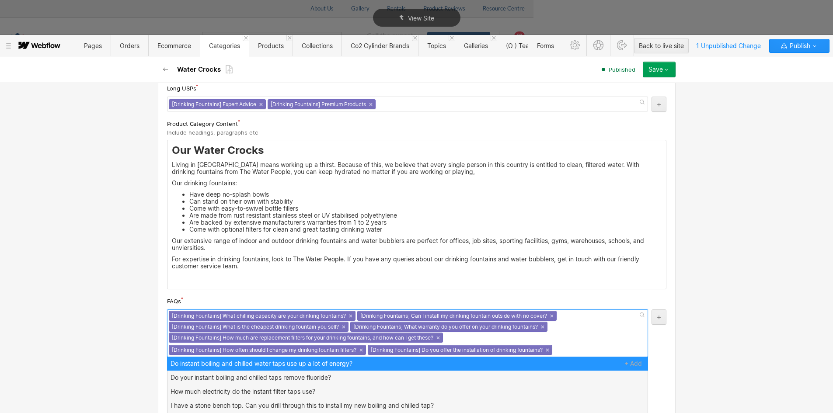
scroll to position [0, 0]
click at [567, 348] on div "[Drinking Fountains] What chilling capacity are your drinking fountains? × [Dri…" at bounding box center [407, 333] width 481 height 48
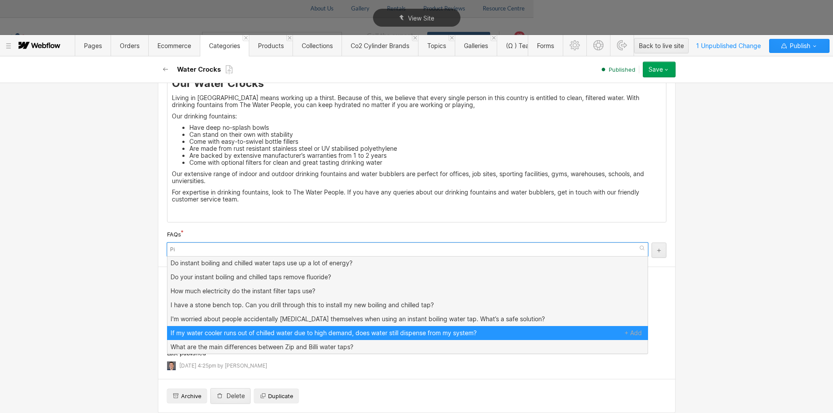
scroll to position [600, 0]
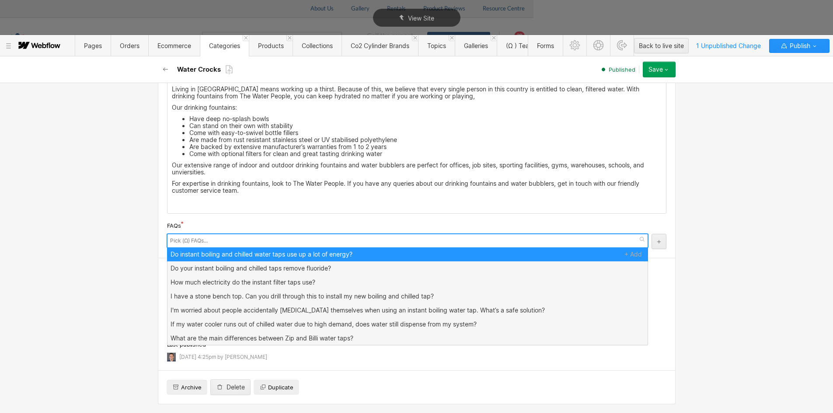
click at [231, 236] on div at bounding box center [407, 241] width 481 height 14
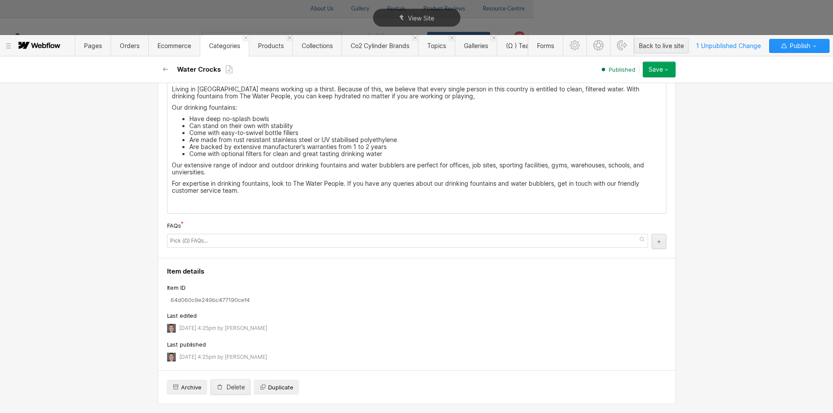
click at [205, 227] on div "FAQs" at bounding box center [416, 226] width 499 height 10
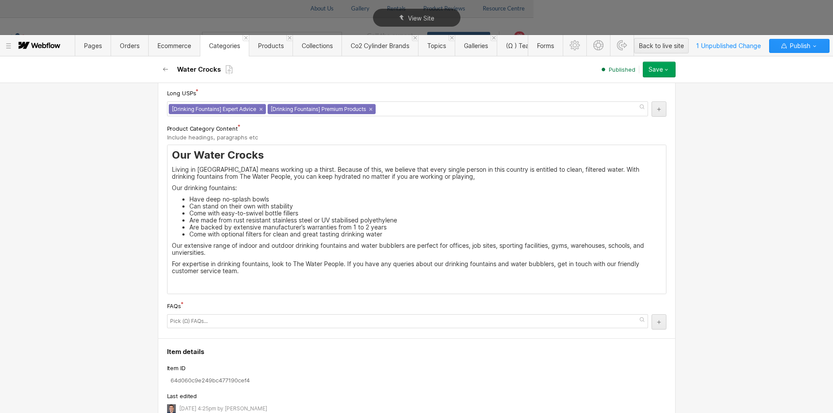
scroll to position [513, 0]
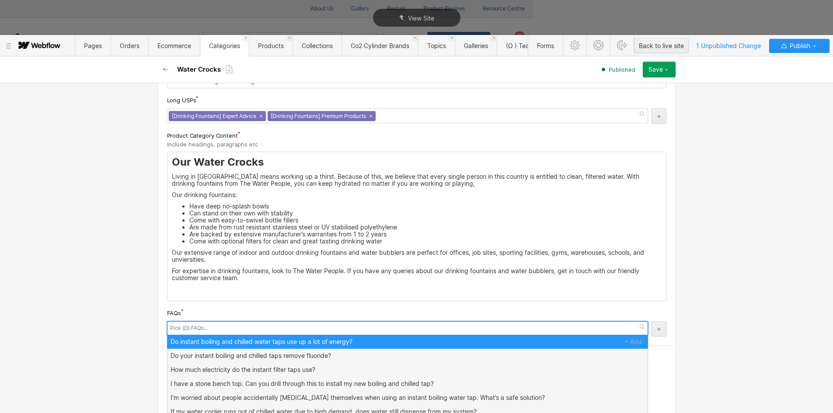
click at [190, 331] on input "text" at bounding box center [190, 328] width 40 height 12
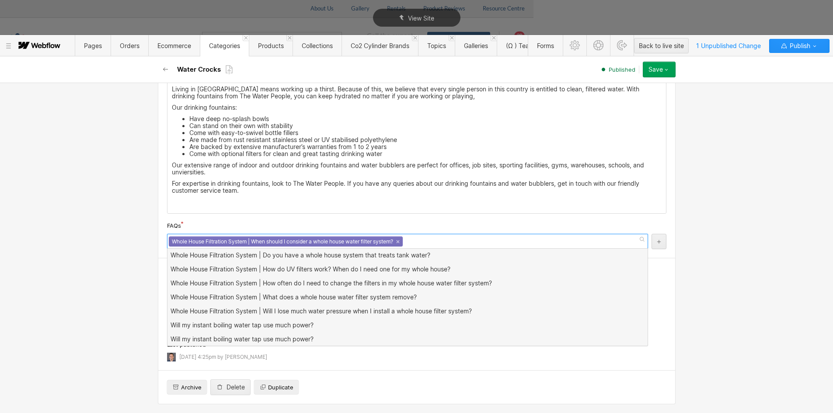
scroll to position [0, 0]
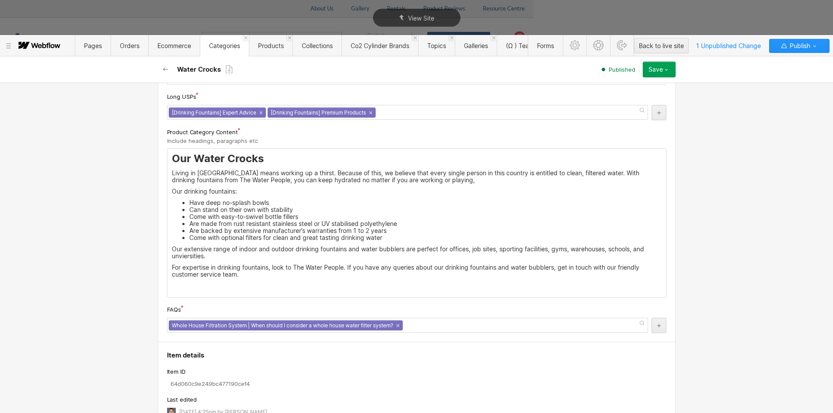
scroll to position [513, 0]
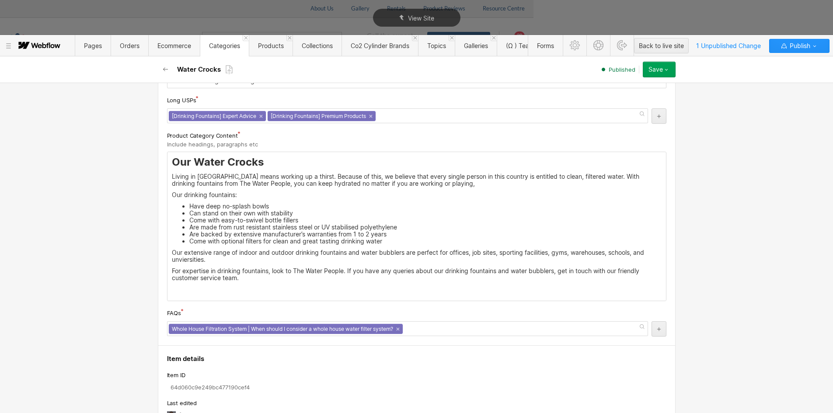
click at [229, 163] on h3 "Our Water Crocks" at bounding box center [417, 162] width 490 height 13
drag, startPoint x: 313, startPoint y: 214, endPoint x: 177, endPoint y: 185, distance: 139.9
click at [312, 214] on li "Can stand on their own with stability" at bounding box center [425, 213] width 472 height 7
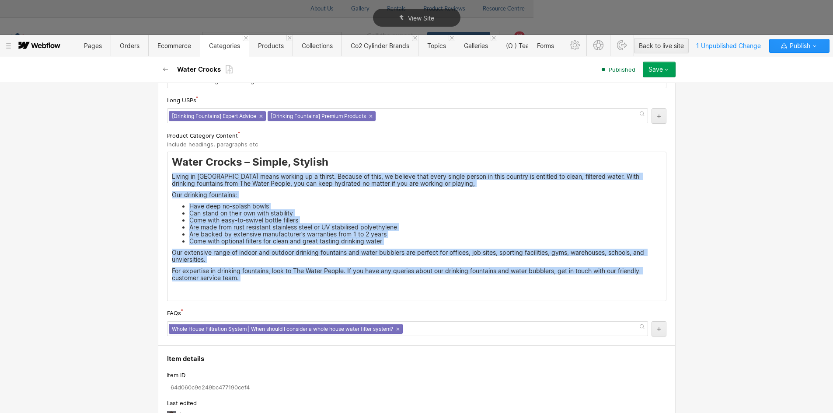
drag, startPoint x: 168, startPoint y: 177, endPoint x: 231, endPoint y: 285, distance: 124.2
click at [231, 285] on div "Water Crocks – Simple, Stylish Living in Australia means working up a thirst. B…" at bounding box center [416, 226] width 498 height 149
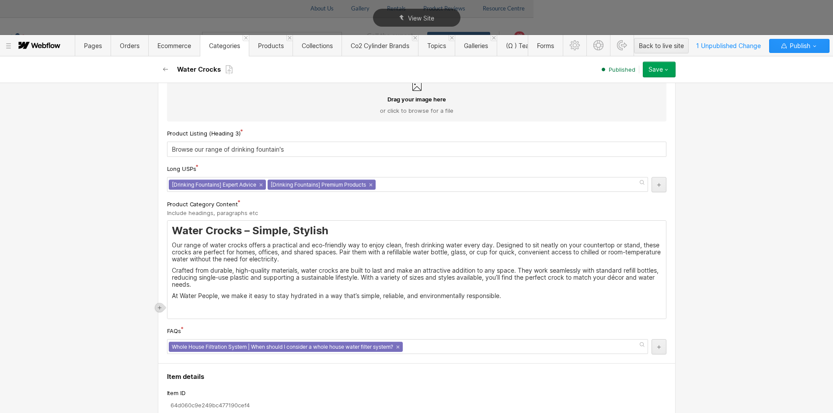
scroll to position [425, 0]
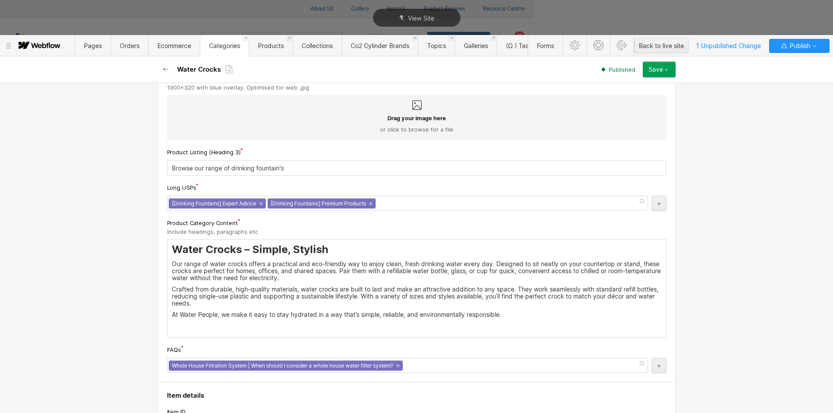
click at [664, 71] on icon "button" at bounding box center [666, 69] width 7 height 7
click at [388, 204] on div "[Drinking Fountains] Expert Advice × [Drinking Fountains] Premium Products ×" at bounding box center [407, 203] width 481 height 15
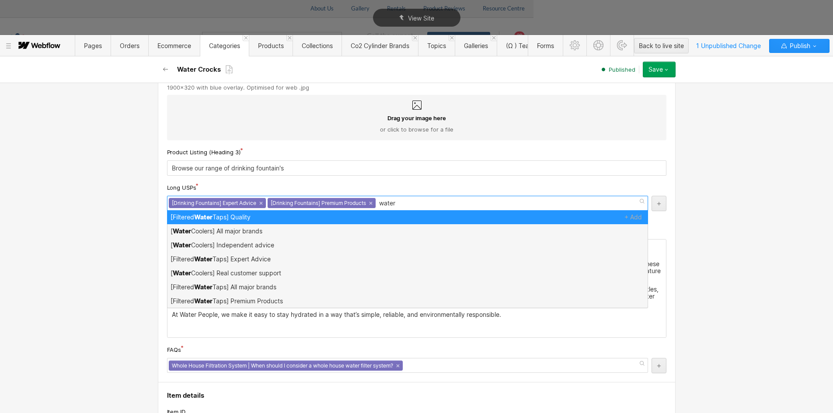
scroll to position [0, 0]
type input "water"
click at [438, 191] on div "Long USPs" at bounding box center [416, 188] width 499 height 10
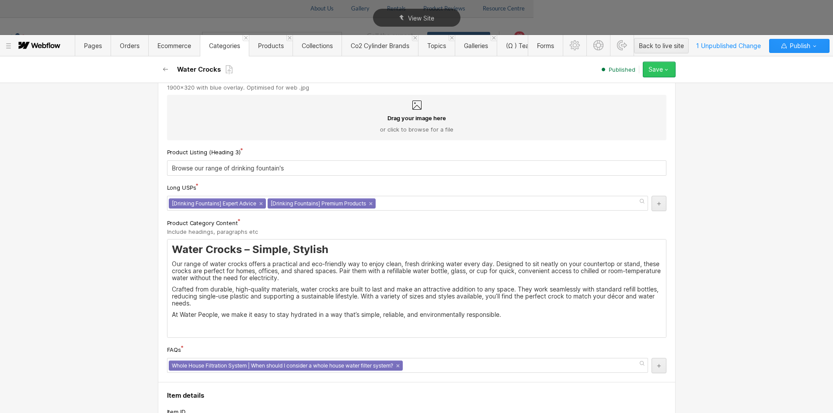
click at [671, 73] on button "Save" at bounding box center [659, 70] width 33 height 16
click at [629, 99] on div "Republish" at bounding box center [631, 99] width 87 height 12
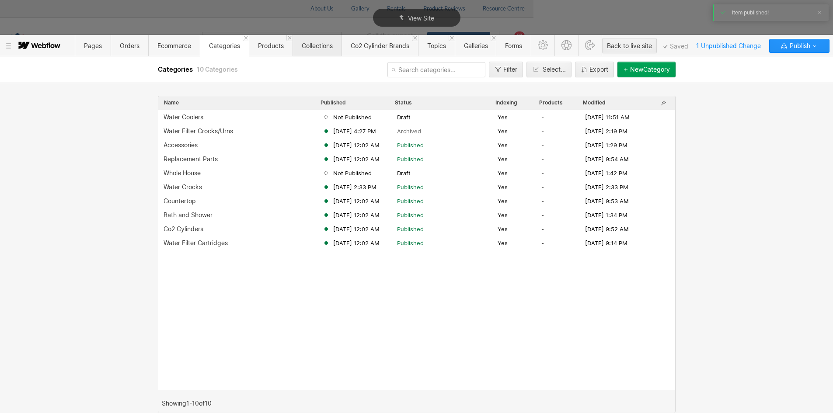
click at [325, 45] on span "Collections" at bounding box center [317, 45] width 31 height 7
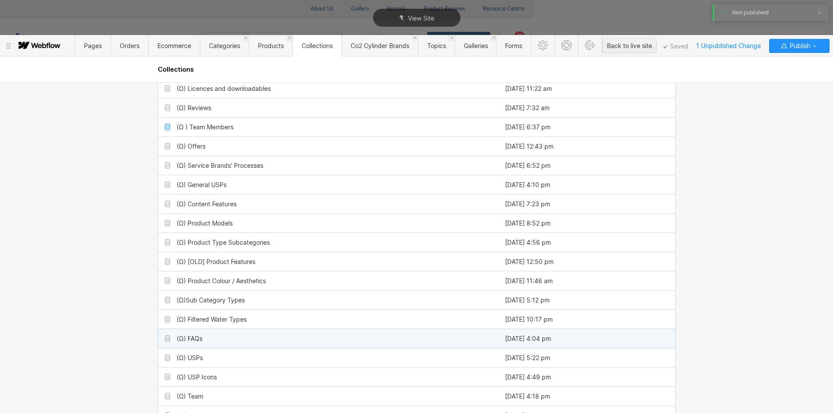
scroll to position [431, 0]
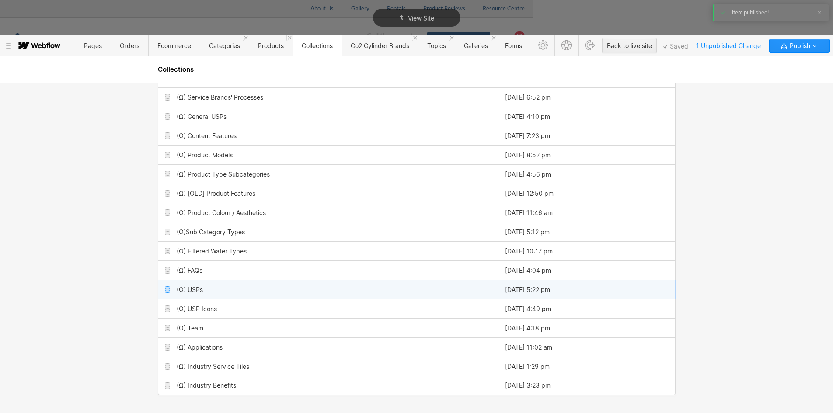
click at [216, 297] on div "(Ω) USPs" at bounding box center [328, 289] width 340 height 19
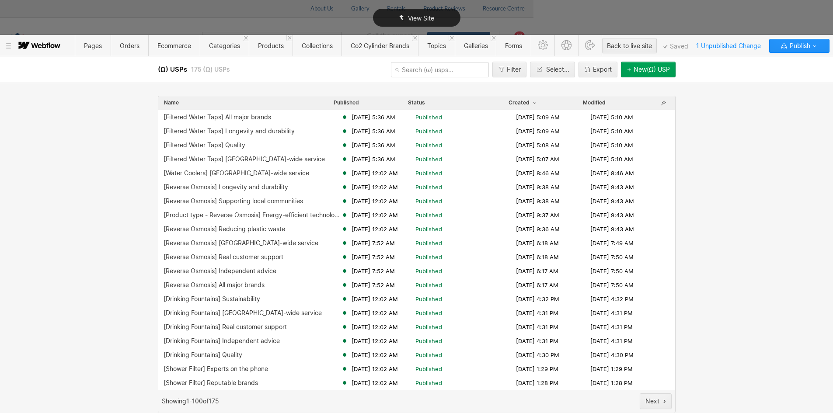
click at [292, 19] on div "View Site" at bounding box center [416, 17] width 833 height 35
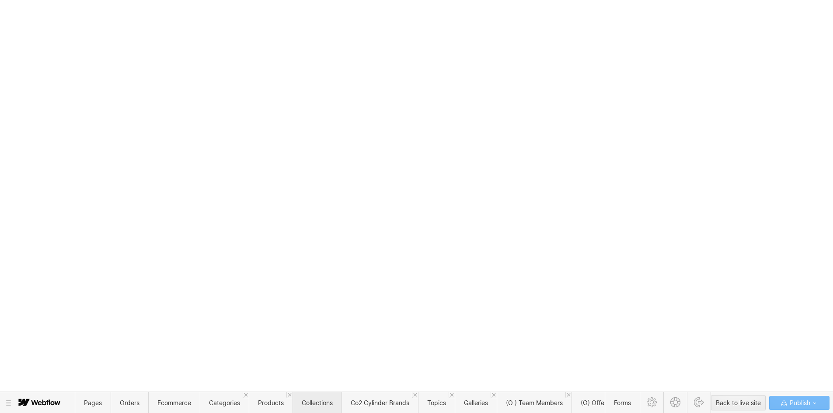
click at [308, 398] on span "Collections" at bounding box center [316, 402] width 49 height 21
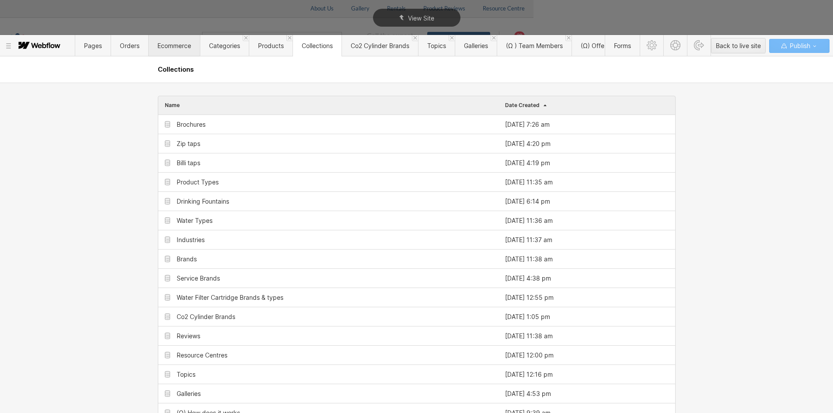
click at [167, 47] on span "Ecommerce" at bounding box center [174, 45] width 34 height 7
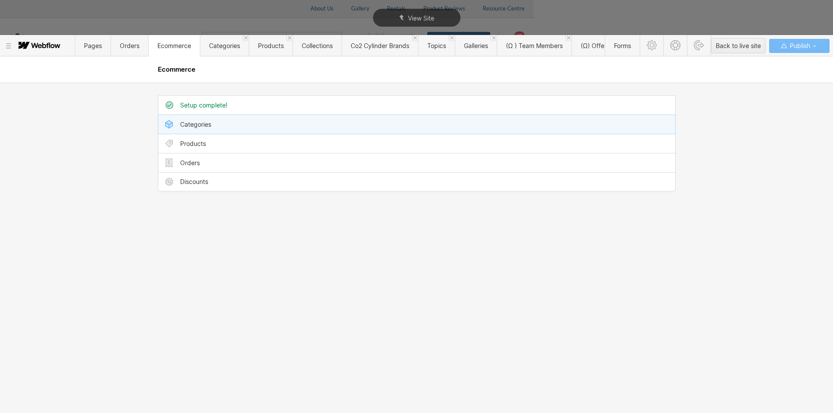
click at [208, 125] on div "Categories" at bounding box center [195, 124] width 31 height 7
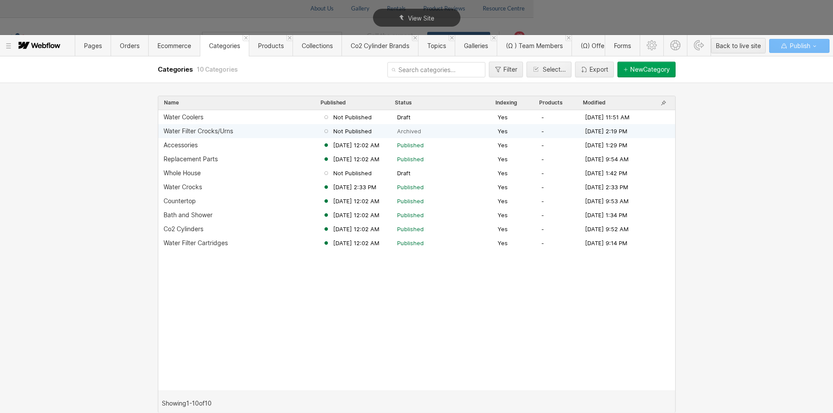
click at [205, 134] on div "Water Filter Crocks/Urns" at bounding box center [198, 131] width 70 height 7
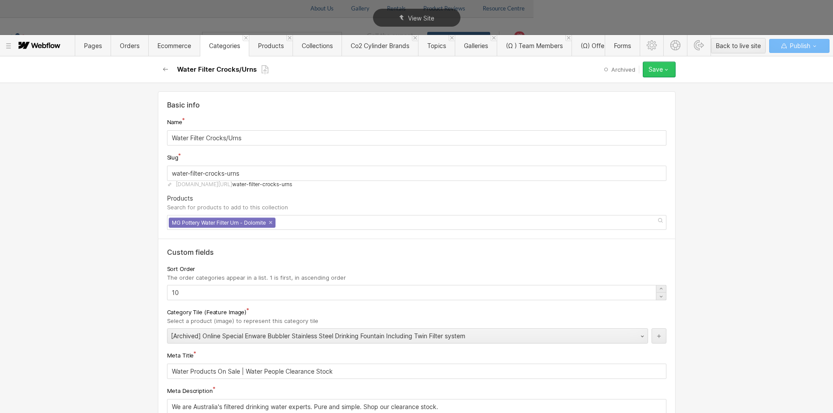
click at [671, 66] on button "Save" at bounding box center [659, 70] width 33 height 16
click at [706, 121] on div at bounding box center [631, 99] width 175 height 126
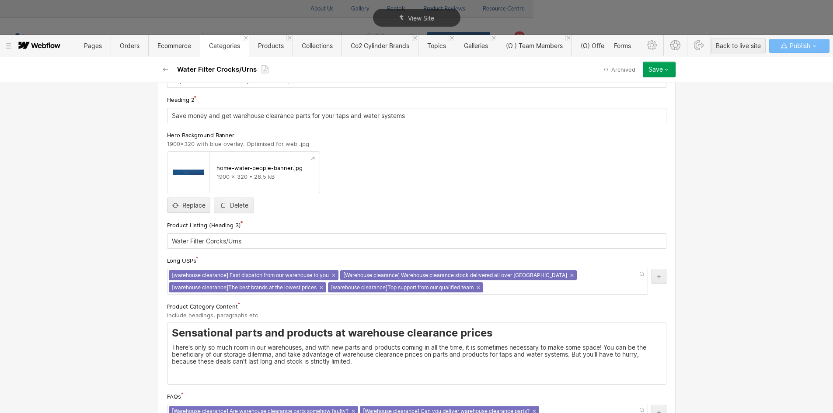
scroll to position [304, 0]
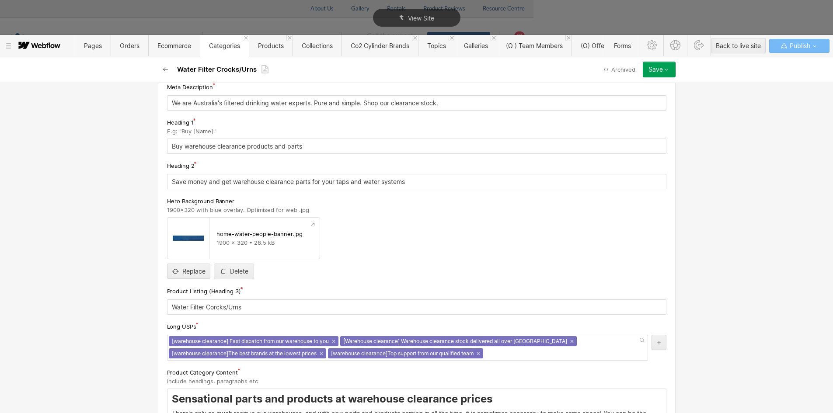
click at [164, 70] on icon "button" at bounding box center [165, 69] width 5 height 4
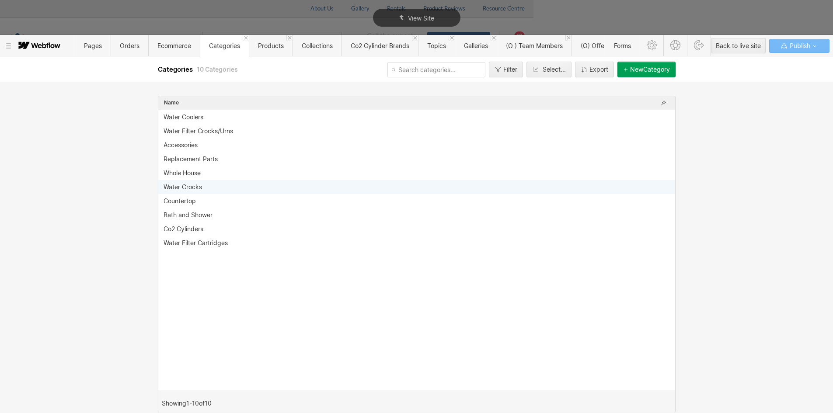
click at [196, 187] on div "Water Crocks" at bounding box center [182, 187] width 38 height 7
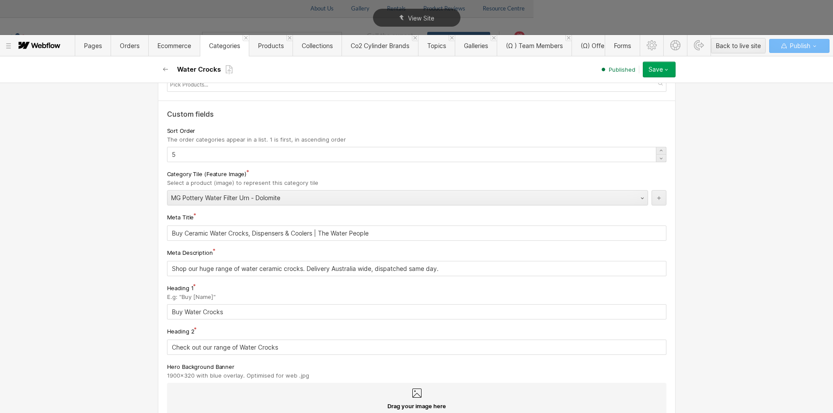
scroll to position [350, 0]
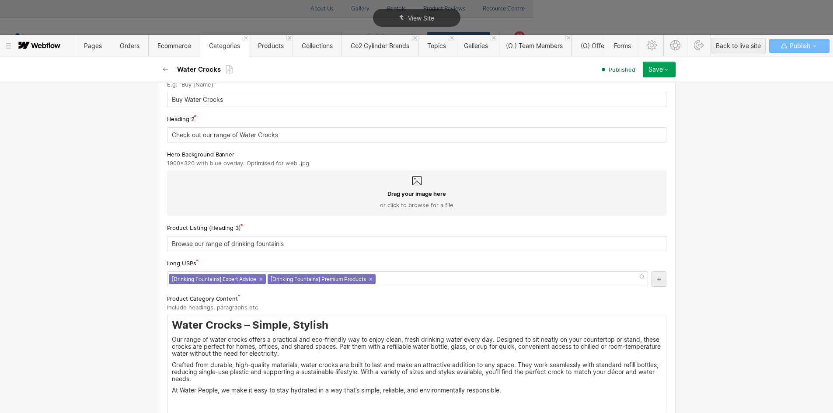
click at [399, 278] on div "[Drinking Fountains] Expert Advice × [Drinking Fountains] Premium Products ×" at bounding box center [407, 278] width 481 height 15
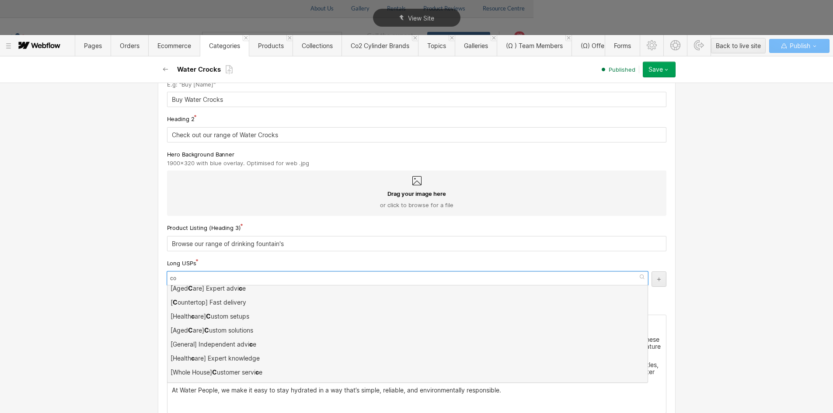
scroll to position [0, 0]
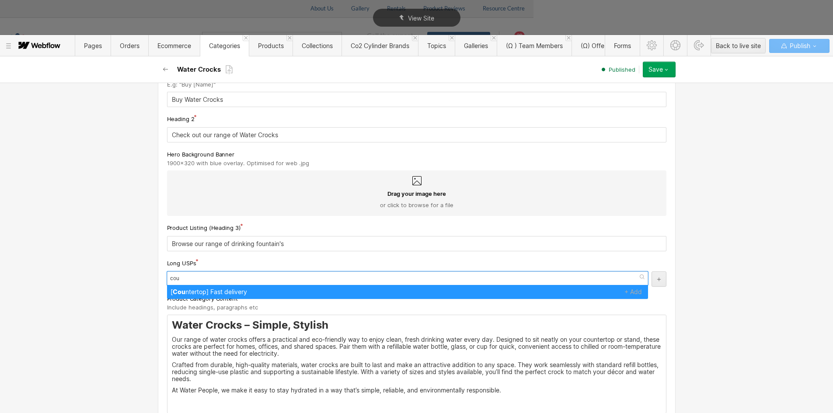
type input "coun"
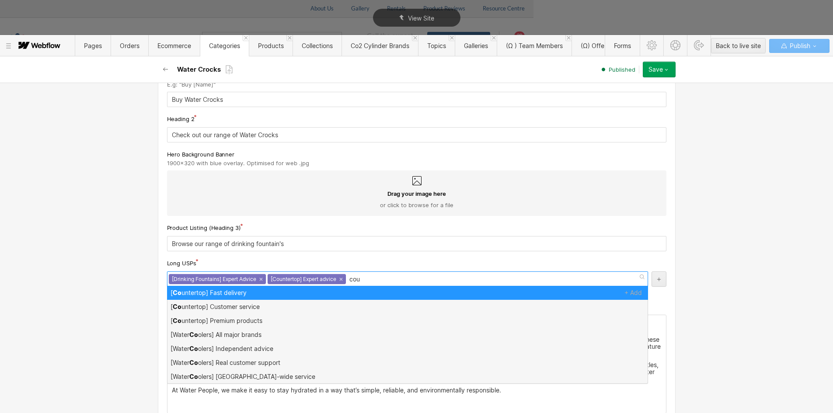
type input "coun"
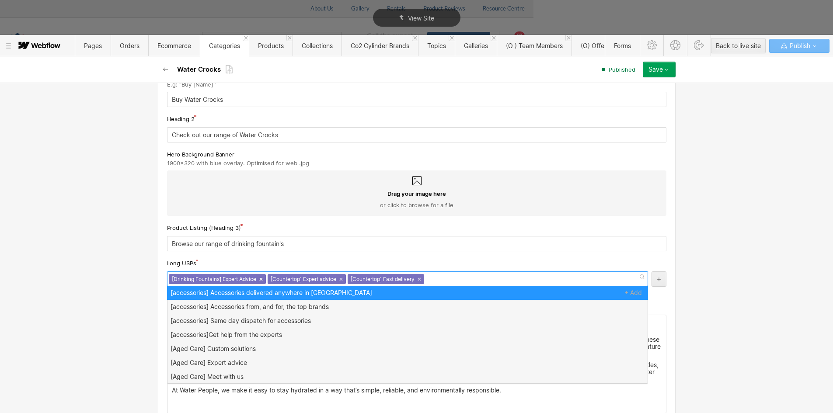
click at [259, 280] on link "×" at bounding box center [260, 279] width 3 height 3
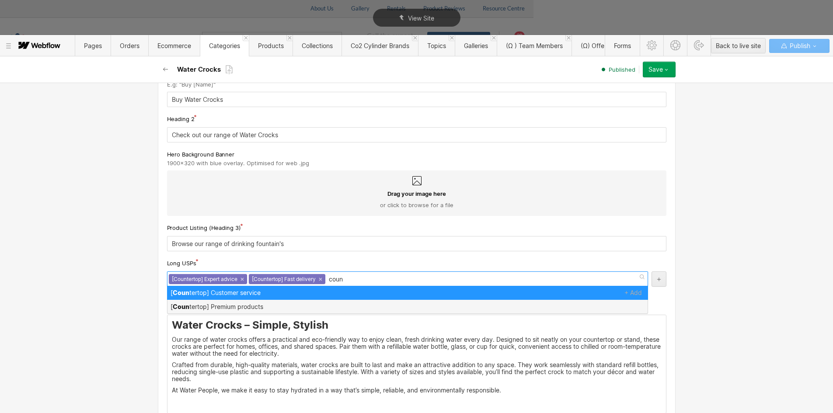
type input "count"
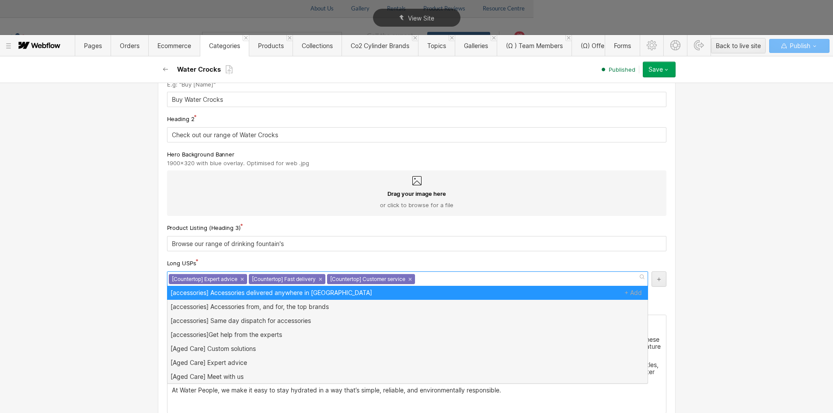
click at [430, 279] on div "[Countertop] Expert advice × [Countertop] Fast delivery × [Countertop] Customer…" at bounding box center [407, 278] width 481 height 15
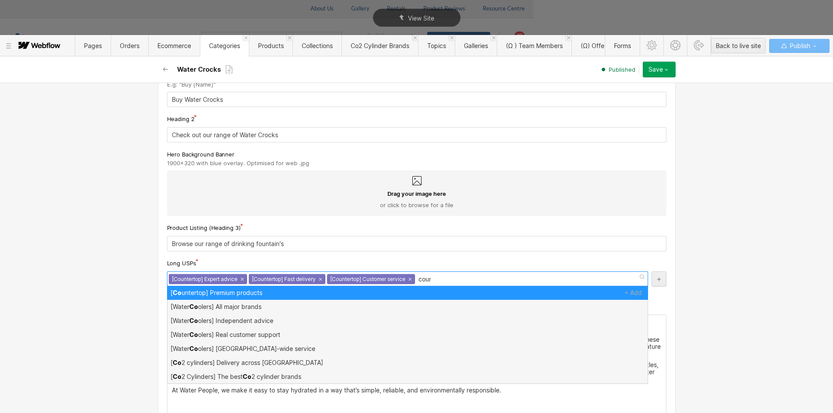
type input "count"
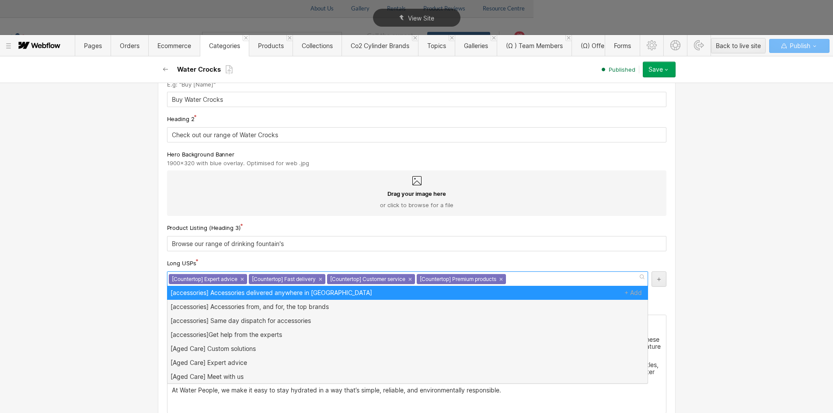
click at [100, 247] on div "Basic info Name Water Crocks Slug water-crocks [DOMAIN_NAME][URL] water-crocks …" at bounding box center [416, 248] width 833 height 330
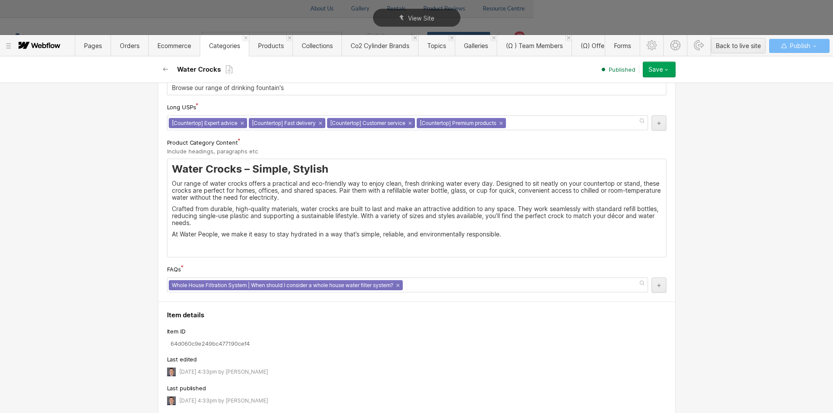
scroll to position [0, 0]
click at [419, 284] on div "Whole House Filtration System | When should I consider a whole house water filt…" at bounding box center [407, 285] width 481 height 15
click at [670, 70] on button "Save" at bounding box center [659, 70] width 33 height 16
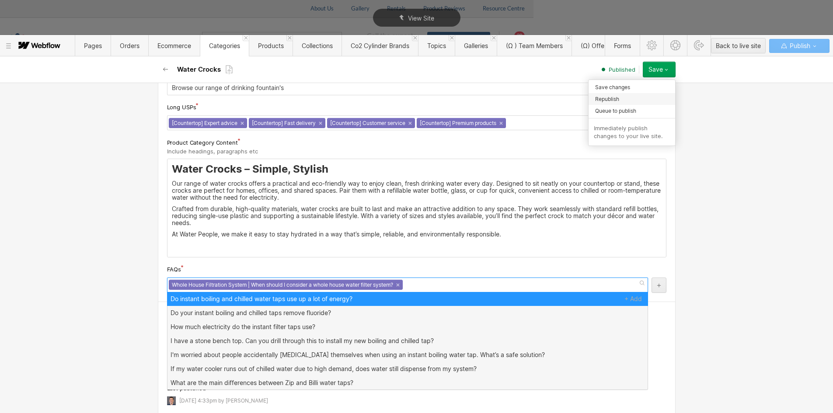
click at [630, 96] on div "Republish" at bounding box center [631, 99] width 87 height 12
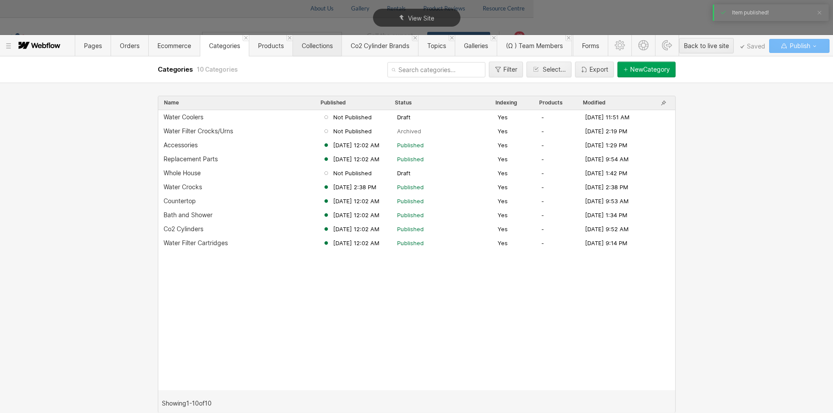
click at [312, 44] on span "Collections" at bounding box center [317, 45] width 31 height 7
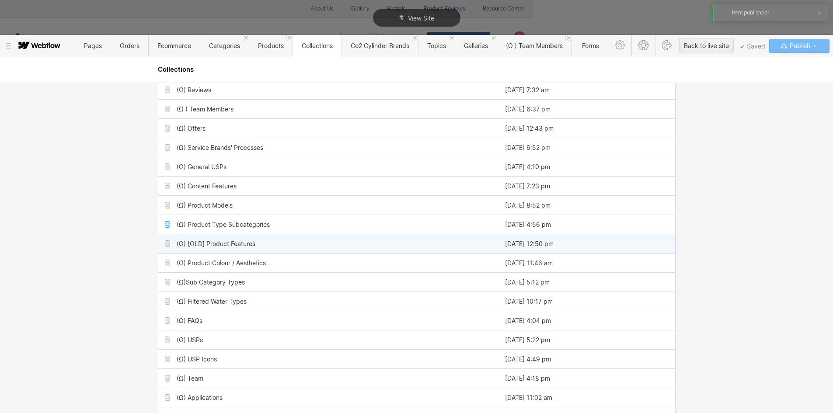
scroll to position [431, 0]
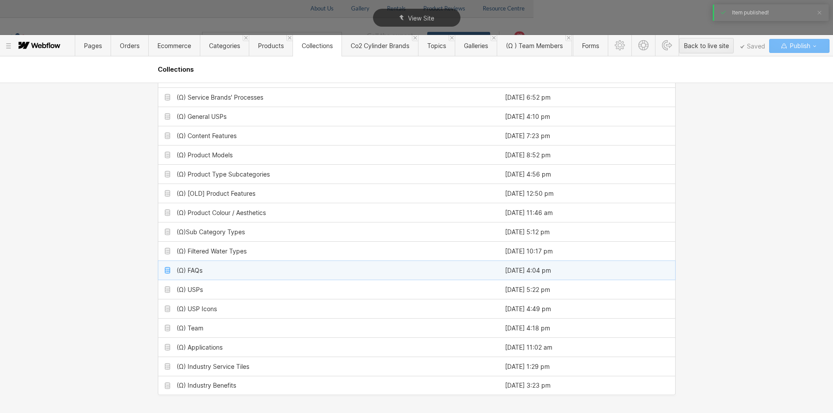
click at [209, 272] on div "(Ω) FAQs" at bounding box center [328, 270] width 340 height 19
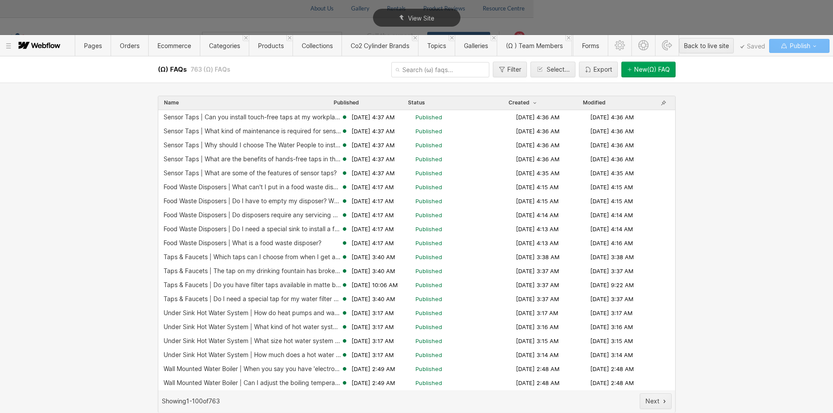
click at [634, 66] on div "New (Ω) FAQ" at bounding box center [652, 69] width 36 height 7
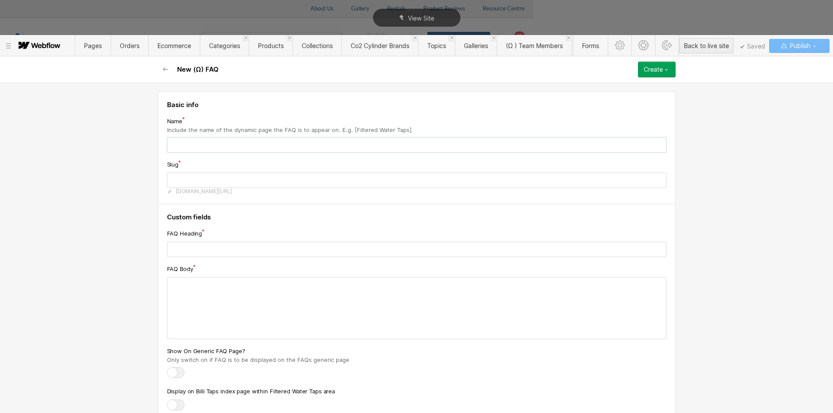
click at [191, 150] on input "text" at bounding box center [416, 144] width 499 height 15
type input "[W"
type input "w"
type input "[Wa"
type input "wa"
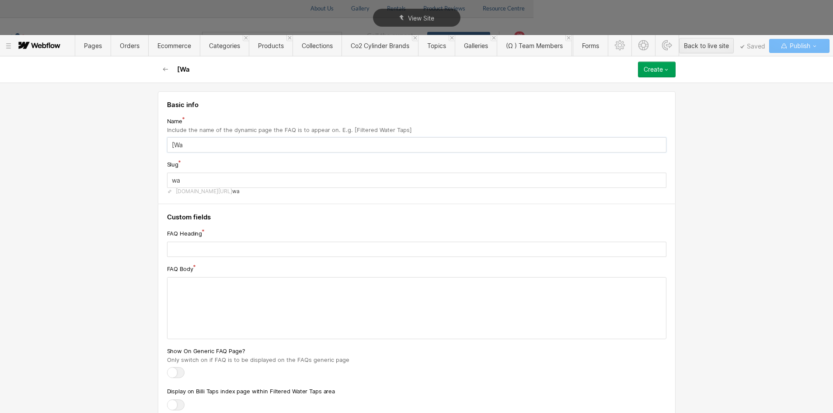
type input "[Wat"
type input "wat"
type input "[Wate"
type input "wate"
type input "[Water"
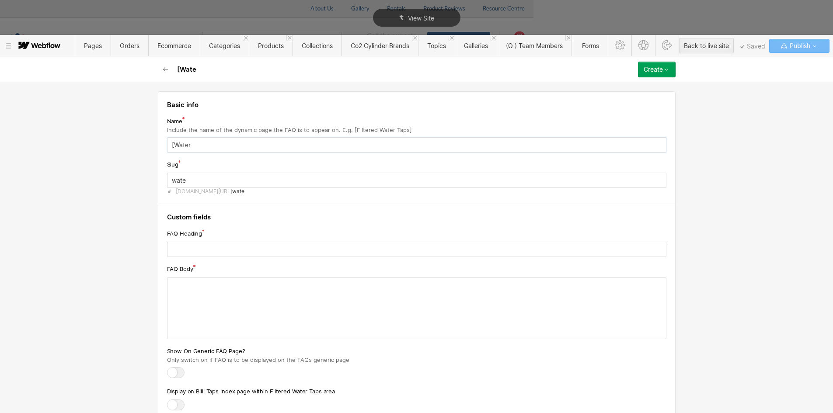
type input "water"
type input "[Water C"
type input "water-c"
type input "[Water Cr"
type input "water-cr"
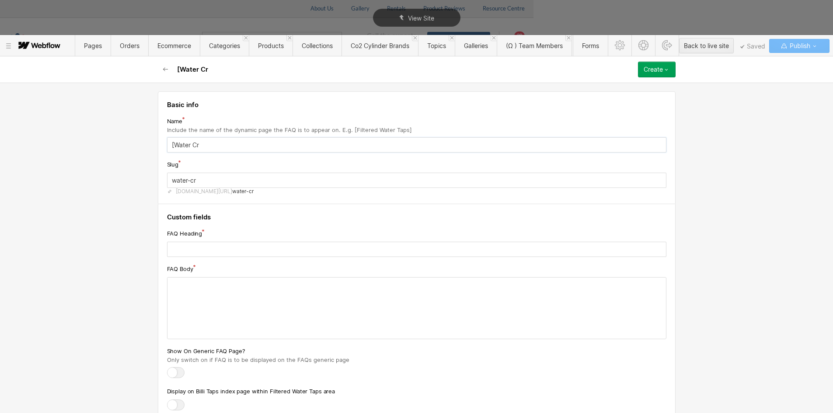
type input "[Water Cro"
type input "water-cro"
type input "[Water Croc"
type input "water-croc"
type input "[Water Crock"
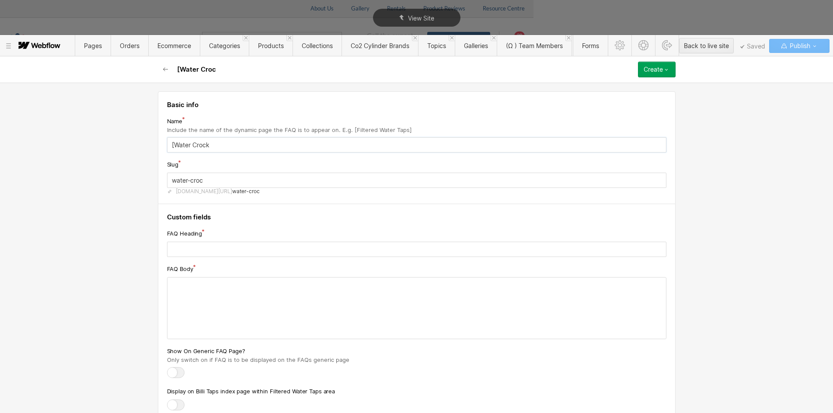
type input "water-crock"
type input "[Water Crocks"
type input "water-crocks"
click at [247, 141] on input "[Water Crocks]" at bounding box center [416, 144] width 499 height 15
paste input "What is a water crock?"
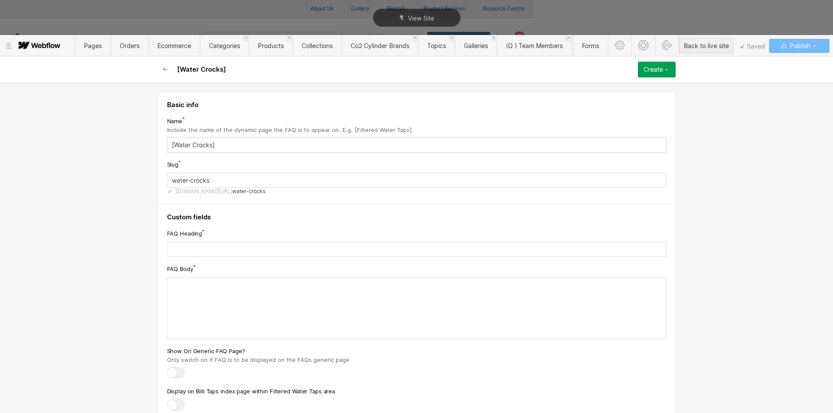
type input "[Water Crocks] What is a water crock?"
type input "water-crocks-what-is-a-water-crock"
type input "[Water Crocks] What is a water crock?"
click at [174, 248] on input "text" at bounding box center [416, 249] width 499 height 15
paste input "What is a water crock?"
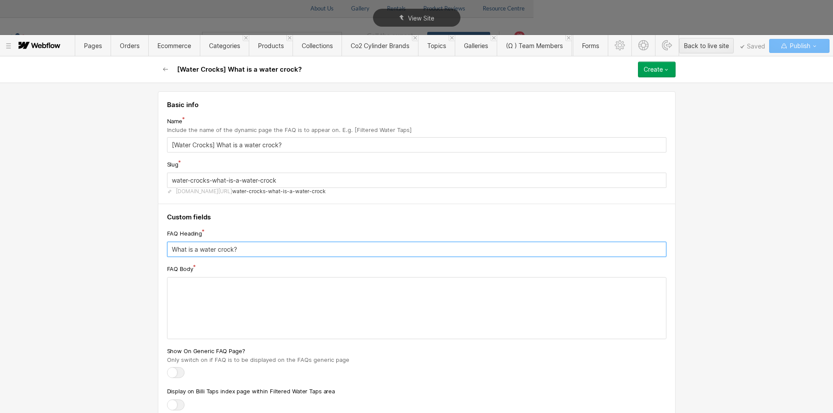
type input "What is a water crock?"
click at [215, 288] on div at bounding box center [416, 308] width 498 height 61
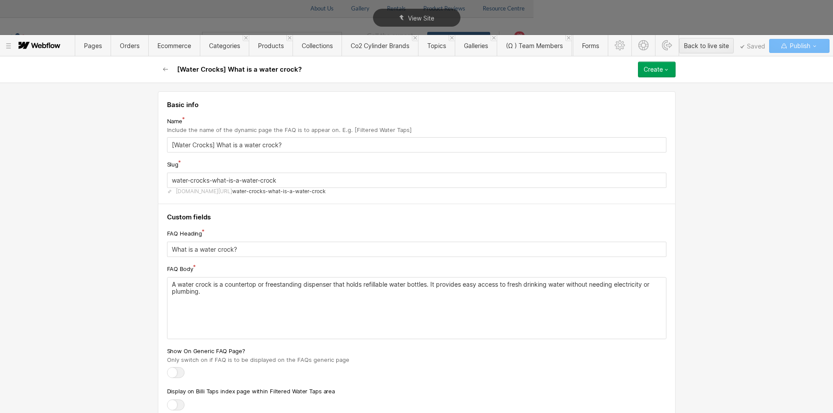
click at [671, 70] on button "Create" at bounding box center [657, 70] width 38 height 16
click at [623, 98] on span "Publish now" at bounding box center [610, 99] width 30 height 8
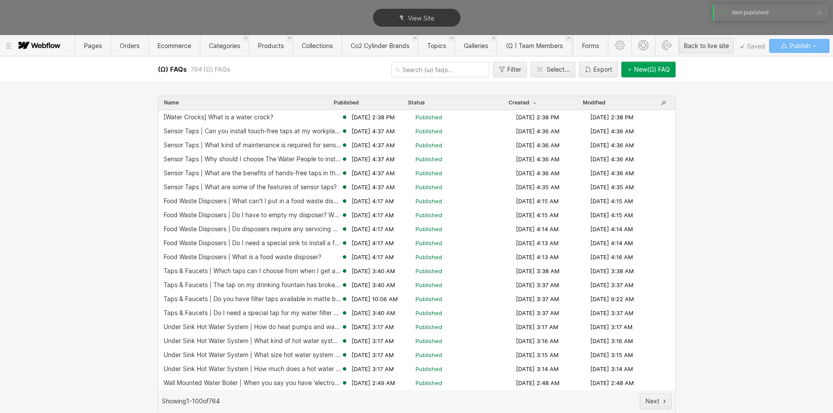
click at [642, 72] on div "New (Ω) FAQ" at bounding box center [652, 69] width 36 height 7
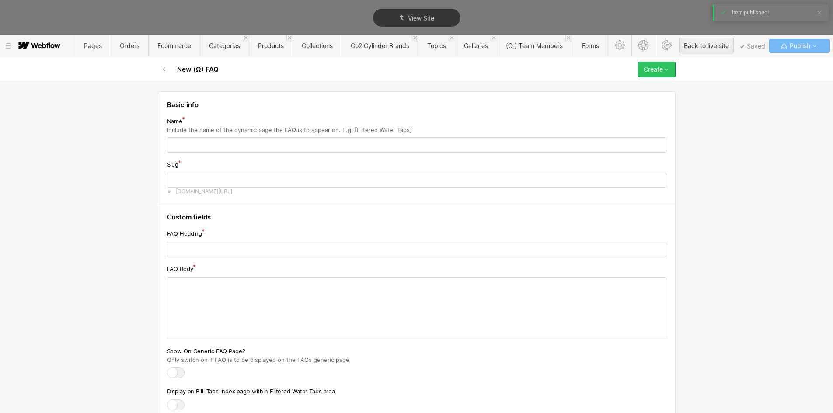
click at [203, 300] on div at bounding box center [416, 308] width 498 height 61
click at [202, 299] on div at bounding box center [416, 308] width 498 height 61
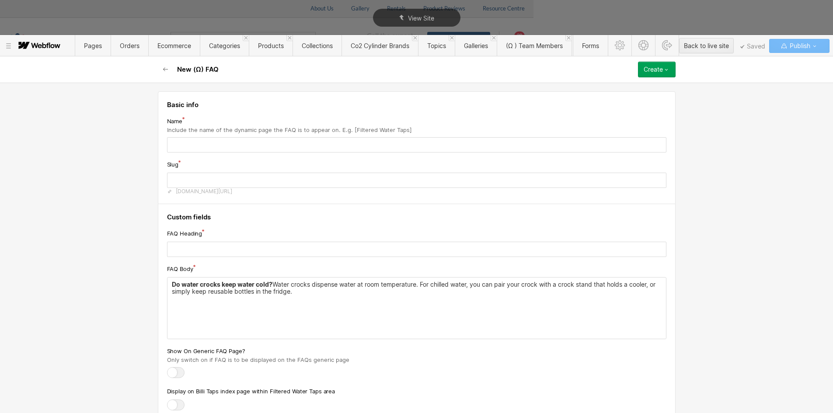
click at [202, 283] on strong "Do water crocks keep water cold?" at bounding box center [222, 284] width 101 height 7
drag, startPoint x: 268, startPoint y: 283, endPoint x: 160, endPoint y: 282, distance: 107.5
click at [167, 283] on div "Do water crocks keep water cold? Water crocks dispense water at room temperatur…" at bounding box center [416, 308] width 498 height 61
click at [181, 250] on input "text" at bounding box center [416, 249] width 499 height 15
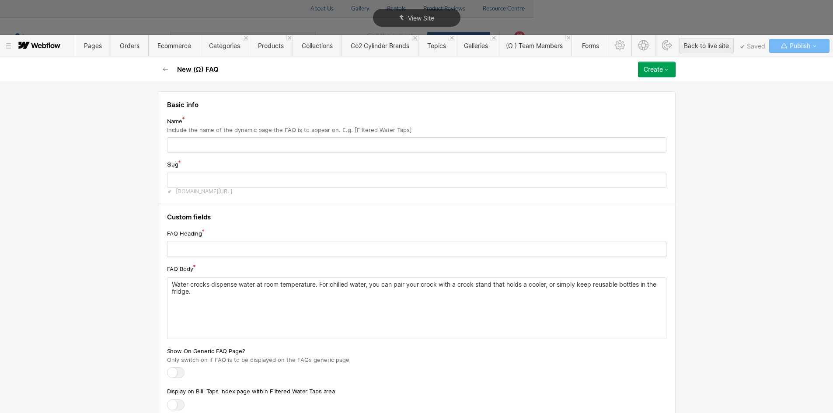
click at [212, 251] on input "text" at bounding box center [416, 249] width 499 height 15
paste input "Do water crocks keep water cold?"
click at [212, 251] on input "Do water crocks keep water cold?" at bounding box center [416, 249] width 499 height 15
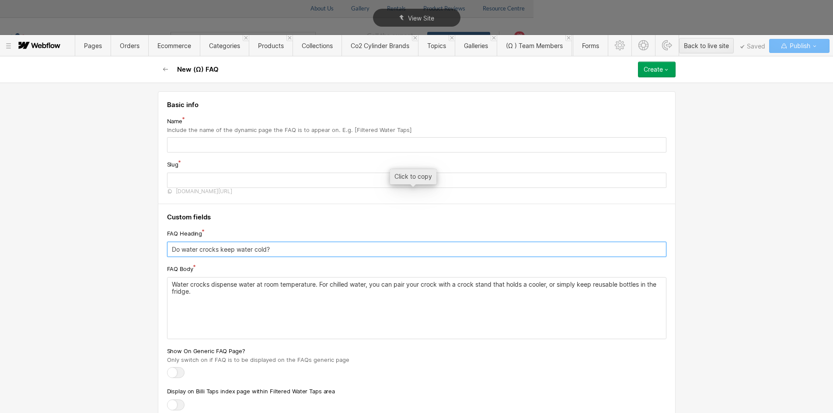
type input "Do water crocks keep water cold?"
click at [174, 142] on input "text" at bounding box center [416, 144] width 499 height 15
type input "[W"
type input "w"
type input "[Wa"
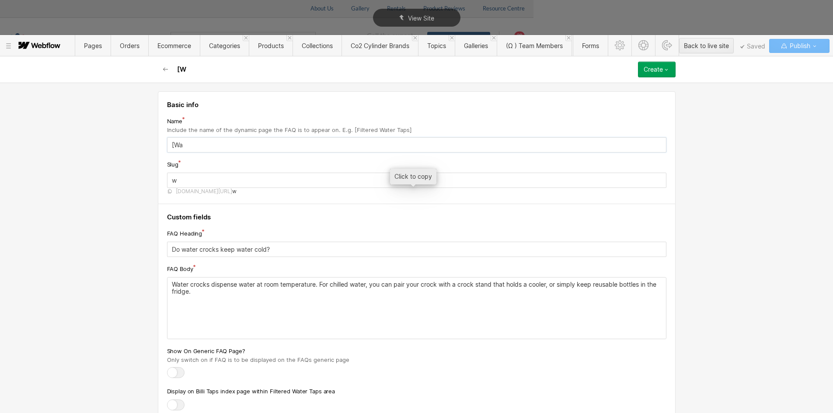
type input "wa"
type input "[Wat"
type input "wat"
type input "[Wate"
type input "wate"
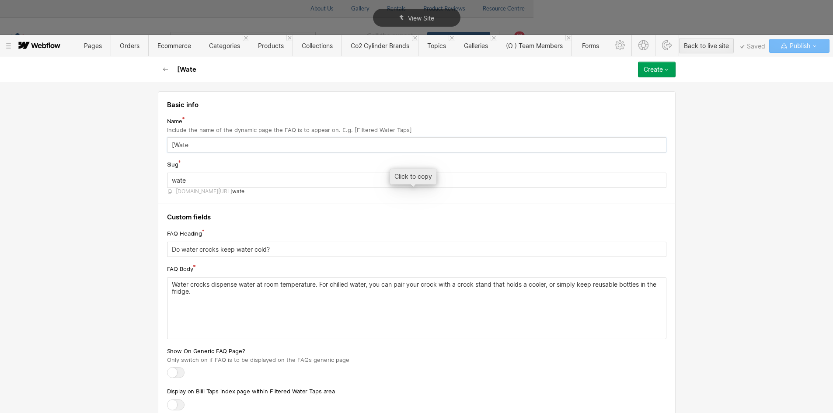
type input "[Water"
type input "water"
type input "[Water C"
type input "water-c"
type input "[Water Cr"
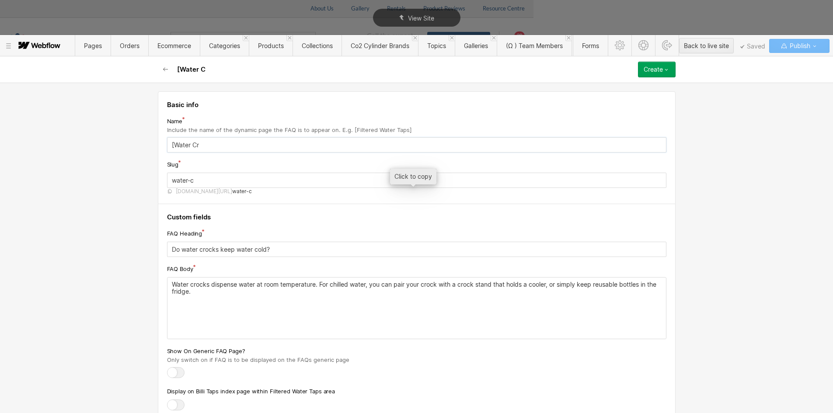
type input "water-cr"
type input "[Water Cro"
type input "water-cro"
type input "[Water Croc"
type input "water-croc"
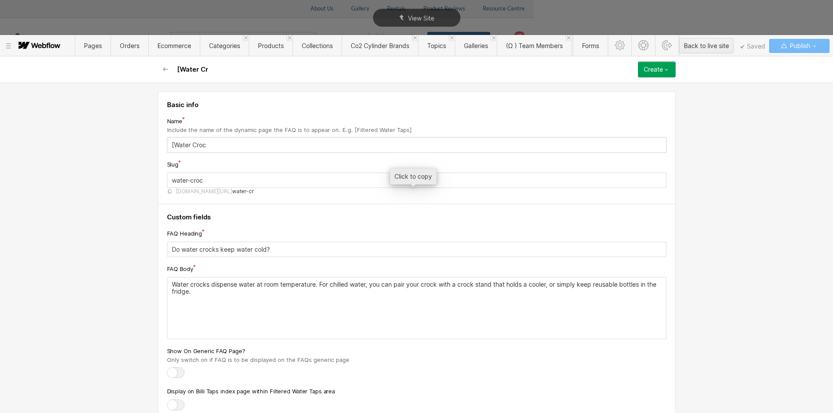
type input "[Water Crock"
type input "water-crock"
type input "[Water Crocks"
type input "water-crocks"
paste input "Do water crocks keep water cold?"
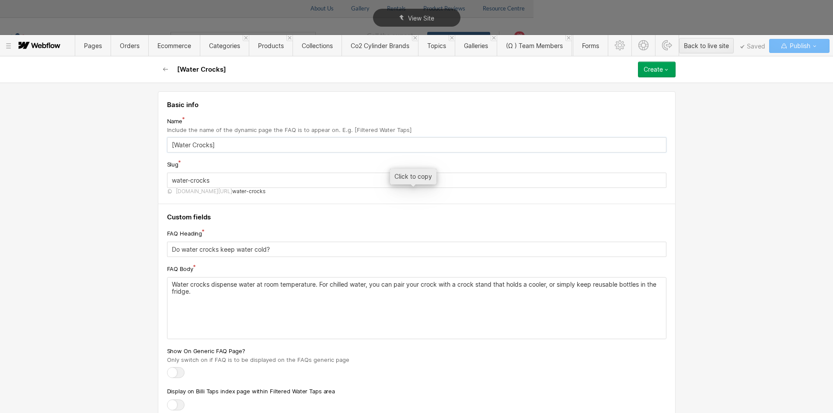
type input "[Water Crocks] Do water crocks keep water cold?"
type input "water-crocks-do-water-crocks-keep-water-cold"
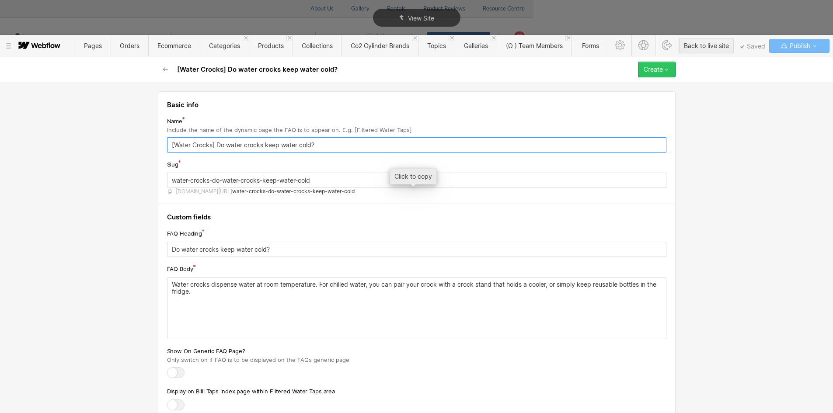
type input "[Water Crocks] Do water crocks keep water cold?"
click at [672, 72] on button "Create" at bounding box center [657, 70] width 38 height 16
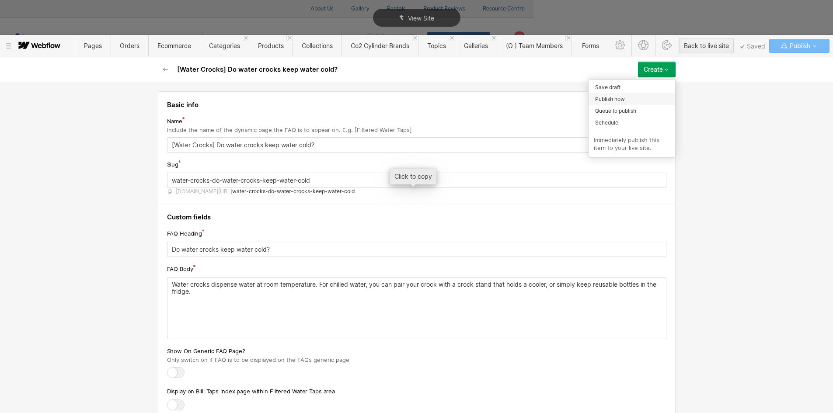
click at [628, 96] on div "Publish now" at bounding box center [631, 99] width 87 height 12
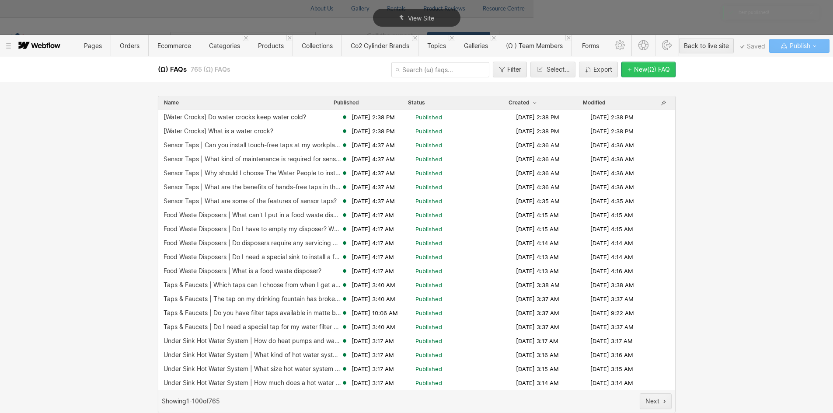
drag, startPoint x: 649, startPoint y: 69, endPoint x: 634, endPoint y: 72, distance: 15.1
click at [649, 69] on div "New (Ω) FAQ" at bounding box center [652, 69] width 36 height 7
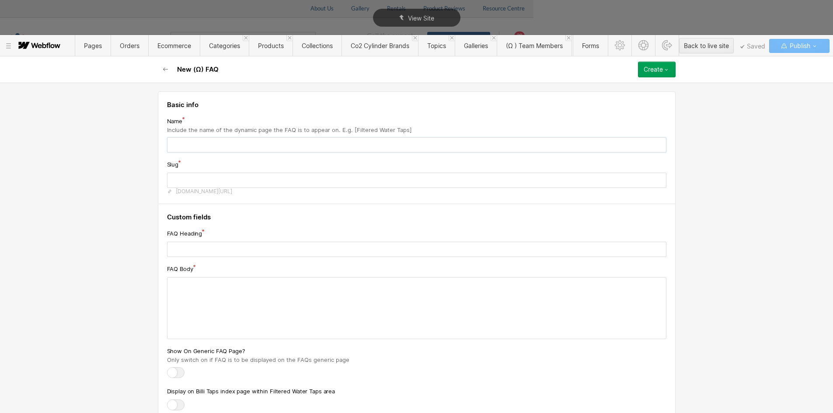
click at [209, 142] on input "text" at bounding box center [416, 144] width 499 height 15
type input "[W"
type input "w"
type input "[Wa"
type input "wa"
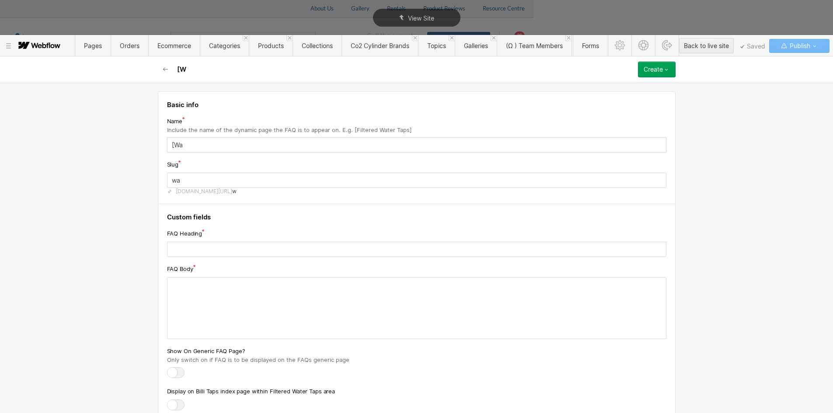
type input "[Wat"
type input "wat"
type input "[Wate"
type input "wate"
type input "[Water"
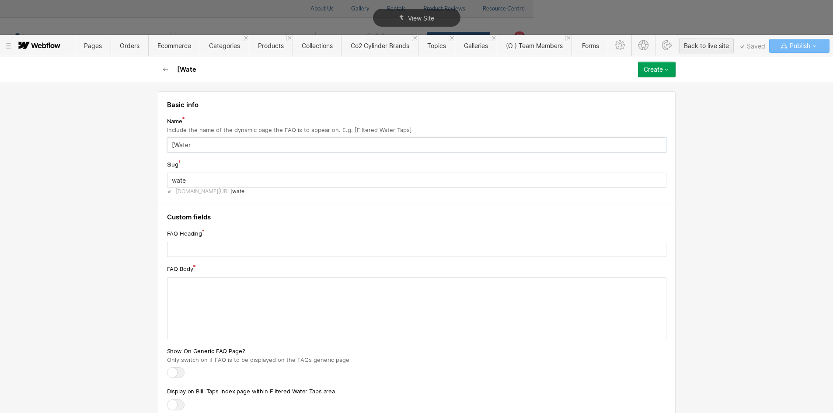
type input "water"
type input "[Water C"
type input "water-c"
type input "[Water Cr"
type input "water-cr"
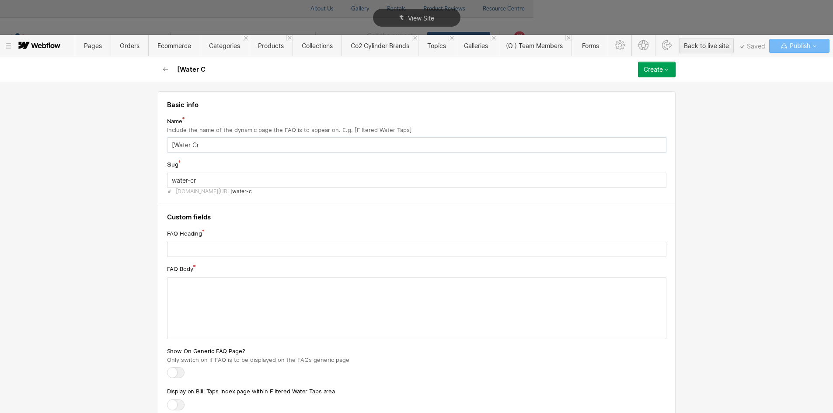
type input "[Water Cro"
type input "water-cro"
type input "[Water Croc"
type input "water-croc"
type input "[Water Crock"
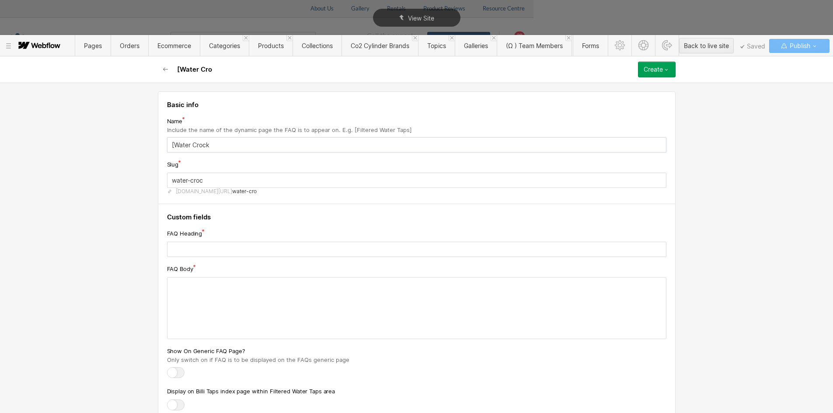
type input "water-crock"
type input "[Water Crocks"
type input "water-crocks"
paste input "How do I clean and maintain a water crock?"
type input "[Water Crocks] How do I clean and maintain a water crock?"
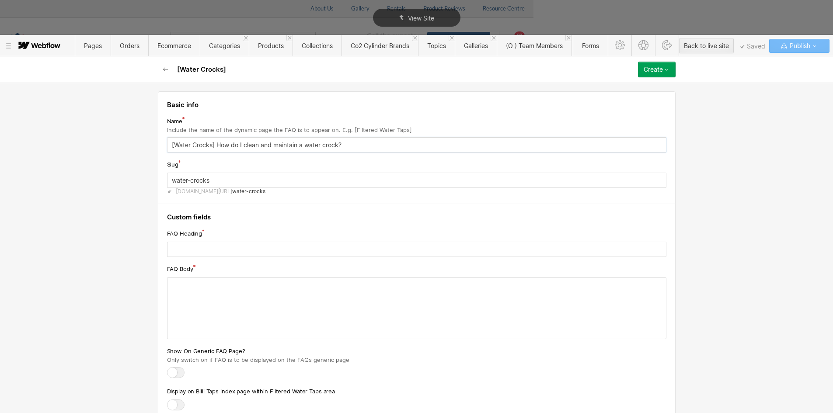
type input "water-crocks-how-do-i-clean-and-maintain-a-water-crock"
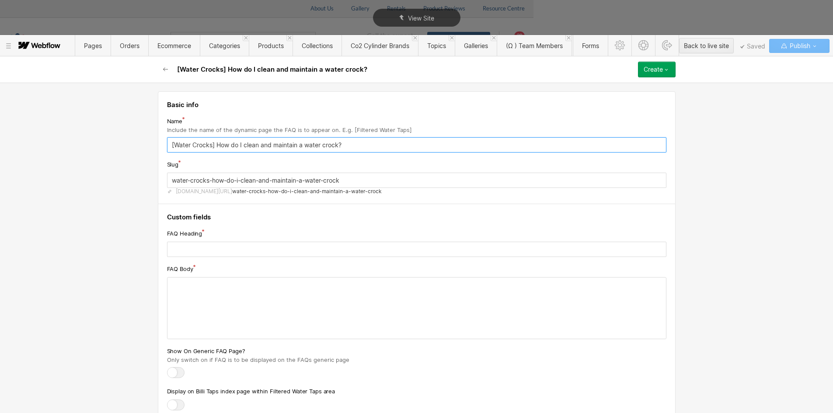
type input "[Water Crocks] How do I clean and maintain a water crock?"
click at [232, 252] on input "text" at bounding box center [416, 249] width 499 height 15
paste input "How do I clean and maintain a water crock?"
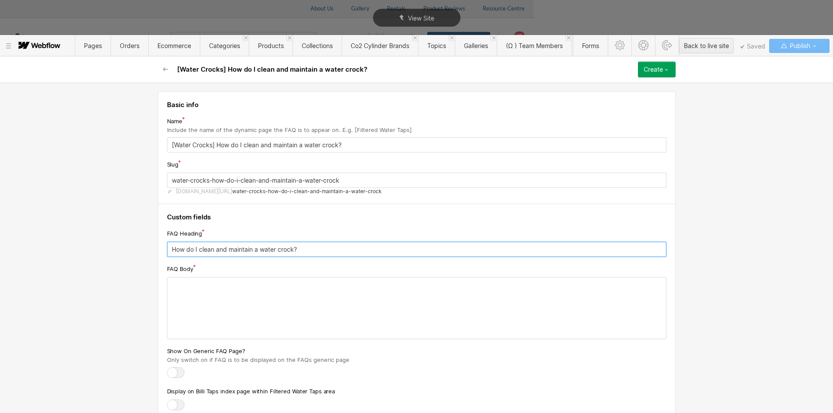
type input "How do I clean and maintain a water crock?"
click at [231, 311] on div at bounding box center [416, 308] width 498 height 61
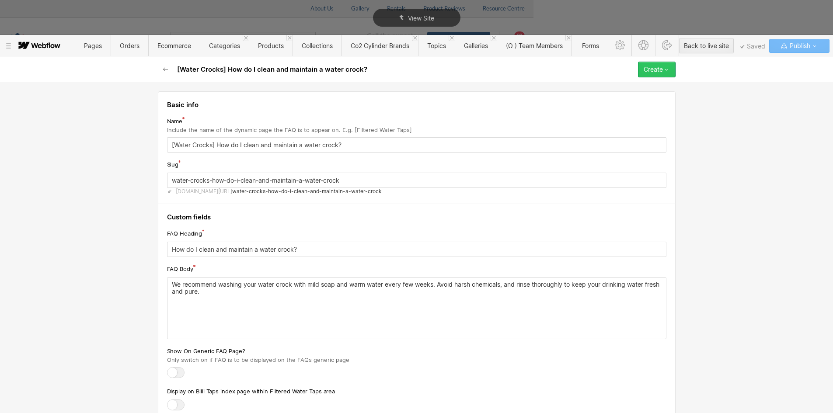
drag, startPoint x: 671, startPoint y: 66, endPoint x: 656, endPoint y: 76, distance: 18.7
click at [671, 66] on button "Create" at bounding box center [657, 70] width 38 height 16
click at [621, 98] on span "Publish now" at bounding box center [610, 99] width 30 height 8
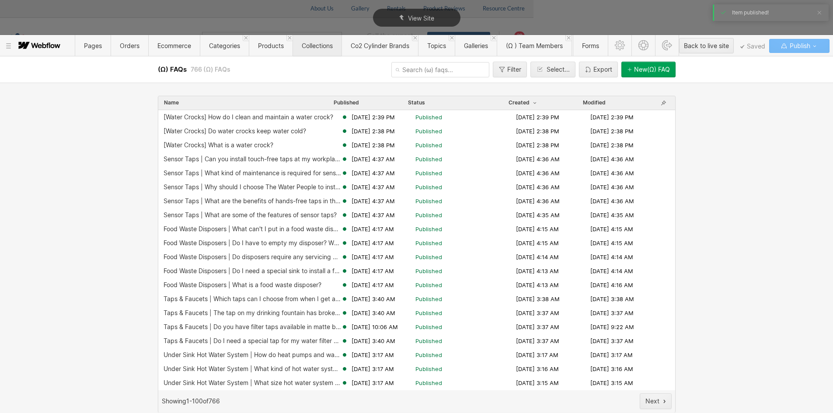
click at [327, 49] on span "Collections" at bounding box center [316, 45] width 49 height 21
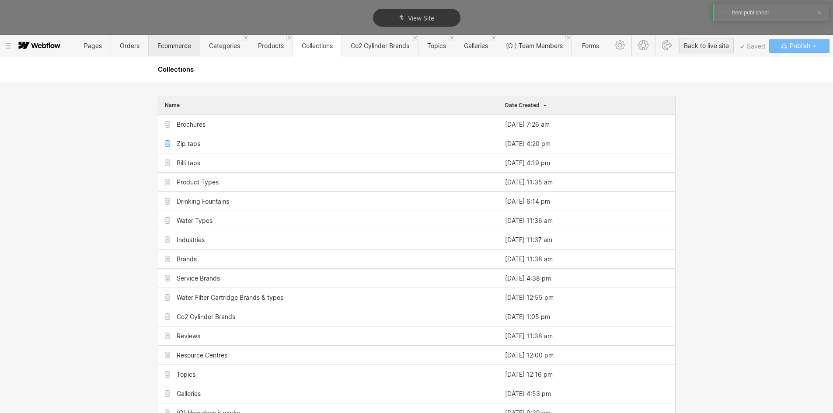
click at [182, 45] on span "Ecommerce" at bounding box center [174, 45] width 34 height 7
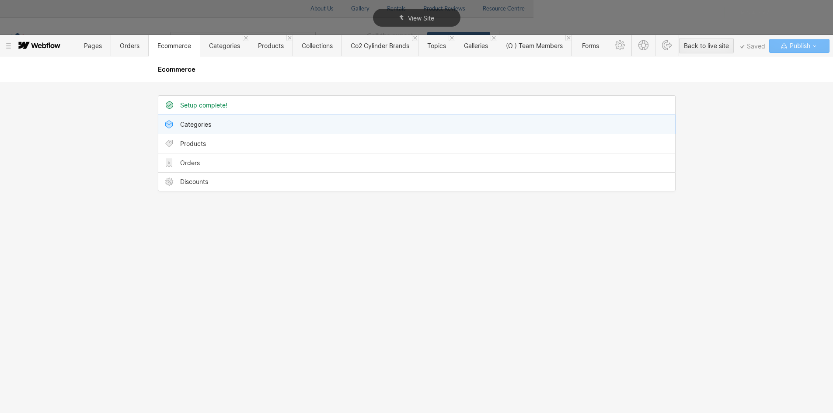
click at [203, 127] on div "Categories" at bounding box center [195, 124] width 31 height 7
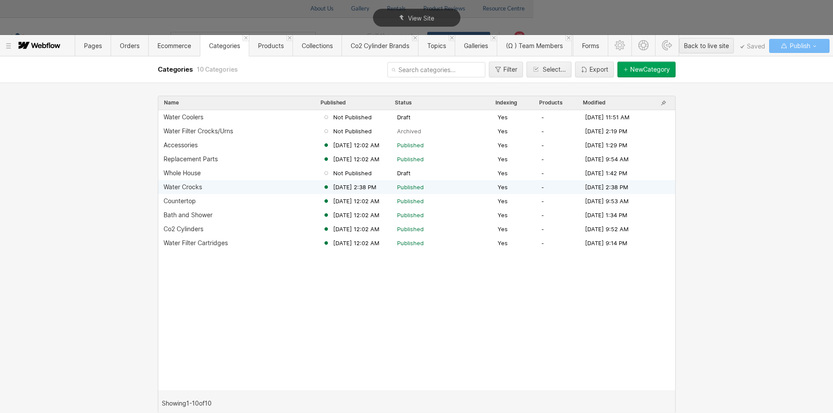
click at [193, 191] on div "Water Crocks Sep 11, 2025 2:38 PM Published Yes - Sep 11, 2025 2:38 PM" at bounding box center [416, 187] width 517 height 14
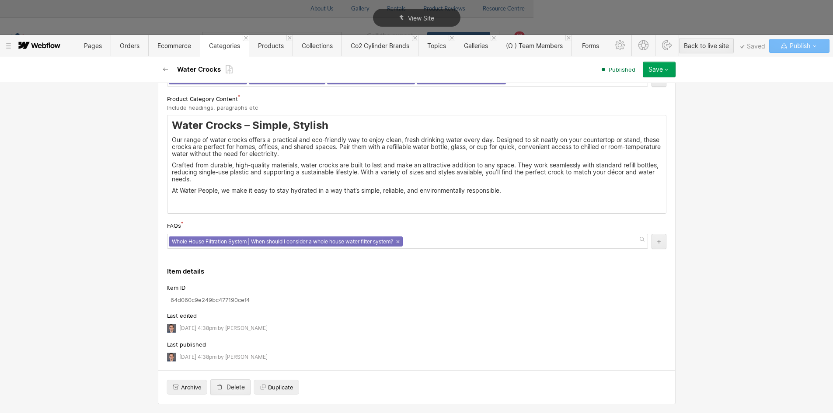
scroll to position [0, 0]
click at [444, 244] on div "Whole House Filtration System | When should I consider a whole house water filt…" at bounding box center [407, 241] width 481 height 15
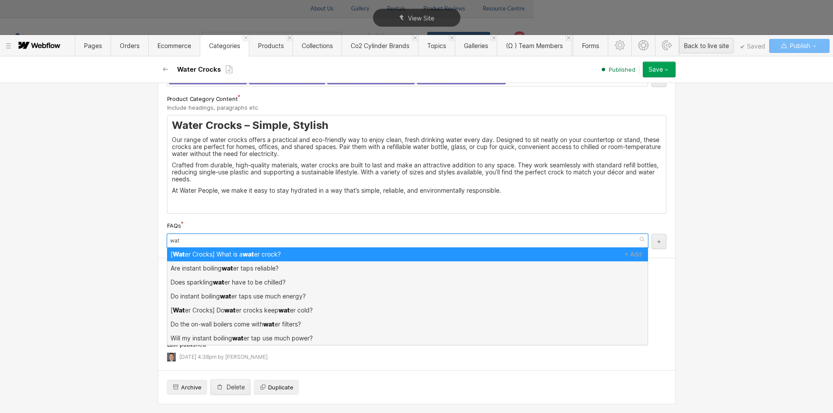
scroll to position [0, 0]
type input "water cr"
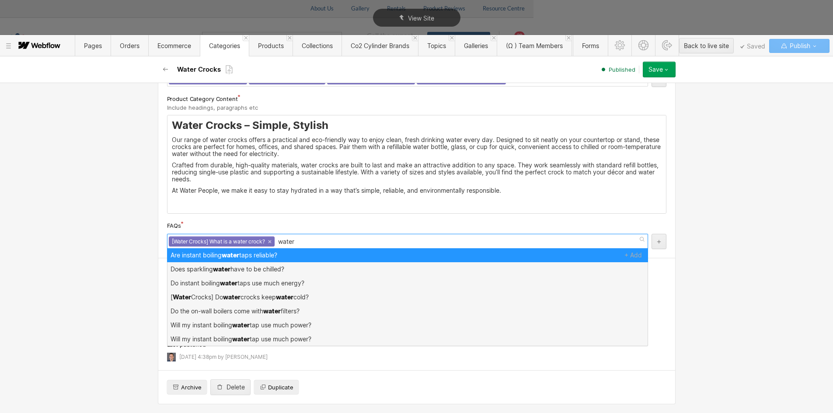
type input "water cr"
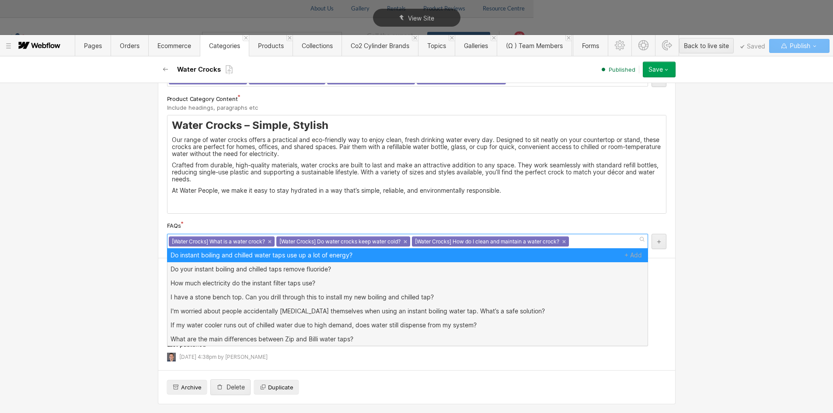
click at [102, 205] on div "Basic info Name Water Crocks Slug water-crocks www.waterpeople.com.au/category/…" at bounding box center [416, 248] width 833 height 330
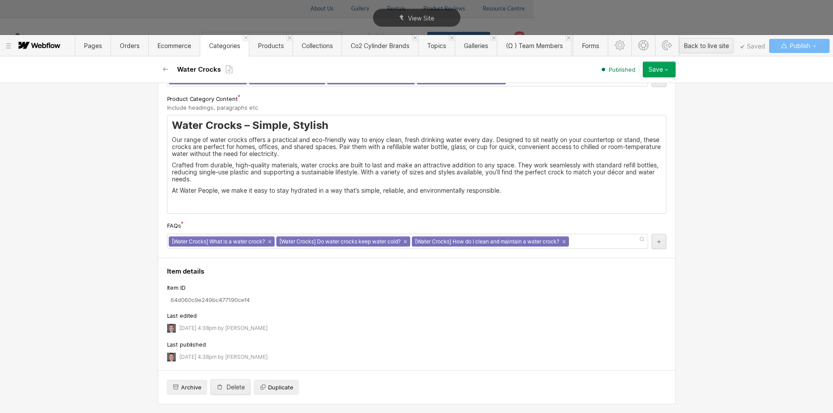
click at [256, 123] on h3 "Water Crocks – Simple, Stylish" at bounding box center [417, 125] width 490 height 13
click at [294, 125] on h3 "Water Crocks – simple, Stylish" at bounding box center [417, 125] width 490 height 13
click at [211, 126] on h3 "Water Crocks – simple, stylish" at bounding box center [417, 125] width 490 height 13
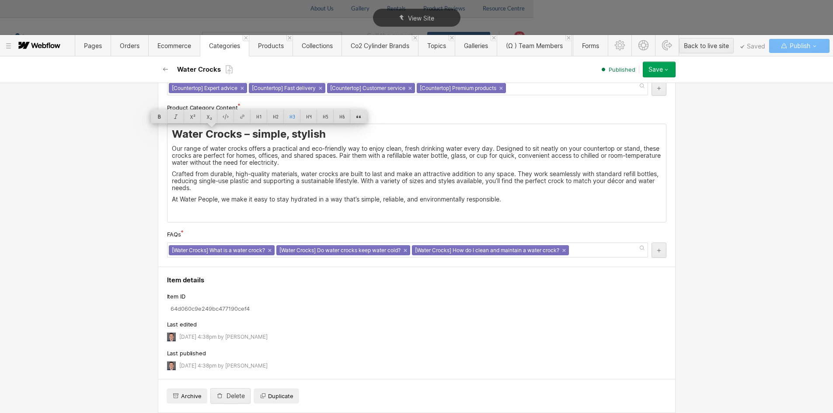
click at [208, 126] on div "Water Crocks – simple, stylish Our range of water crocks offers a practical and…" at bounding box center [416, 173] width 498 height 98
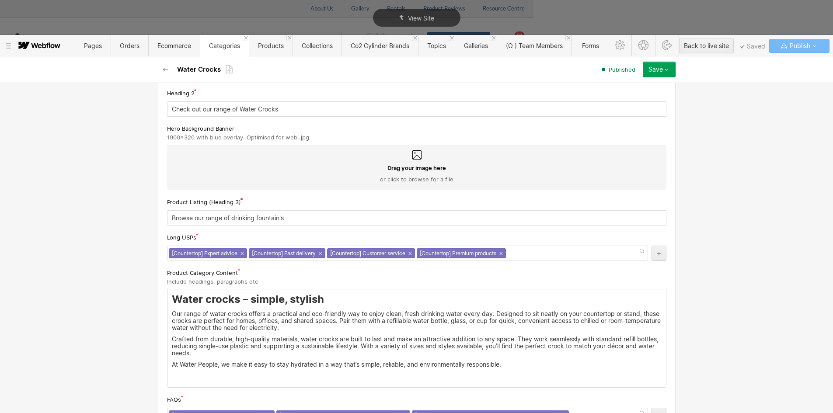
scroll to position [375, 0]
click at [259, 220] on input "Browse our range of drinking fountain's" at bounding box center [416, 218] width 499 height 15
drag, startPoint x: 228, startPoint y: 219, endPoint x: 301, endPoint y: 220, distance: 73.0
click at [301, 220] on input "Browse our range of drinking fountain's" at bounding box center [416, 218] width 499 height 15
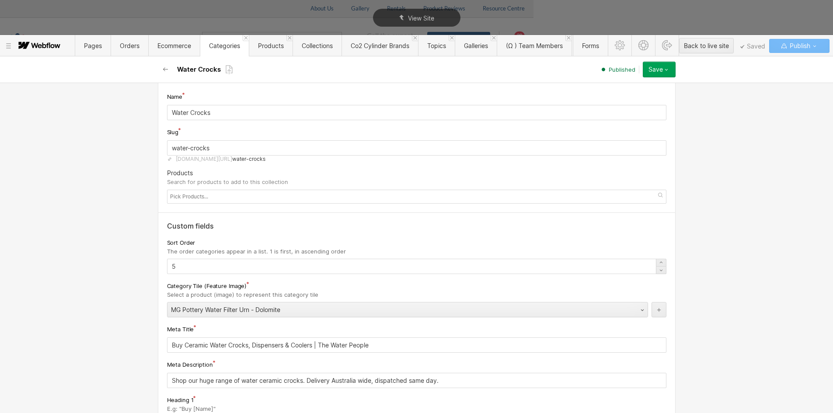
scroll to position [25, 0]
type input "Browse our range of water crocks"
click at [672, 70] on button "Save" at bounding box center [659, 70] width 33 height 16
click at [628, 96] on div "Republish" at bounding box center [631, 99] width 87 height 12
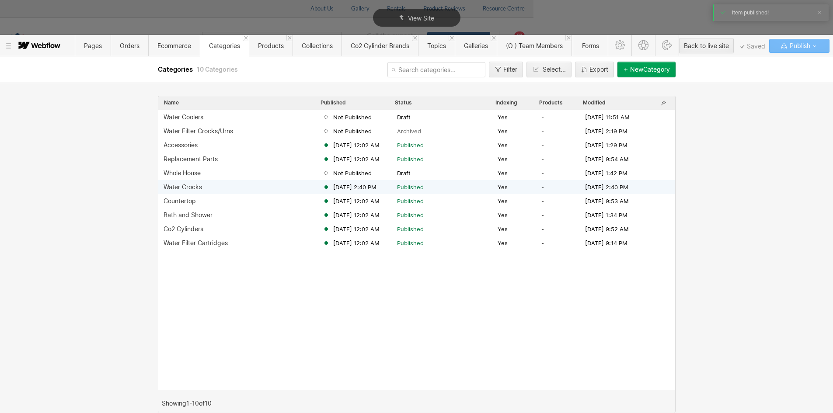
click at [197, 188] on div "Water Crocks" at bounding box center [182, 187] width 38 height 7
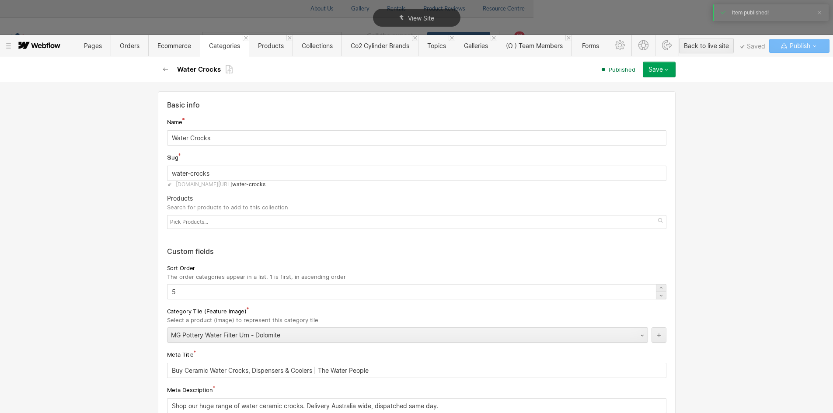
click at [182, 225] on input "text" at bounding box center [190, 222] width 40 height 12
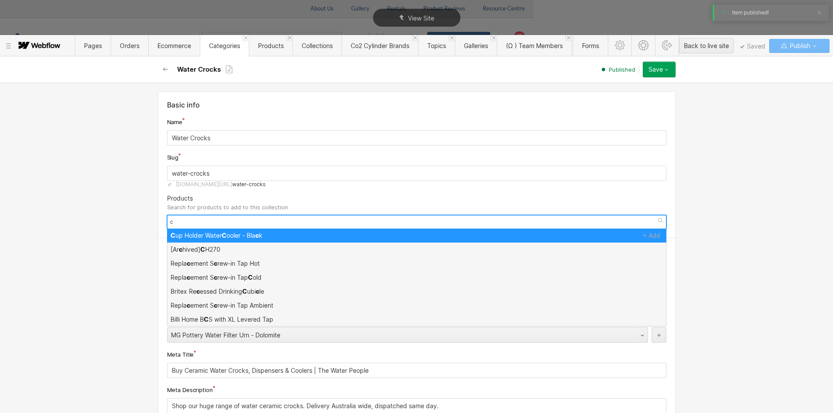
scroll to position [0, 0]
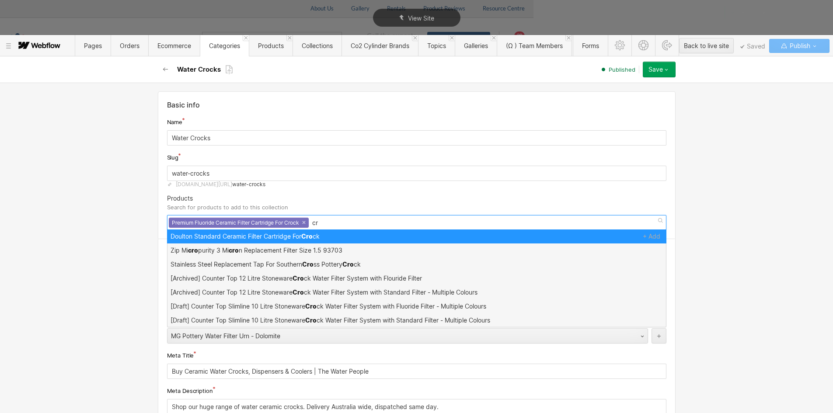
type input "c"
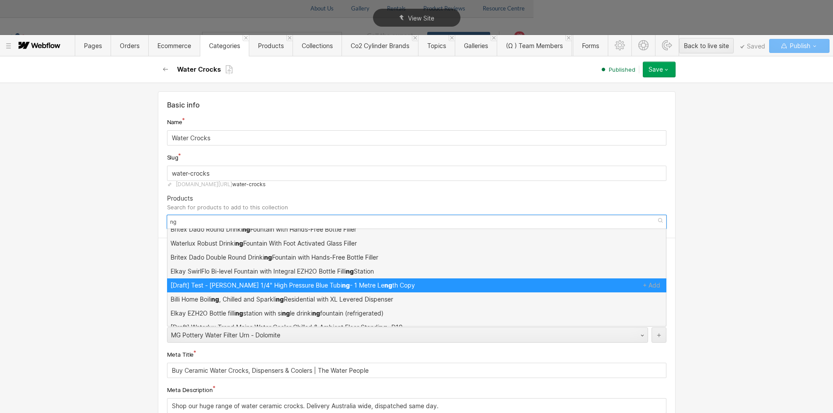
scroll to position [271, 0]
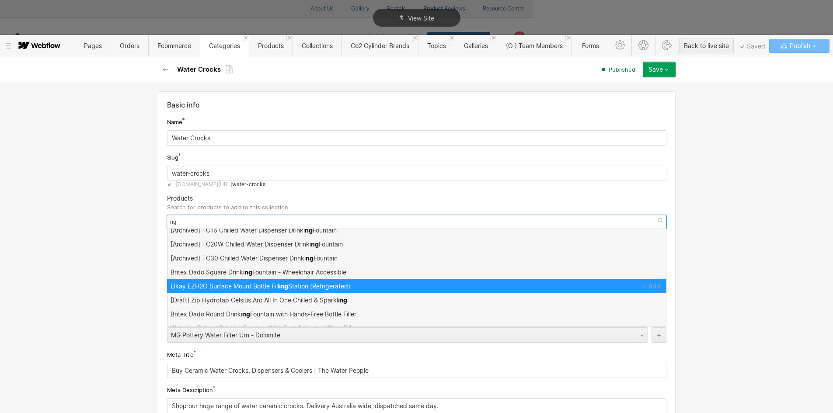
type input "n"
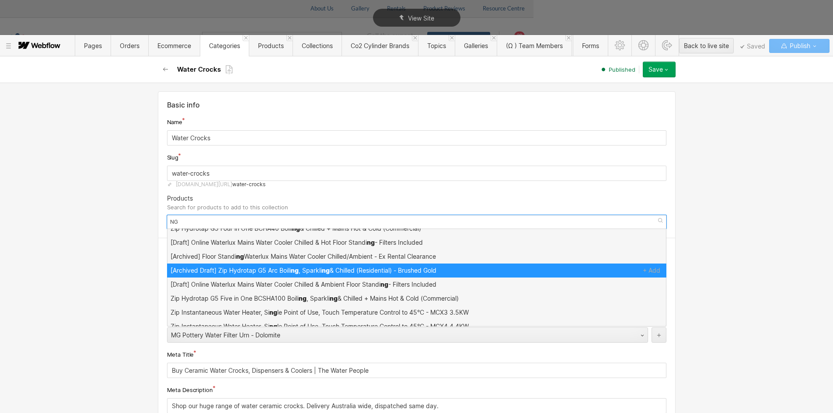
scroll to position [1301, 0]
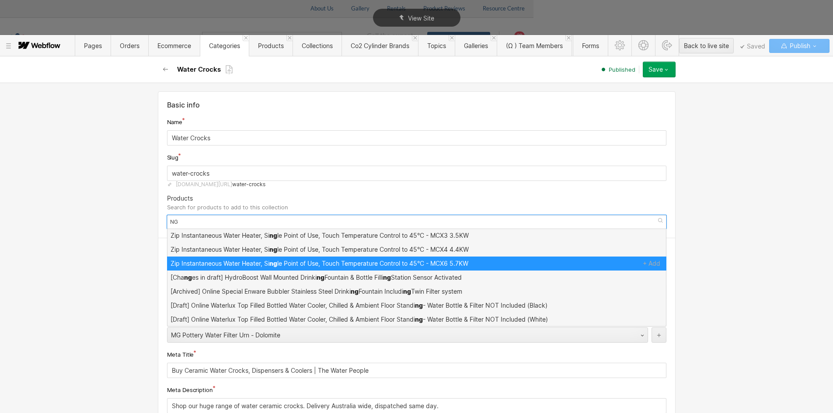
type input "NG"
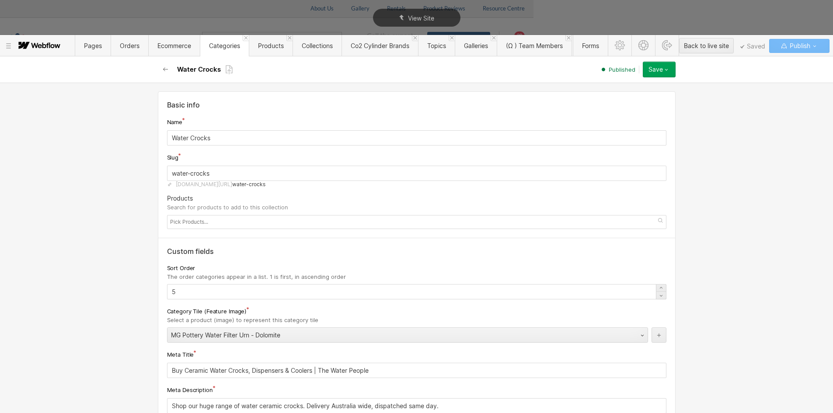
click at [114, 236] on div "Basic info Name Water Crocks Slug water-crocks www.waterpeople.com.au/category/…" at bounding box center [416, 248] width 833 height 330
click at [673, 67] on button "Save" at bounding box center [659, 70] width 33 height 16
click at [615, 99] on span "Republish" at bounding box center [607, 99] width 24 height 8
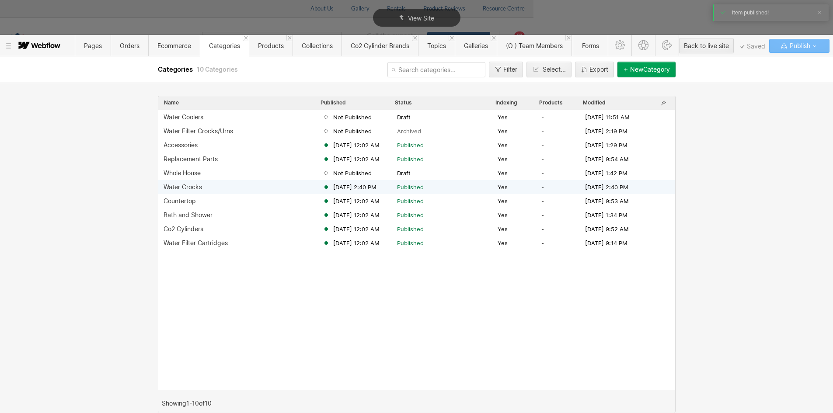
click at [192, 183] on div "Water Crocks Sep 11, 2025 2:40 PM Published Yes - Sep 11, 2025 2:40 PM" at bounding box center [416, 187] width 517 height 14
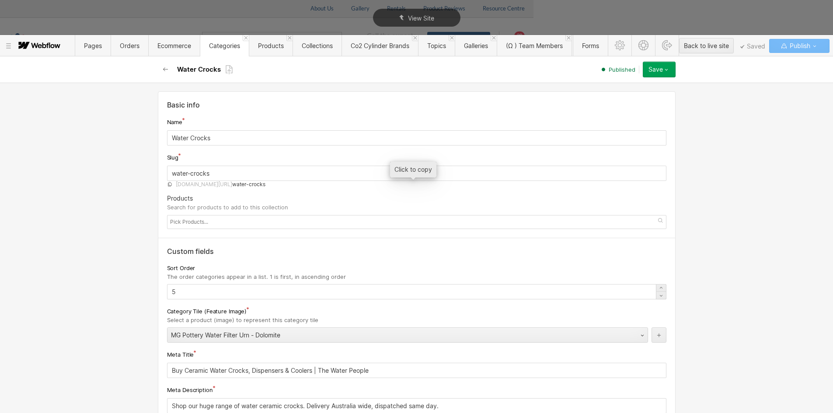
click at [232, 183] on span "www.waterpeople.com.au/category/" at bounding box center [204, 184] width 56 height 7
click at [261, 42] on span "Products" at bounding box center [271, 45] width 44 height 21
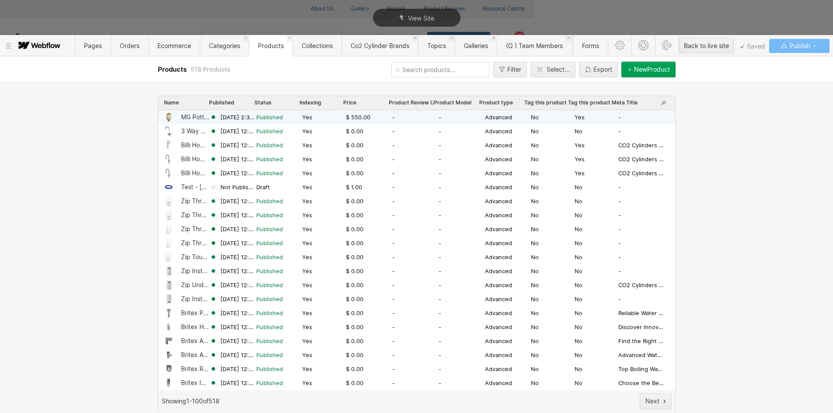
click at [189, 117] on div "MG Pottery Water Filter Urn - Dolomite" at bounding box center [195, 117] width 29 height 7
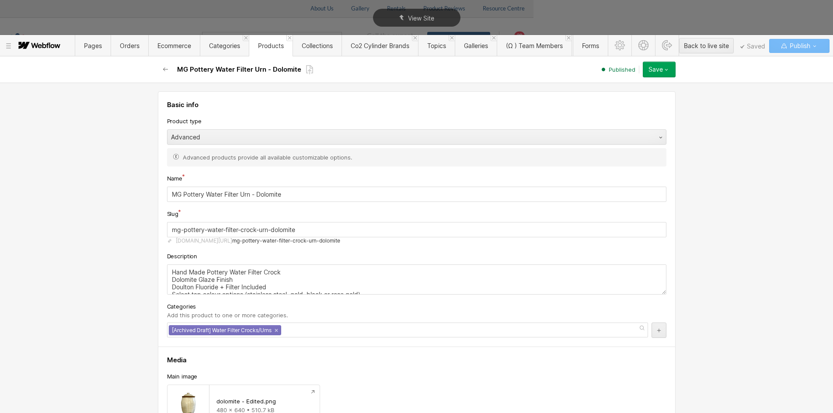
click at [297, 332] on div "[Archived Draft] Water Filter Crocks/Urns ×" at bounding box center [407, 330] width 481 height 15
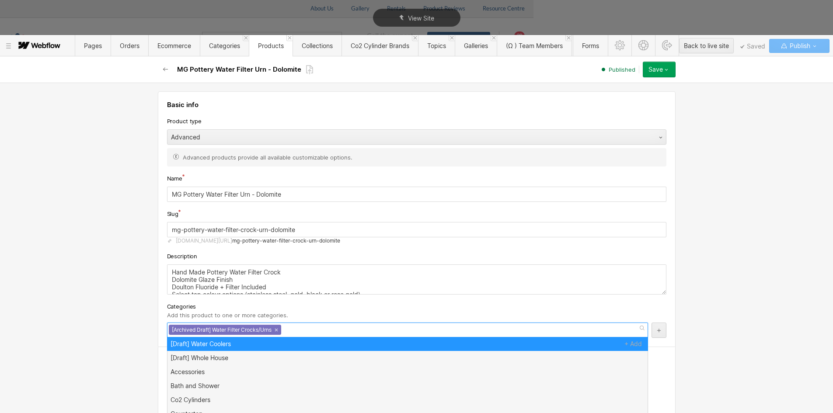
scroll to position [0, 0]
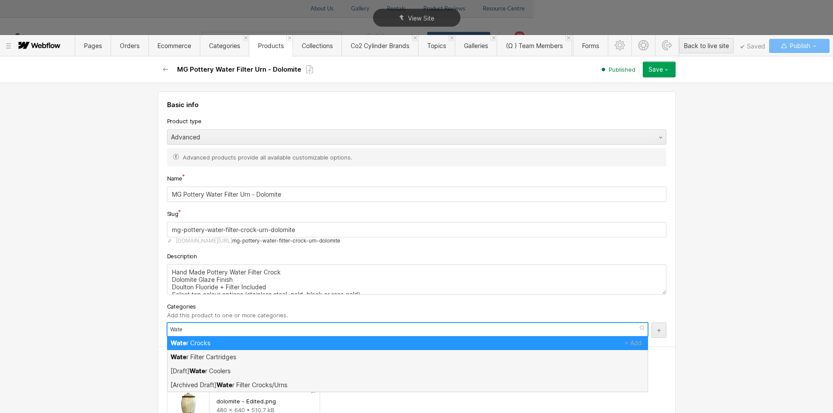
type input "Water"
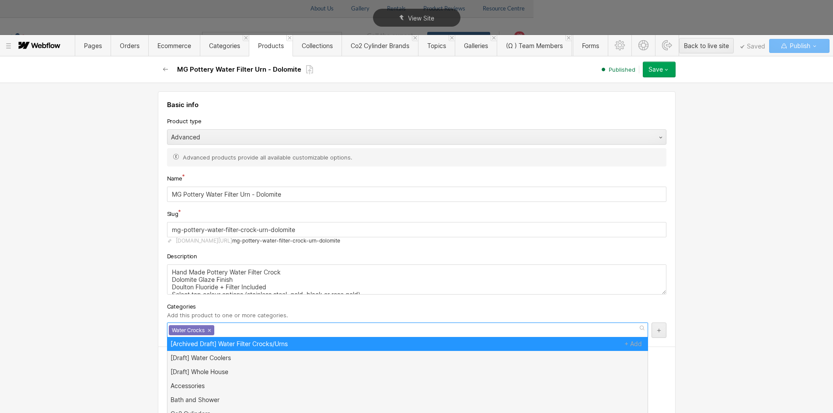
click at [118, 275] on div "Basic info Product type Advanced Advanced products provide all available custom…" at bounding box center [416, 248] width 833 height 330
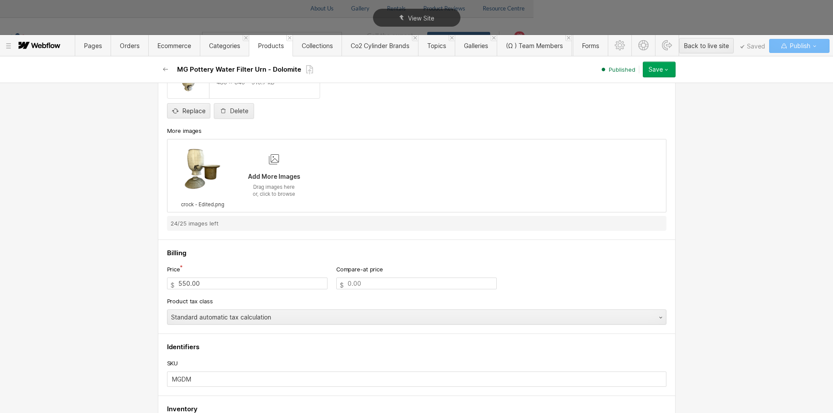
scroll to position [306, 0]
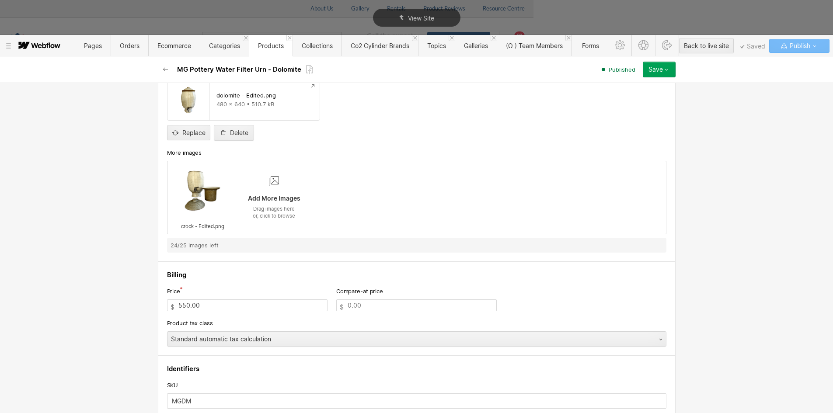
click at [668, 67] on icon "button" at bounding box center [666, 69] width 7 height 7
click at [617, 99] on span "Republish" at bounding box center [607, 99] width 24 height 8
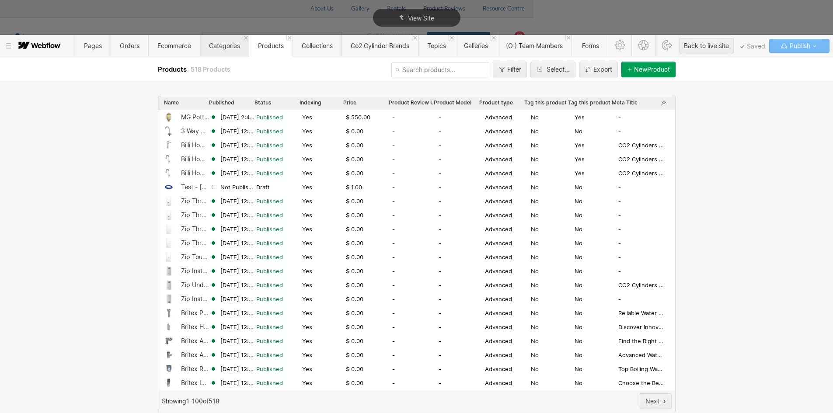
click at [226, 45] on span "Categories" at bounding box center [224, 45] width 31 height 7
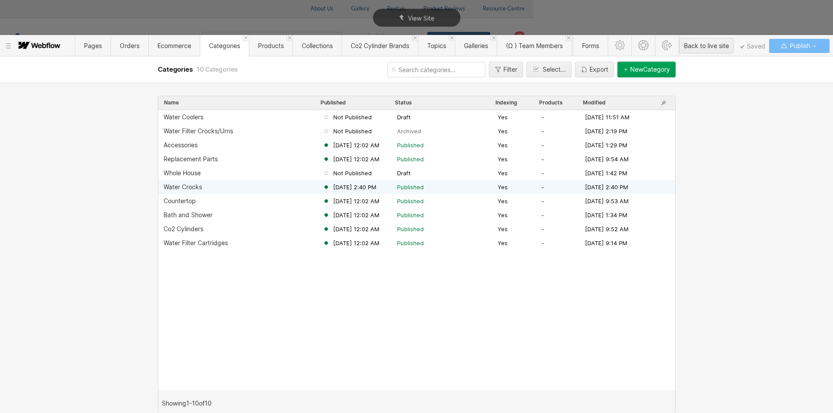
click at [196, 190] on div "Water Crocks" at bounding box center [182, 187] width 38 height 7
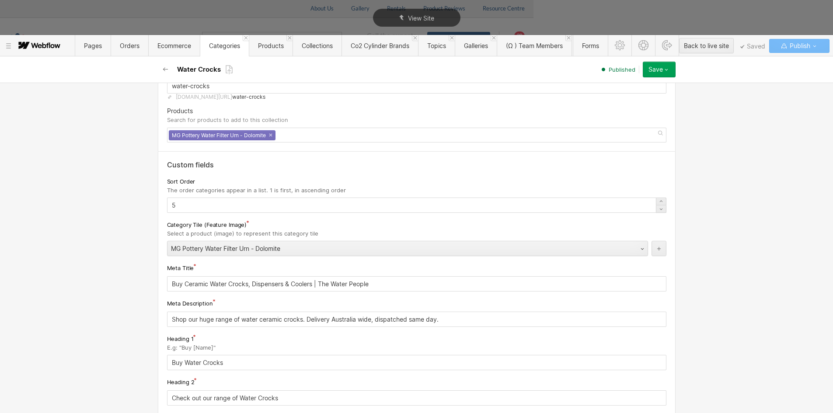
scroll to position [0, 0]
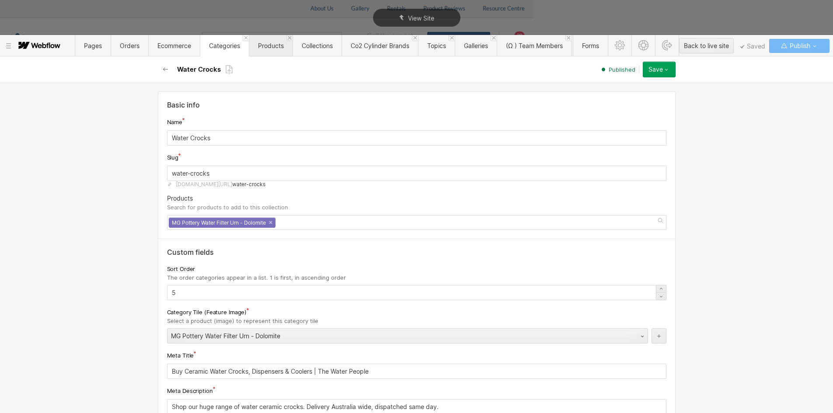
click at [268, 43] on span "Products" at bounding box center [271, 45] width 26 height 7
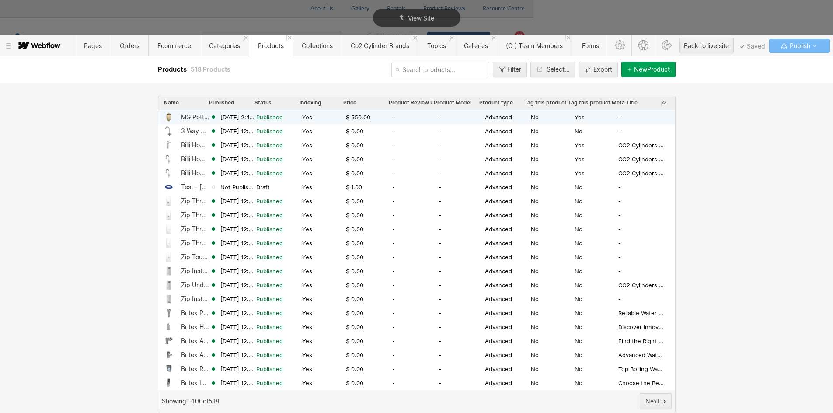
click at [186, 118] on div "MG Pottery Water Filter Urn - Dolomite" at bounding box center [195, 117] width 29 height 7
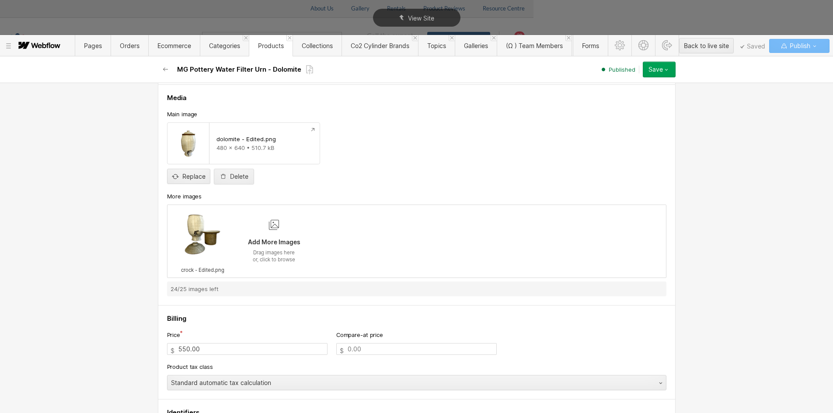
scroll to position [175, 0]
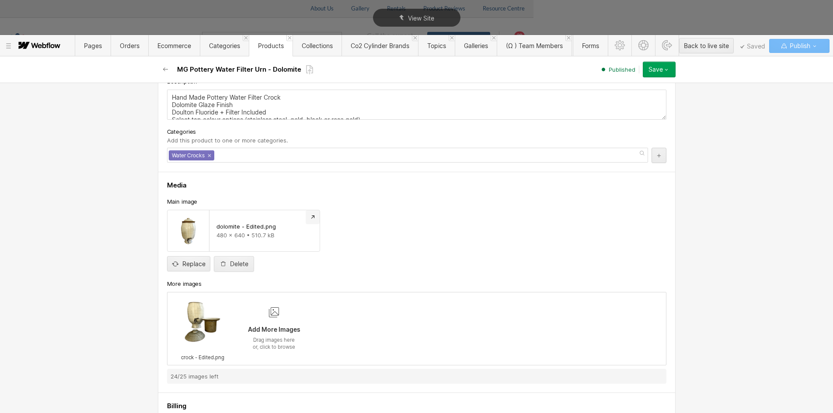
click at [309, 218] on icon "Preview file" at bounding box center [312, 217] width 7 height 7
click at [196, 323] on img at bounding box center [202, 322] width 39 height 52
click at [226, 303] on icon at bounding box center [229, 301] width 7 height 7
click at [177, 334] on div at bounding box center [419, 206] width 839 height 413
click at [282, 318] on div "Add More Images Drag images here or, click to browse" at bounding box center [274, 328] width 71 height 73
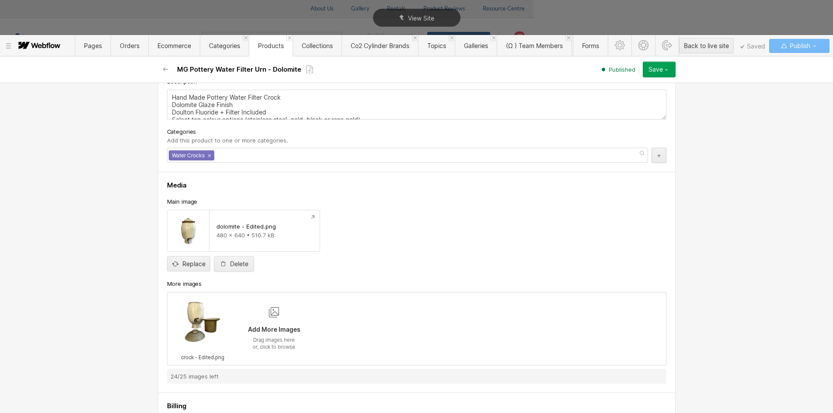
click at [0, 0] on input "Add More Images Drag images here or, click to browse" at bounding box center [0, 0] width 0 height 0
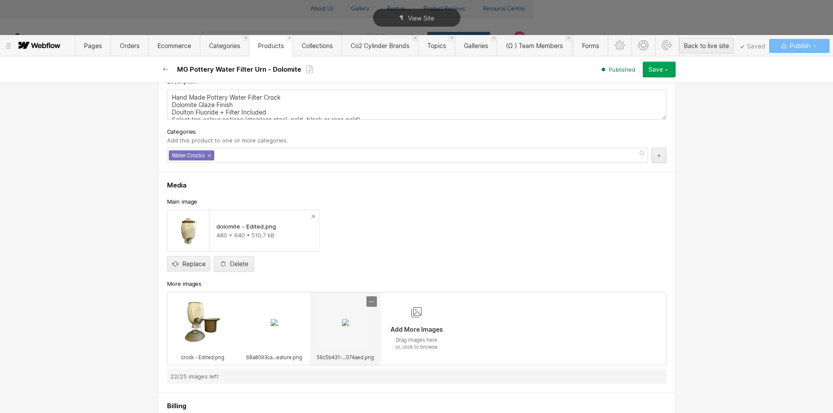
click at [369, 304] on icon at bounding box center [371, 301] width 7 height 7
click at [352, 330] on div "Delete" at bounding box center [352, 329] width 37 height 7
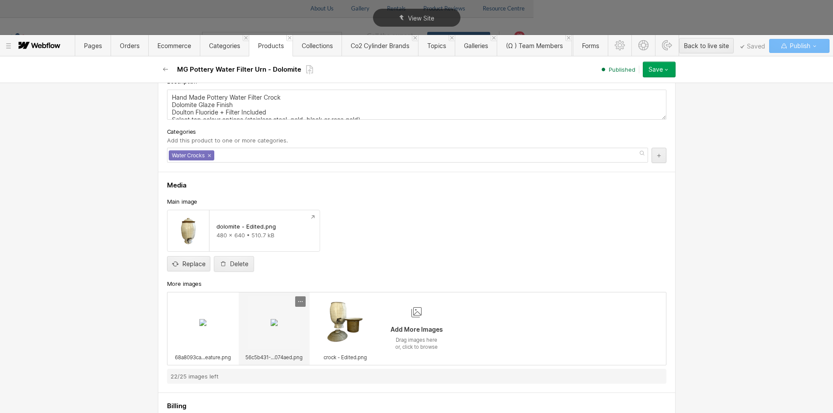
click at [297, 304] on icon at bounding box center [300, 301] width 7 height 7
click at [281, 328] on div "Delete" at bounding box center [280, 329] width 37 height 7
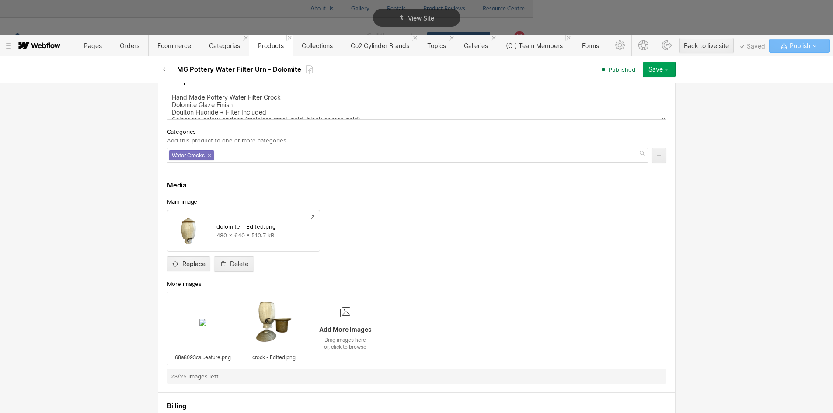
click at [667, 68] on icon "button" at bounding box center [666, 69] width 7 height 7
click at [629, 99] on div "Republish" at bounding box center [631, 99] width 87 height 12
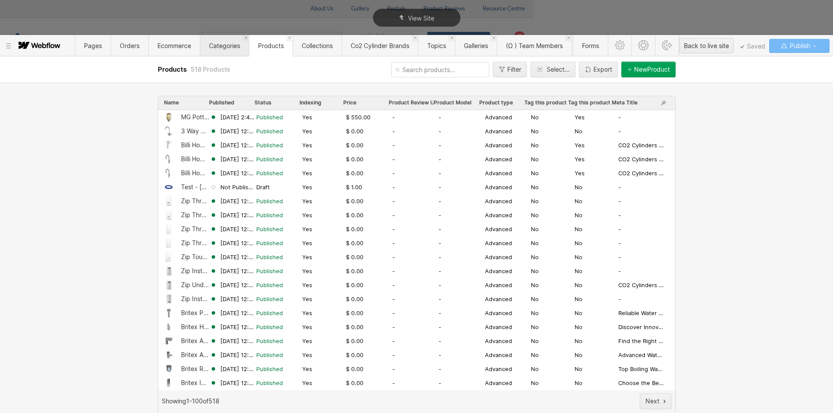
drag, startPoint x: 224, startPoint y: 47, endPoint x: 223, endPoint y: 54, distance: 7.1
click at [224, 47] on span "Categories" at bounding box center [224, 45] width 31 height 7
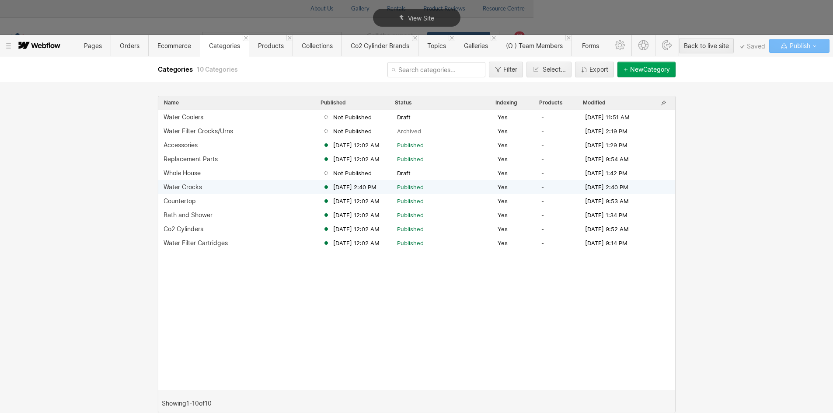
click at [202, 189] on div "Water Crocks" at bounding box center [182, 187] width 38 height 7
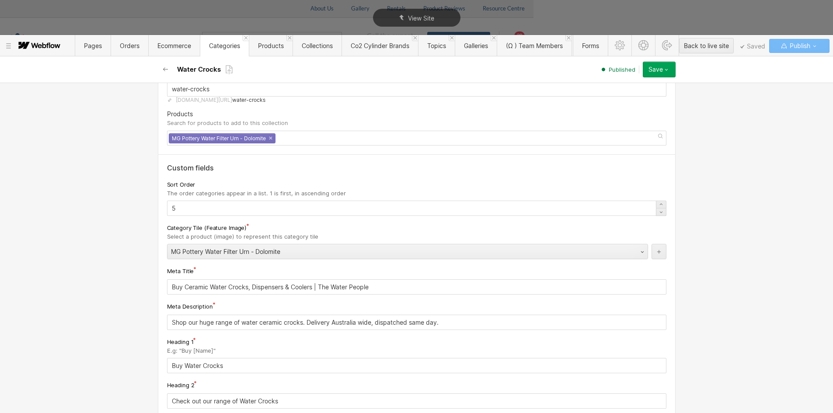
scroll to position [70, 0]
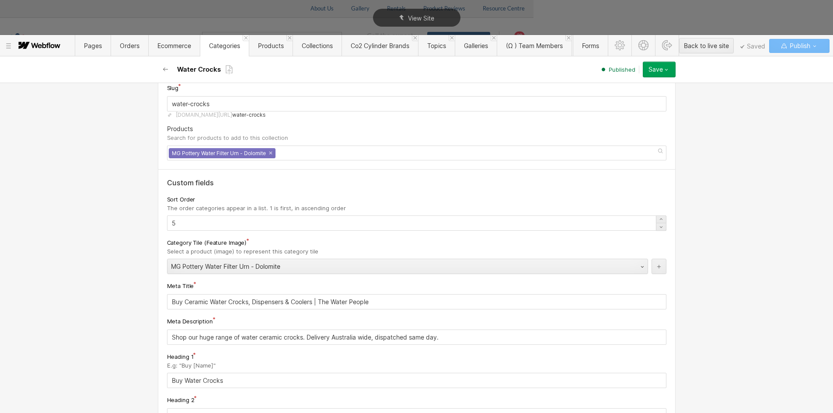
click at [671, 69] on button "Save" at bounding box center [659, 70] width 33 height 16
click at [622, 98] on div "Republish" at bounding box center [631, 99] width 87 height 12
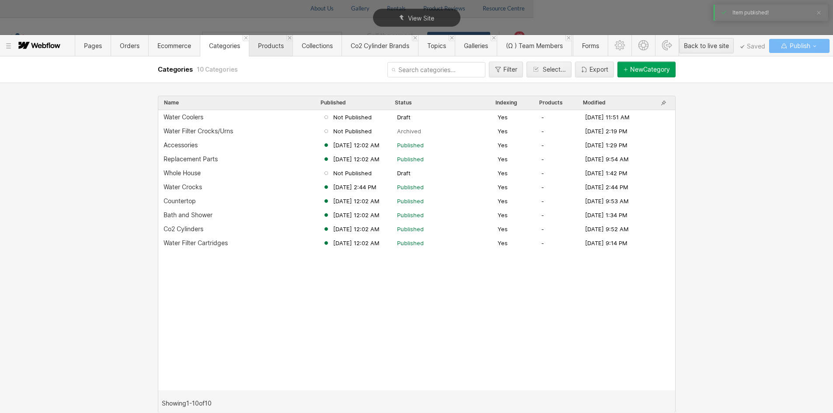
click at [270, 49] on span "Products" at bounding box center [271, 45] width 26 height 7
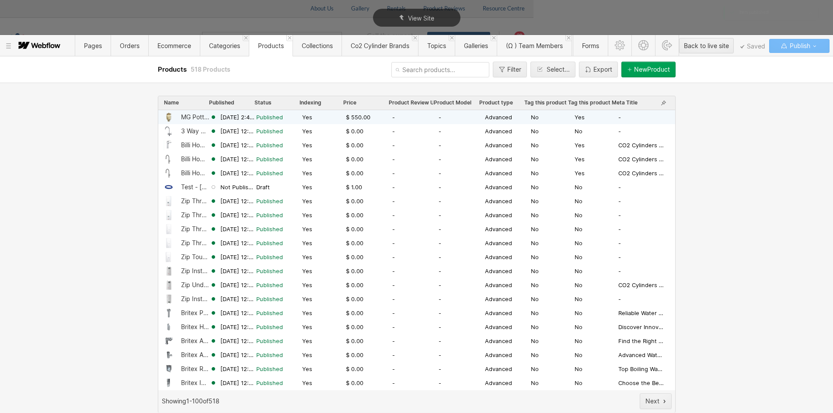
drag, startPoint x: 198, startPoint y: 112, endPoint x: 193, endPoint y: 117, distance: 7.7
click at [193, 117] on div "MG Pottery Water Filter Urn - Dolomite" at bounding box center [195, 117] width 29 height 7
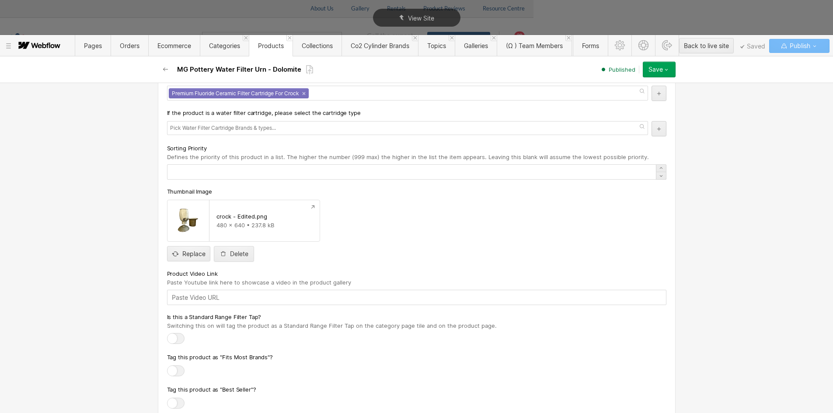
scroll to position [2404, 0]
click at [222, 252] on icon "button" at bounding box center [222, 253] width 7 height 7
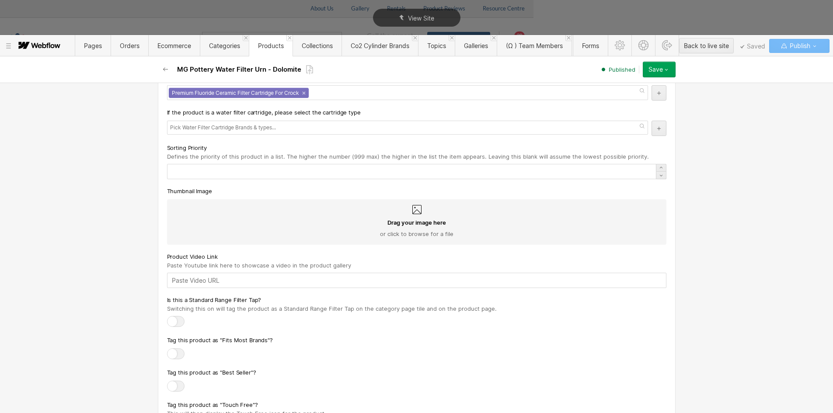
click at [202, 222] on div "Drag your image here or click to browse for a file" at bounding box center [416, 228] width 485 height 19
click at [0, 0] on input "Drag your image here or click to browse for a file" at bounding box center [0, 0] width 0 height 0
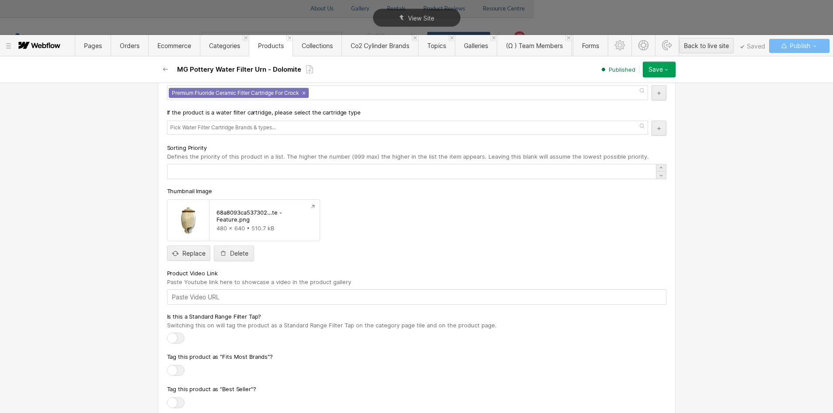
click at [671, 71] on button "Save" at bounding box center [659, 70] width 33 height 16
click at [607, 98] on span "Republish" at bounding box center [607, 99] width 24 height 8
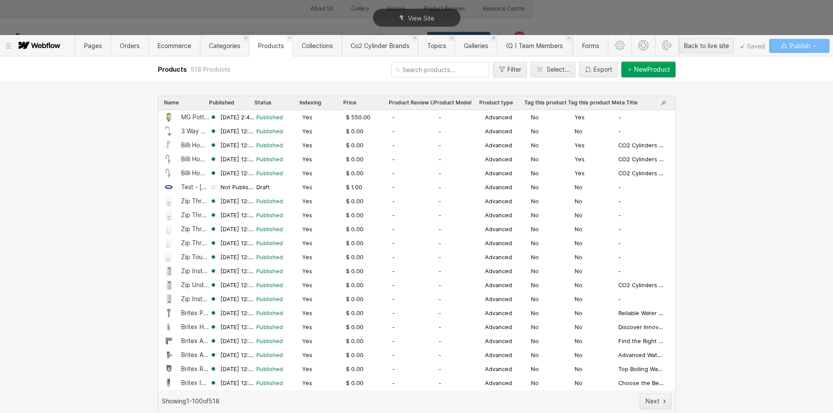
drag, startPoint x: 812, startPoint y: 118, endPoint x: 191, endPoint y: 122, distance: 621.6
click at [191, 122] on div "MG Pottery Water Filter Urn - Dolomite" at bounding box center [186, 117] width 46 height 10
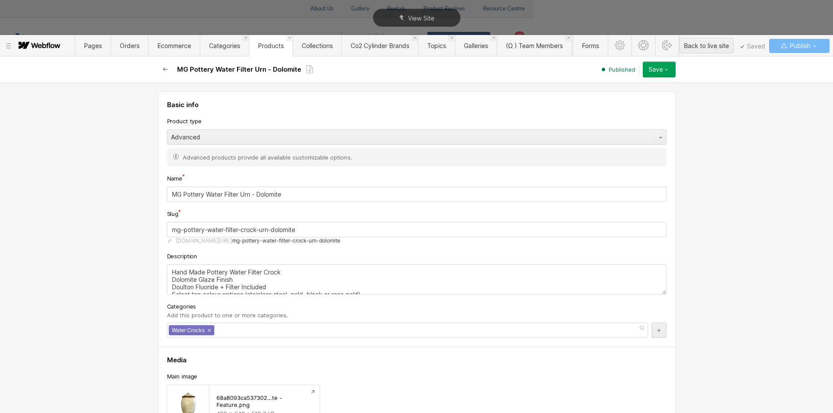
click at [169, 70] on button "button" at bounding box center [166, 70] width 16 height 16
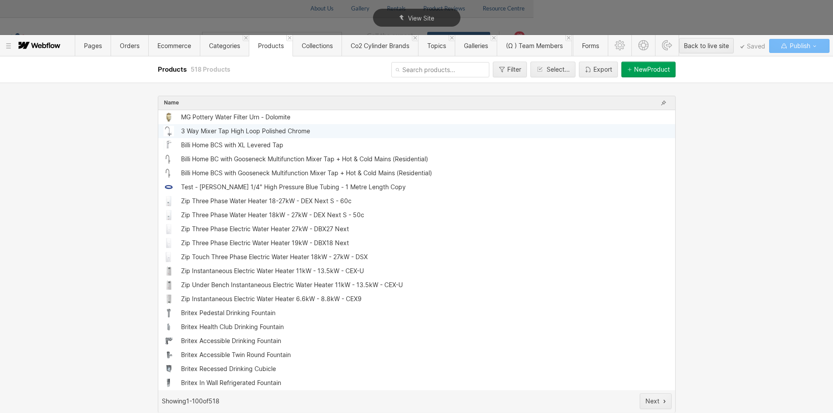
click at [188, 131] on div "3 Way Mixer Tap High Loop Polished Chrome" at bounding box center [245, 131] width 129 height 7
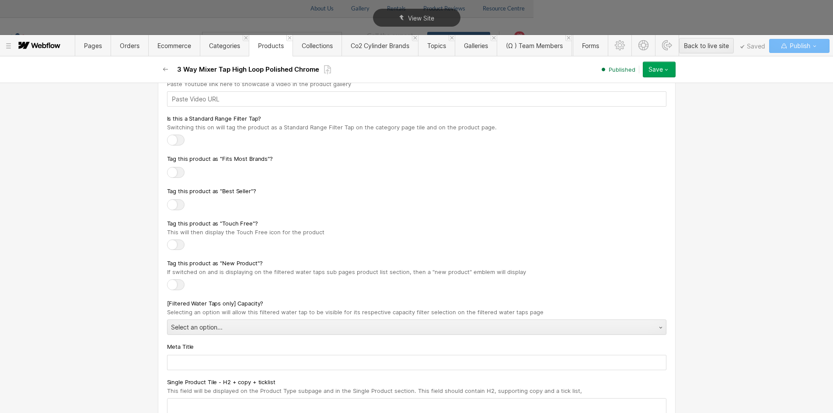
scroll to position [2320, 0]
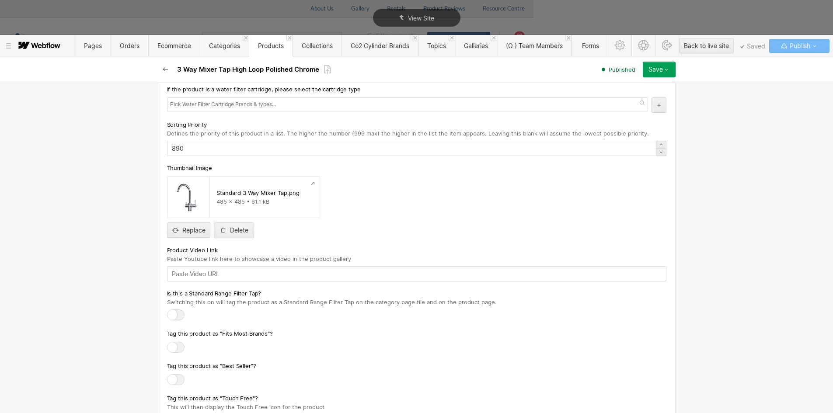
click at [163, 66] on icon "button" at bounding box center [165, 69] width 7 height 7
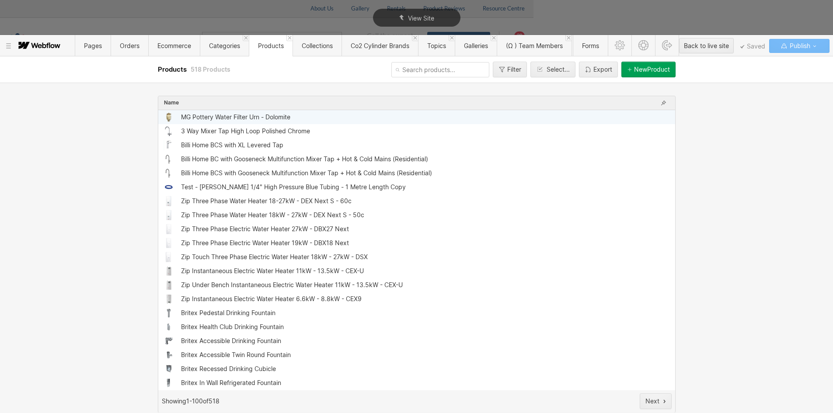
click at [220, 124] on div "MG Pottery Water Filter Urn - Dolomite" at bounding box center [416, 117] width 517 height 14
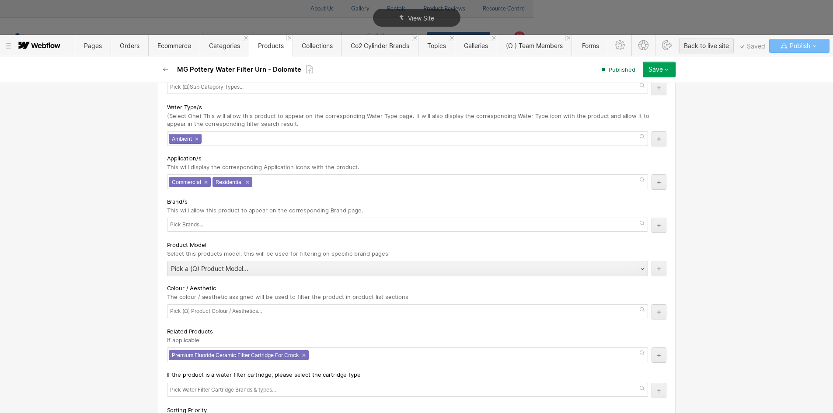
scroll to position [2361, 0]
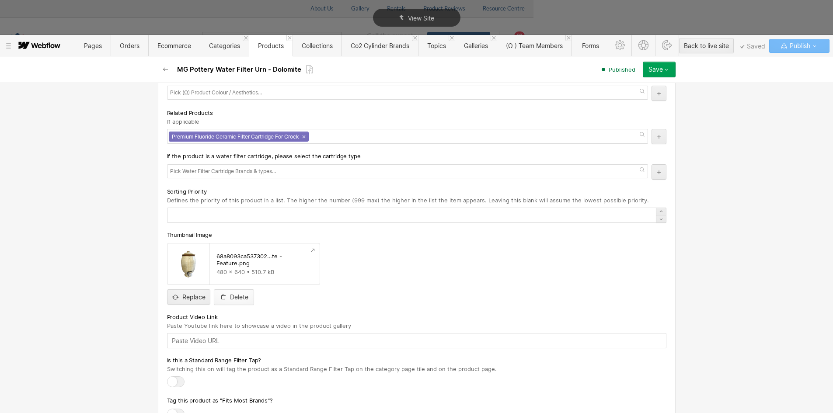
click at [236, 299] on div "Delete" at bounding box center [239, 297] width 18 height 7
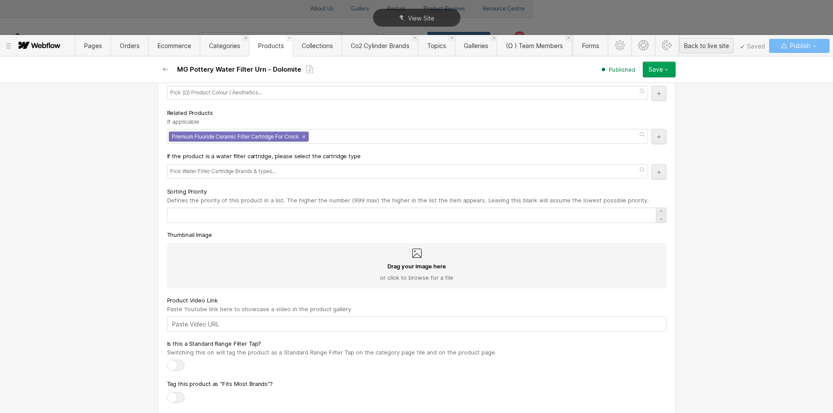
click at [195, 264] on div "Drag your image here or click to browse for a file" at bounding box center [416, 271] width 485 height 19
click at [0, 0] on input "Drag your image here or click to browse for a file" at bounding box center [0, 0] width 0 height 0
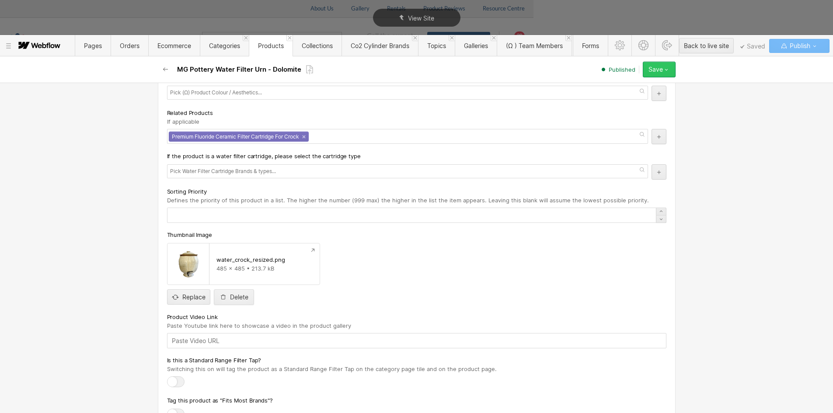
click at [669, 66] on icon "button" at bounding box center [666, 69] width 7 height 7
click at [629, 96] on div "Republish" at bounding box center [631, 99] width 87 height 12
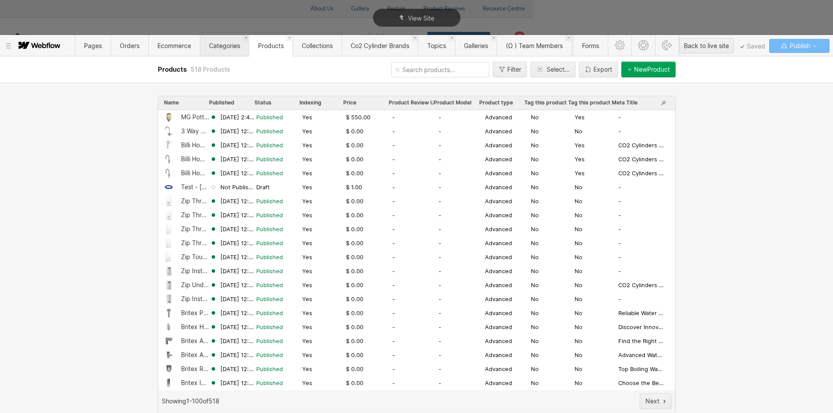
click at [228, 47] on span "Categories" at bounding box center [224, 45] width 31 height 7
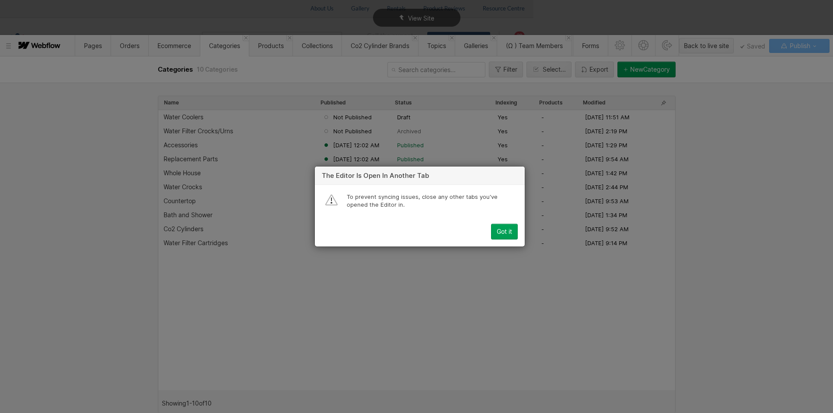
click at [501, 230] on div "Got it" at bounding box center [504, 231] width 15 height 7
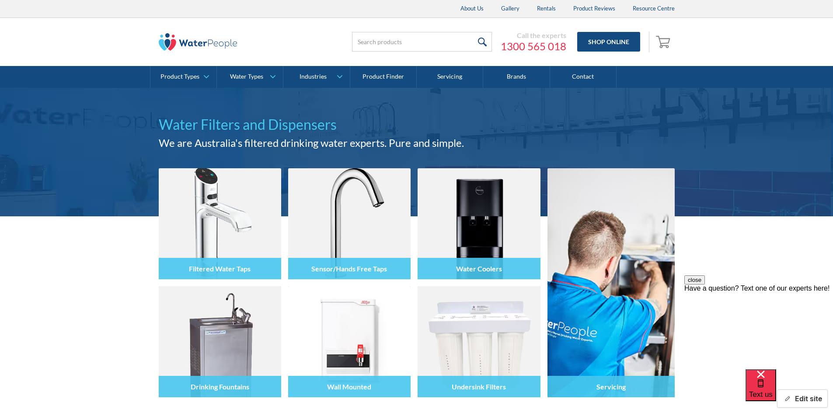
click at [785, 397] on icon "button" at bounding box center [787, 399] width 7 height 7
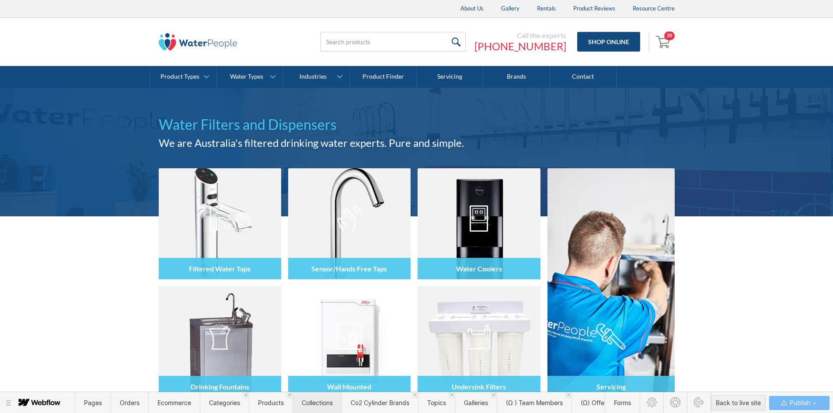
click at [308, 396] on span "Collections" at bounding box center [316, 402] width 49 height 21
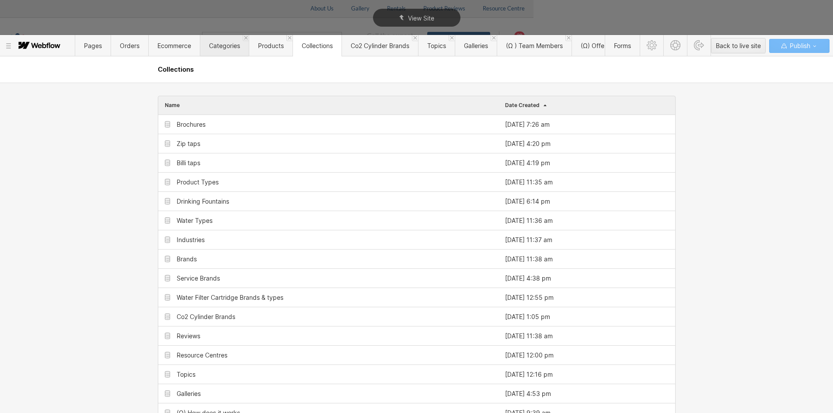
click at [217, 46] on span "Categories" at bounding box center [224, 45] width 31 height 7
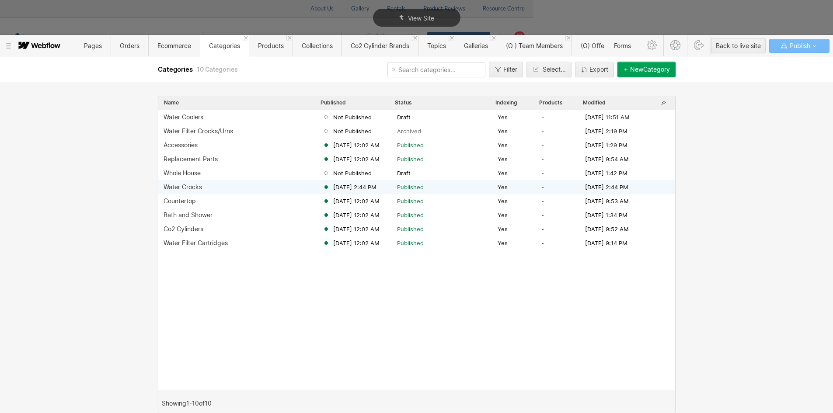
click at [195, 191] on div "Water Crocks Sep 11, 2025 2:44 PM Published Yes - Sep 11, 2025 2:44 PM" at bounding box center [416, 187] width 517 height 14
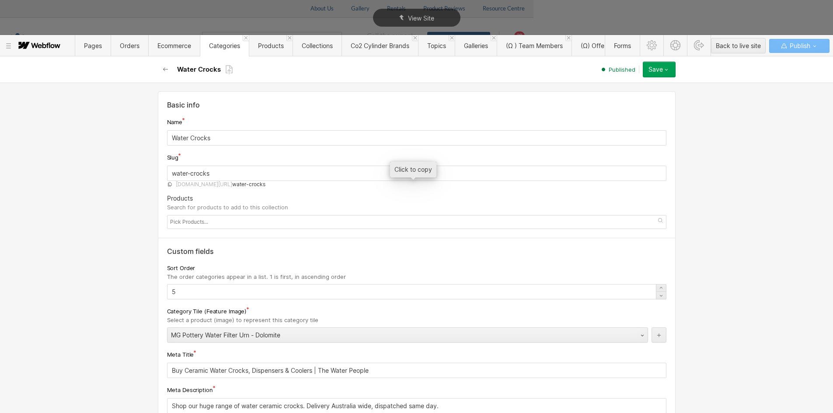
click at [265, 186] on span "water-crocks" at bounding box center [248, 184] width 33 height 7
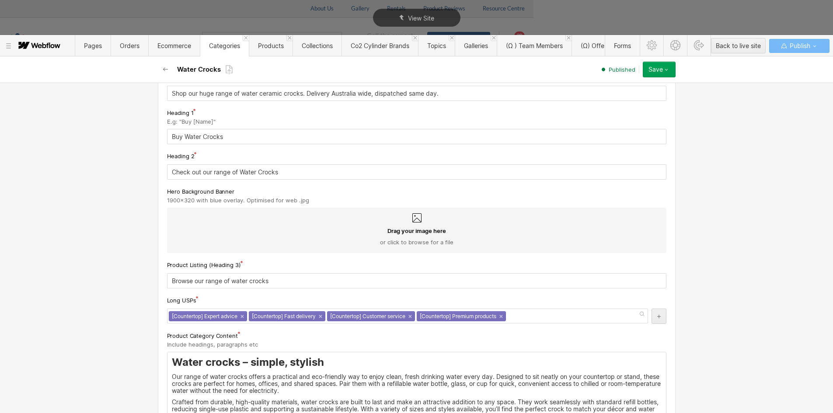
scroll to position [393, 0]
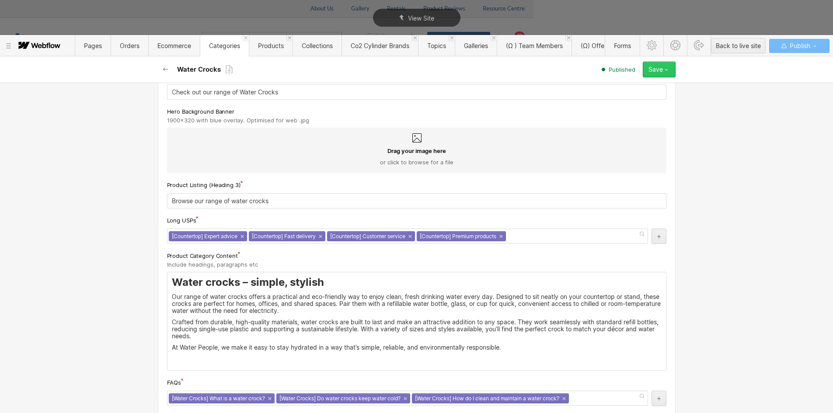
click at [668, 70] on icon "button" at bounding box center [666, 69] width 7 height 7
click at [617, 97] on span "Republish" at bounding box center [607, 99] width 24 height 8
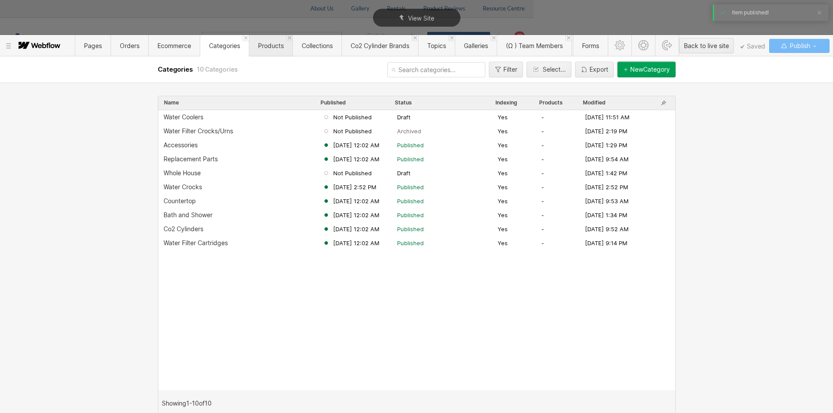
click at [275, 41] on span "Products" at bounding box center [271, 45] width 44 height 21
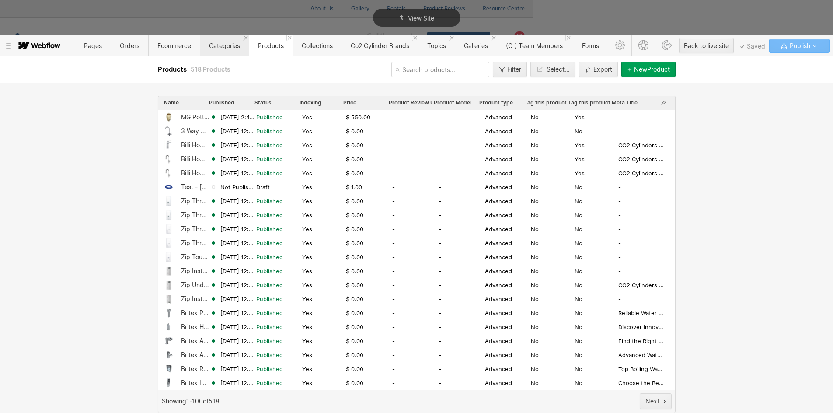
click at [218, 41] on span "Categories" at bounding box center [224, 45] width 49 height 21
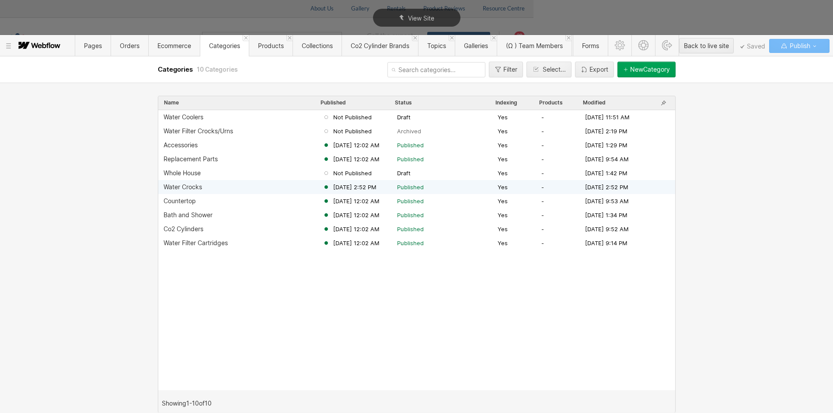
click at [190, 187] on div "Water Crocks" at bounding box center [182, 187] width 38 height 7
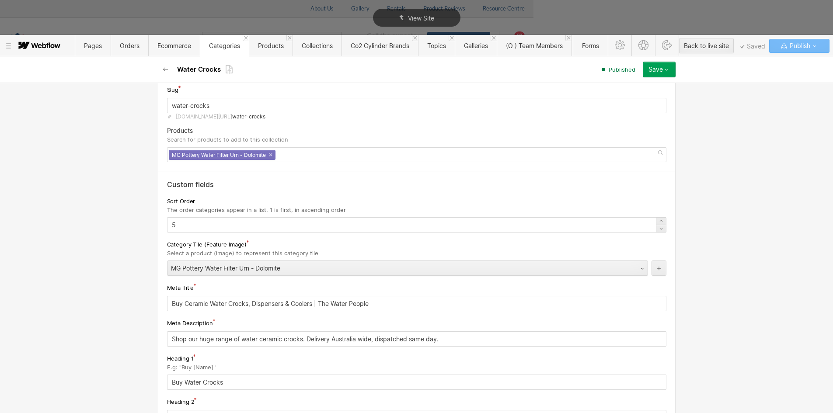
scroll to position [219, 0]
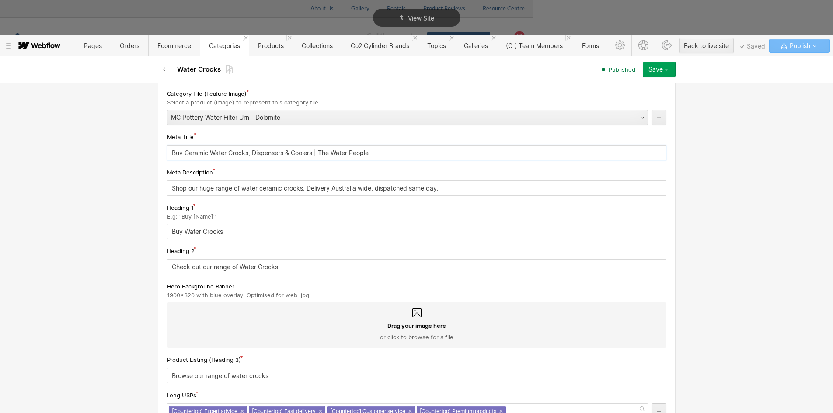
click at [292, 149] on input "Buy Ceramic Water Crocks, Dispensers & Coolers | The Water People" at bounding box center [416, 152] width 499 height 15
click at [262, 154] on input "Buy Ceramic Water Crocks, Dispensers & Urns| The Water People" at bounding box center [416, 152] width 499 height 15
type input "Buy Ceramic Water Crocks, Dispensers & Urns| The Water People"
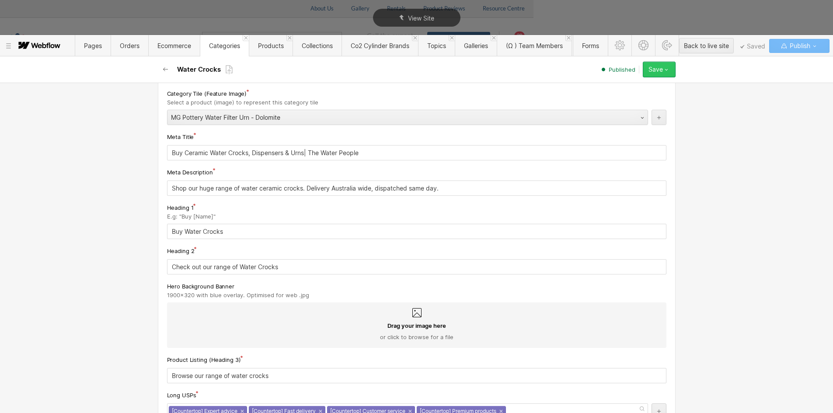
click at [672, 73] on button "Save" at bounding box center [659, 70] width 33 height 16
click at [618, 100] on span "Republish" at bounding box center [607, 99] width 24 height 8
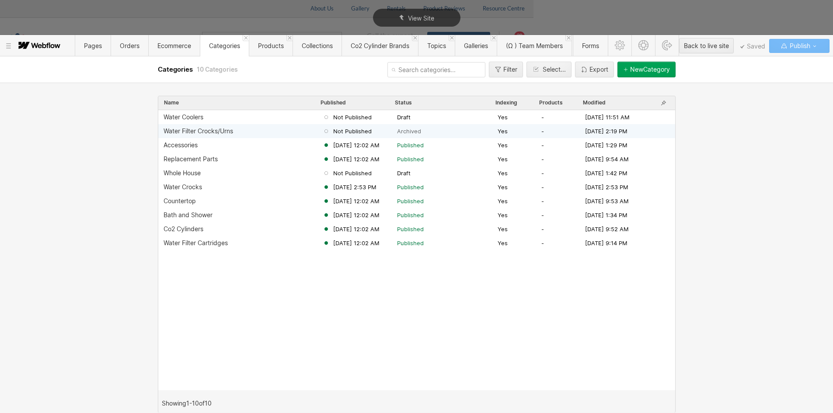
click at [221, 131] on div "Water Filter Crocks/Urns" at bounding box center [198, 131] width 70 height 7
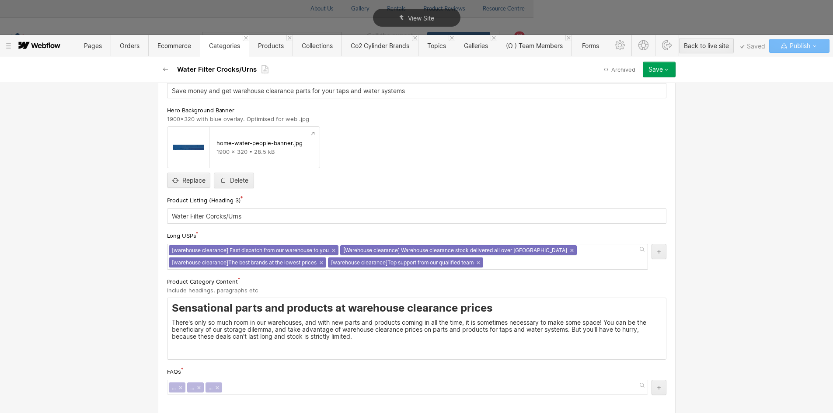
scroll to position [511, 0]
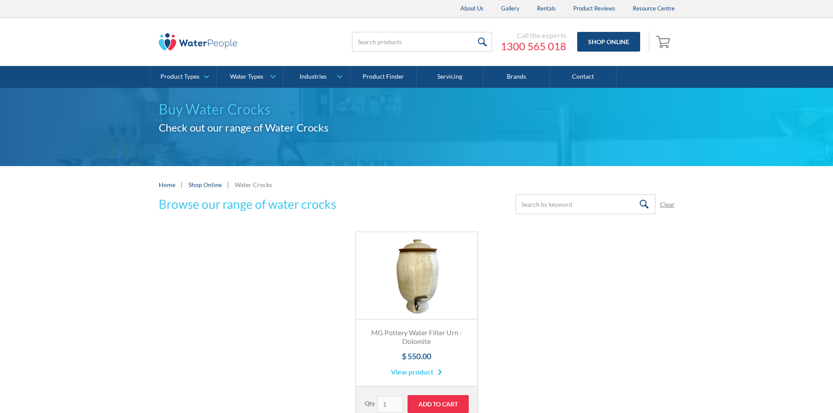
click at [132, 203] on div "Browse our range of water crocks Submit Clear Thank you! Your submission has be…" at bounding box center [416, 319] width 833 height 249
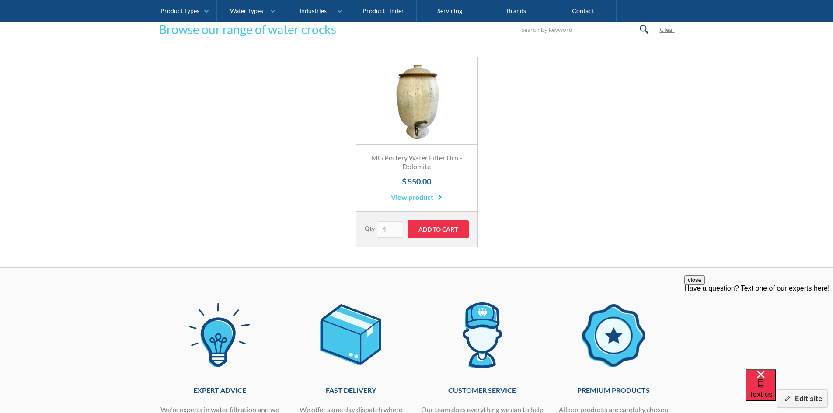
scroll to position [87, 0]
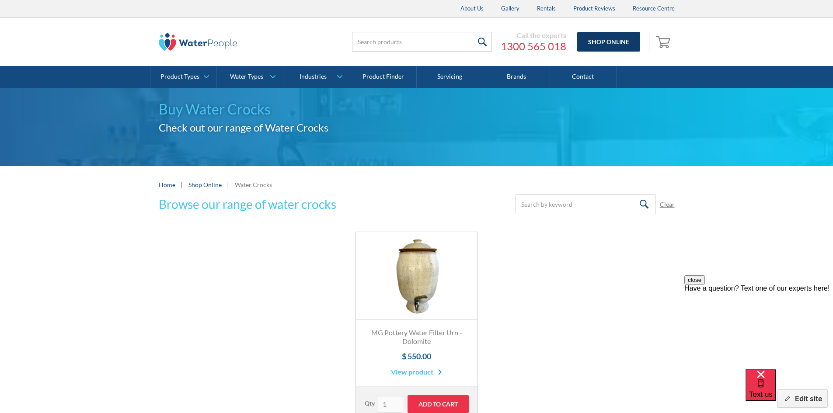
click at [228, 46] on link "Shop Online" at bounding box center [608, 42] width 63 height 20
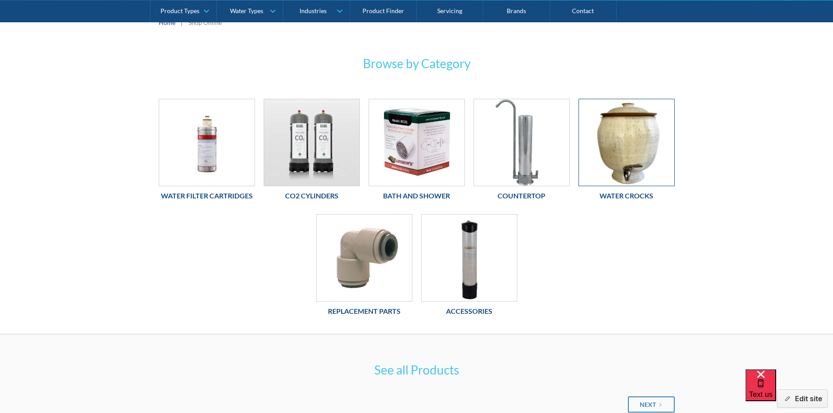
click at [615, 160] on img at bounding box center [626, 142] width 95 height 87
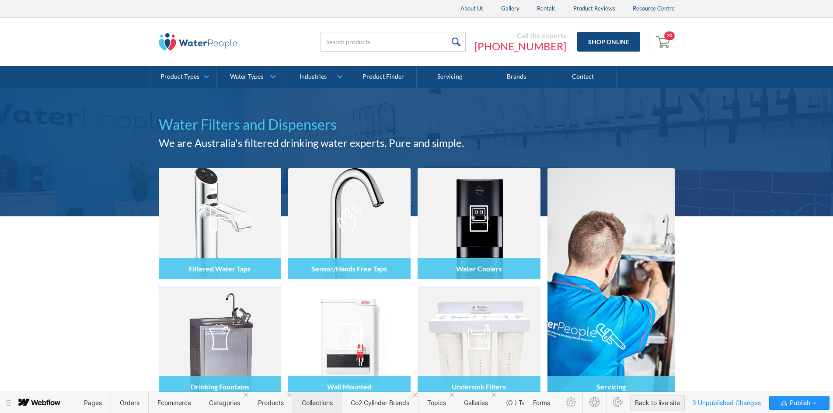
click at [313, 402] on span "Collections" at bounding box center [317, 402] width 31 height 7
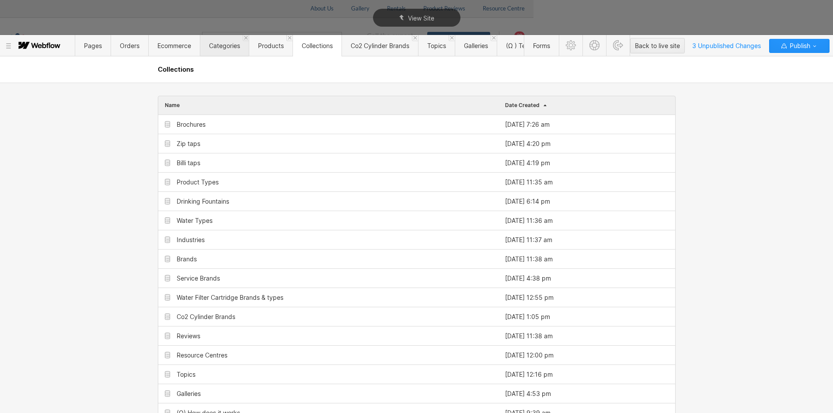
click at [212, 47] on span "Categories" at bounding box center [224, 45] width 31 height 7
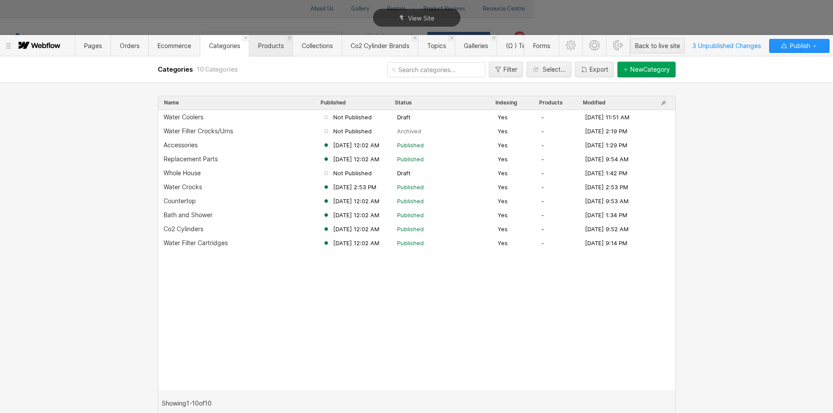
click at [264, 43] on span "Products" at bounding box center [271, 45] width 26 height 7
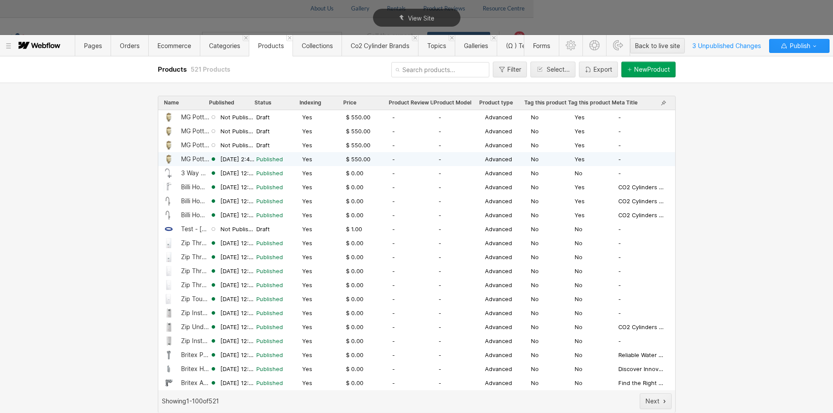
click at [194, 162] on div "MG Pottery Water Filter Urn - Dolomite" at bounding box center [195, 159] width 29 height 7
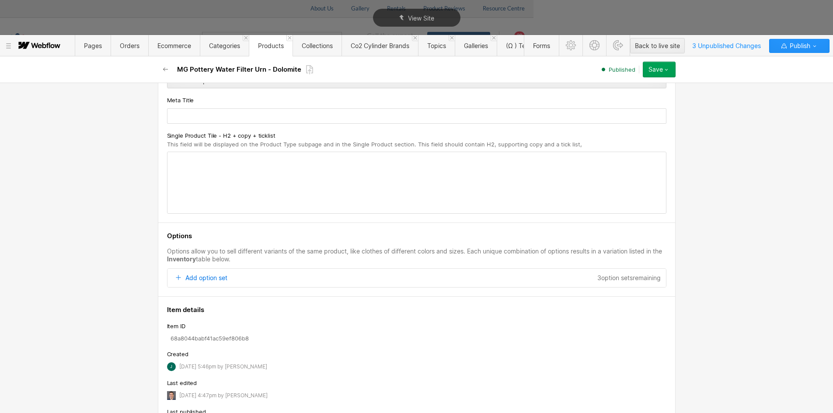
scroll to position [2916, 0]
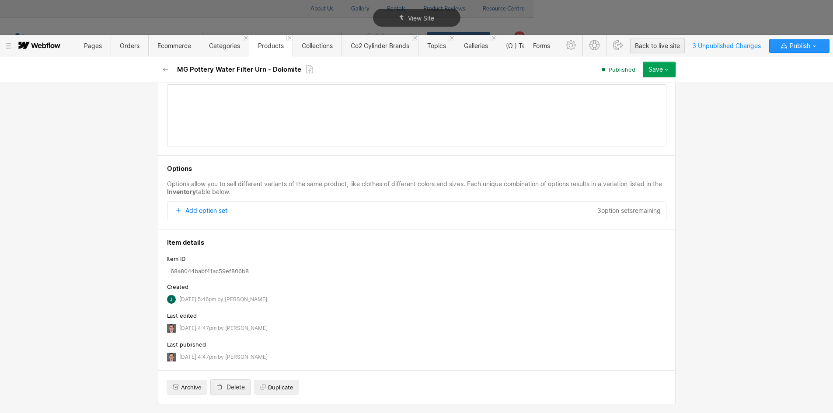
click at [188, 209] on div "Add option set" at bounding box center [206, 211] width 42 height 8
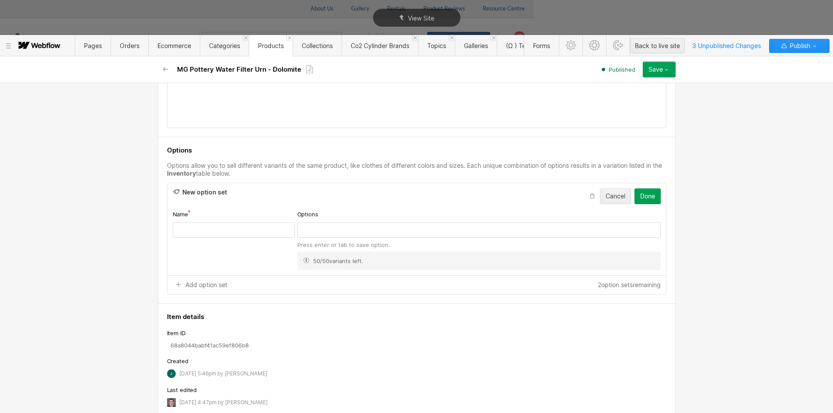
scroll to position [2898, 0]
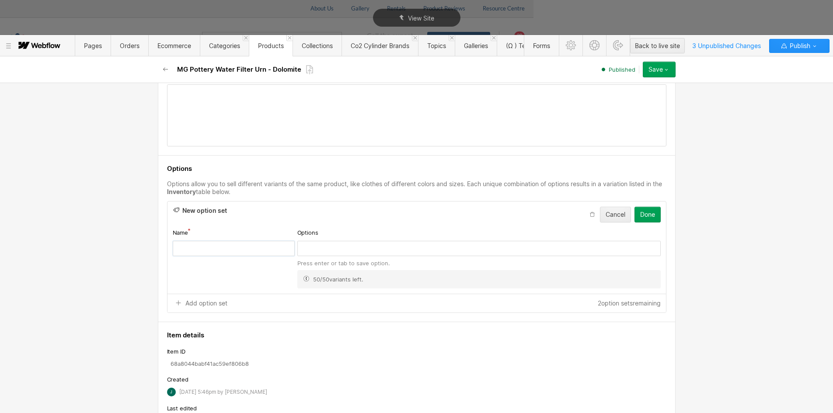
click at [216, 242] on input "text" at bounding box center [234, 248] width 122 height 15
click at [216, 244] on input "text" at bounding box center [234, 248] width 122 height 15
drag, startPoint x: 216, startPoint y: 244, endPoint x: 211, endPoint y: 253, distance: 10.0
click at [216, 244] on input "text" at bounding box center [234, 248] width 122 height 15
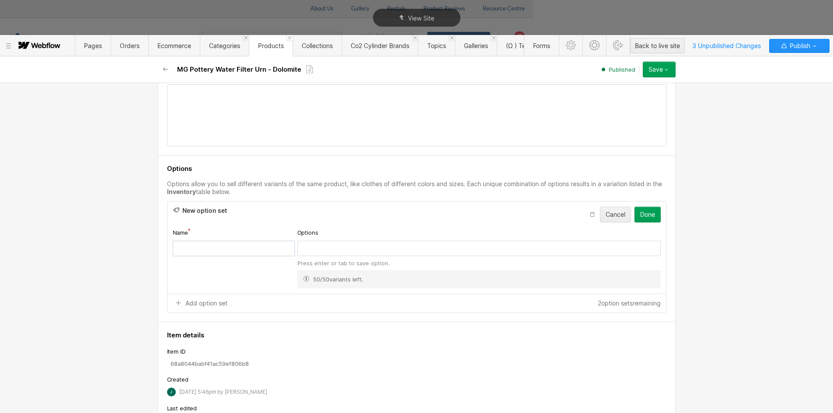
click at [251, 249] on input "text" at bounding box center [234, 248] width 122 height 15
click at [302, 252] on div at bounding box center [481, 249] width 358 height 12
click at [210, 250] on input "Balck" at bounding box center [234, 248] width 122 height 15
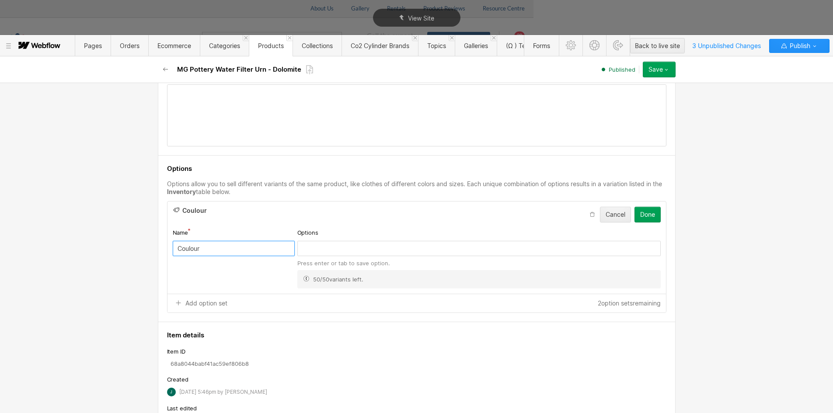
type input "Coulour"
click at [366, 252] on div at bounding box center [481, 249] width 358 height 12
click at [191, 247] on input "Coulour" at bounding box center [234, 248] width 122 height 15
drag, startPoint x: 191, startPoint y: 247, endPoint x: 268, endPoint y: 222, distance: 80.6
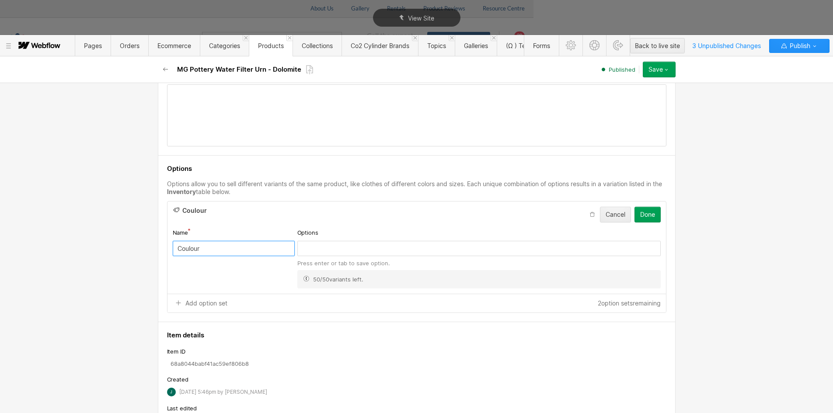
click at [191, 247] on input "Coulour" at bounding box center [234, 248] width 122 height 15
click at [203, 248] on input "text" at bounding box center [234, 248] width 122 height 15
click at [302, 245] on div at bounding box center [481, 249] width 358 height 12
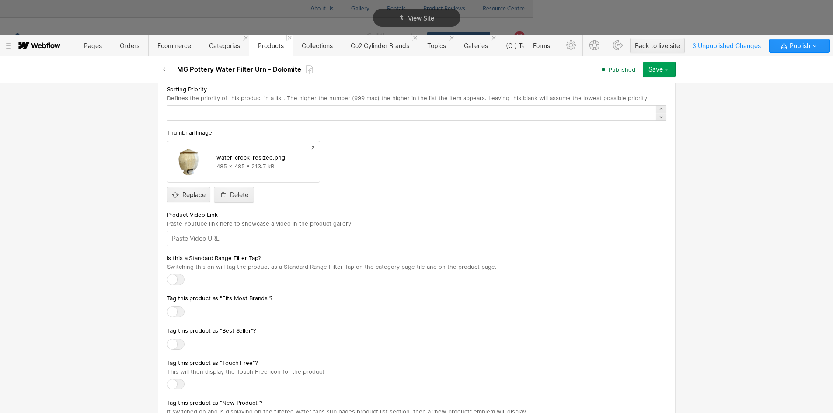
scroll to position [2597, 0]
